Goal: Task Accomplishment & Management: Manage account settings

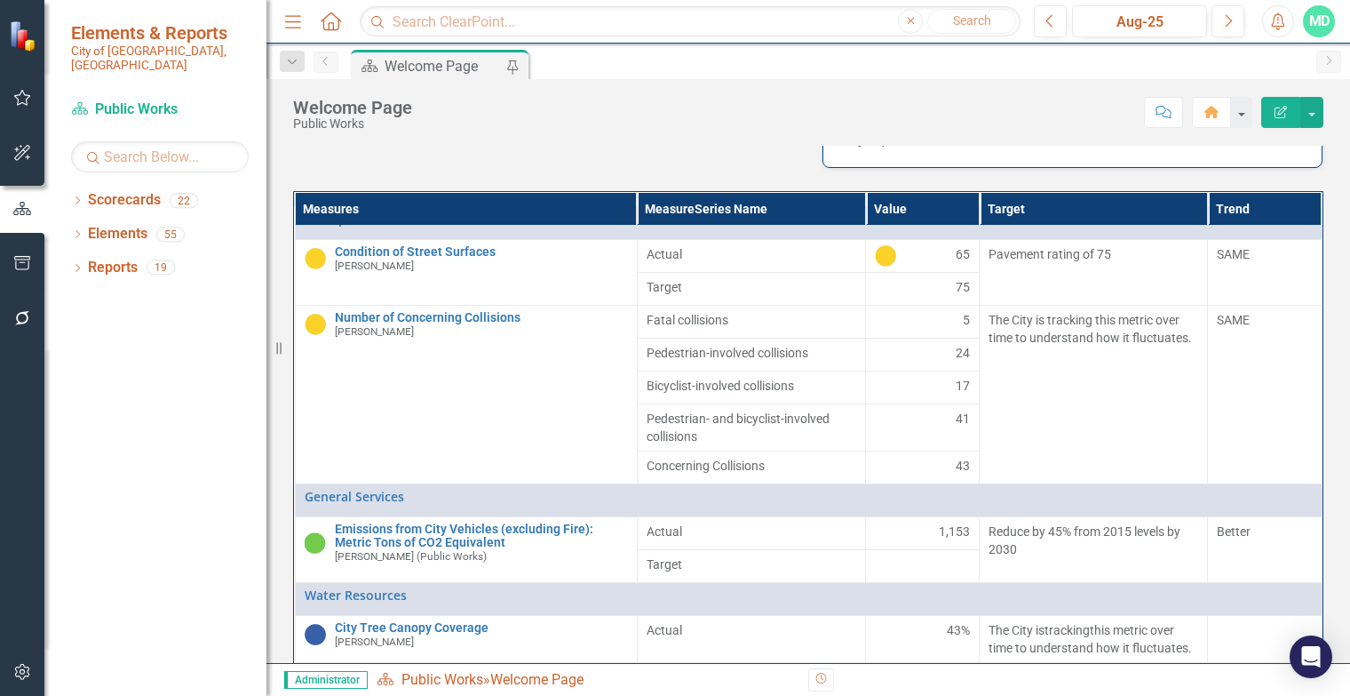
scroll to position [20, 0]
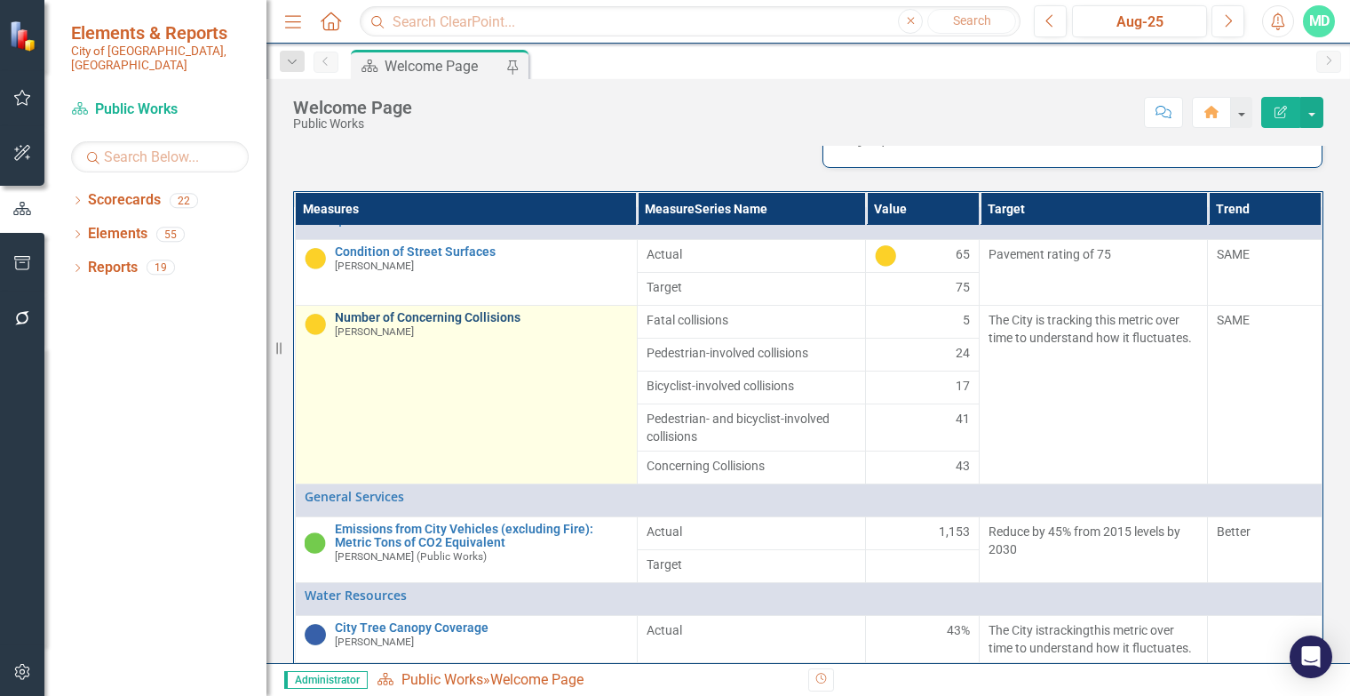
click at [444, 324] on link "Number of Concerning Collisions" at bounding box center [481, 317] width 293 height 13
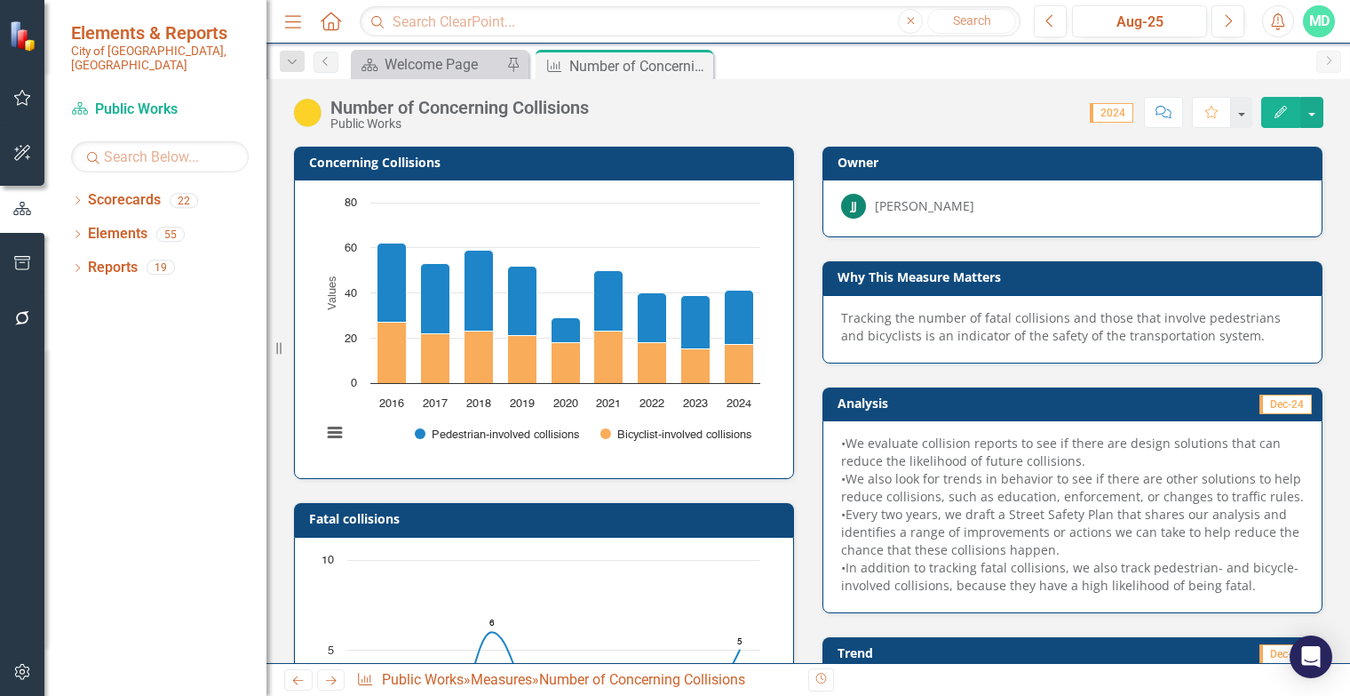
click at [310, 116] on img at bounding box center [307, 113] width 28 height 28
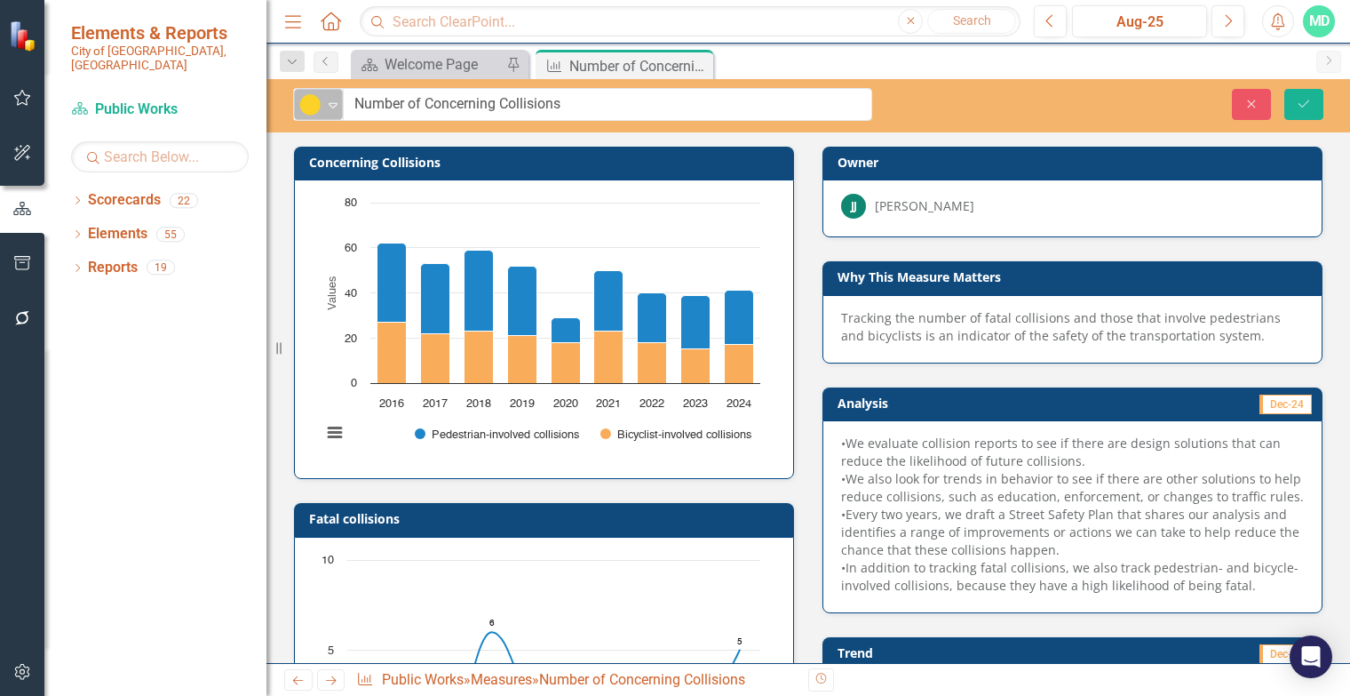
click at [333, 106] on icon at bounding box center [333, 105] width 9 height 5
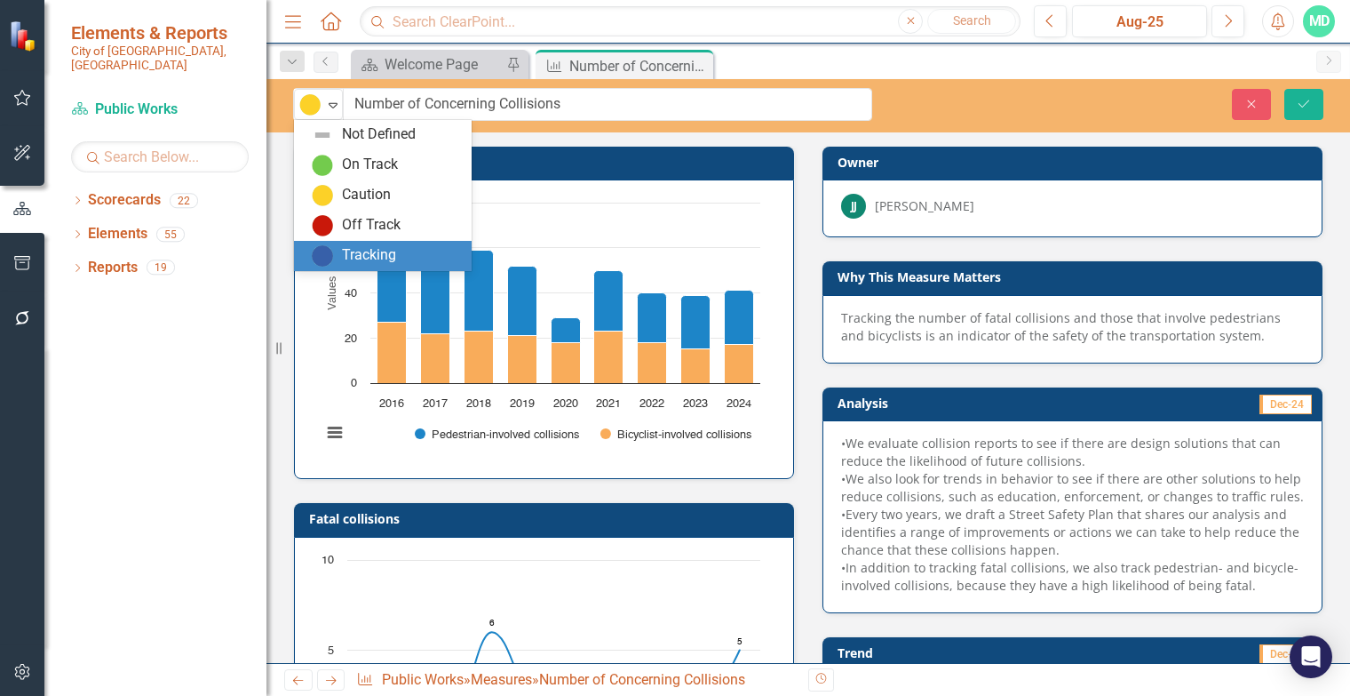
click at [348, 256] on div "Tracking" at bounding box center [369, 255] width 54 height 20
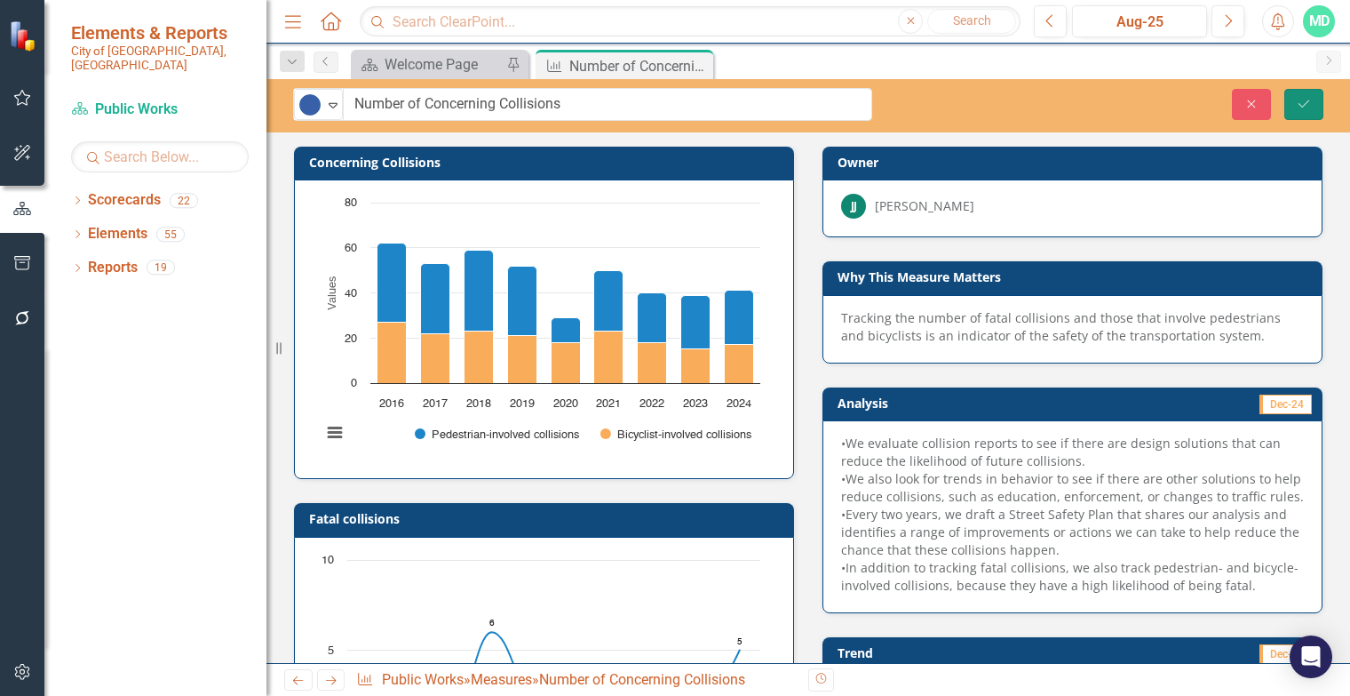
click at [1302, 100] on icon "Save" at bounding box center [1304, 104] width 16 height 12
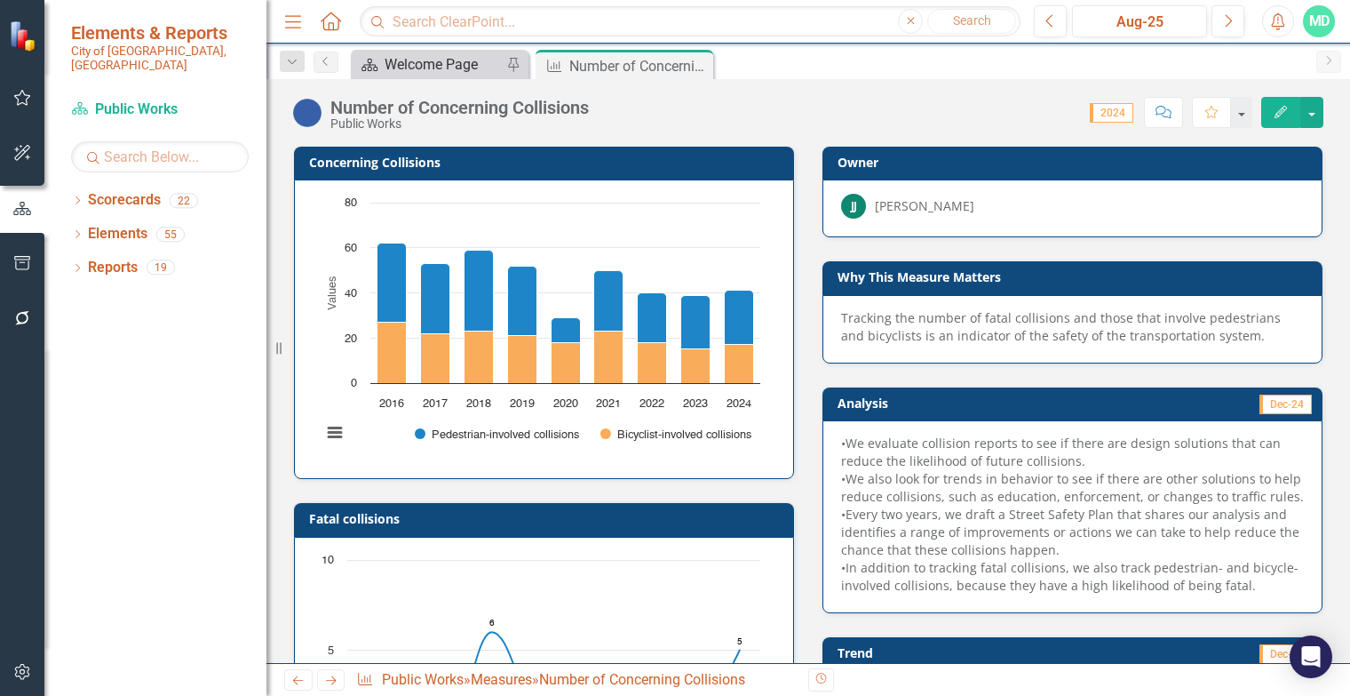
click at [436, 67] on div "Welcome Page" at bounding box center [443, 64] width 117 height 22
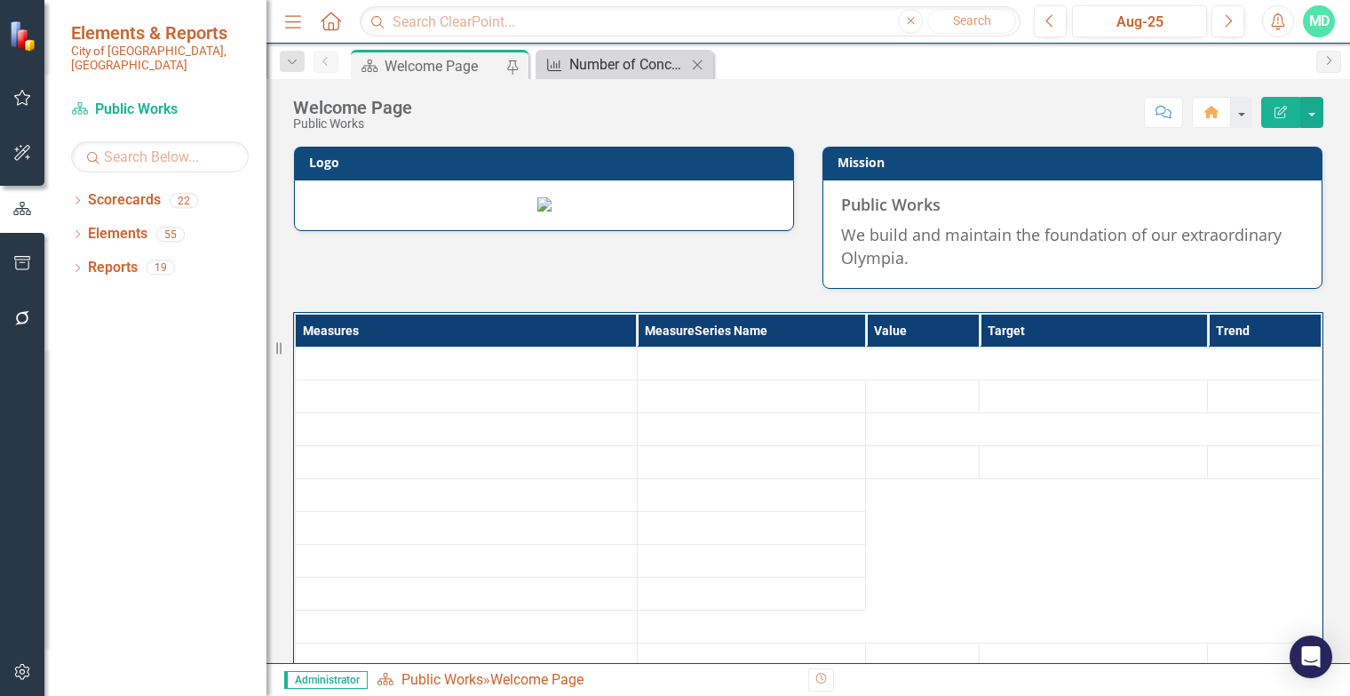
click at [621, 66] on div "Number of Concerning Collisions" at bounding box center [628, 64] width 117 height 22
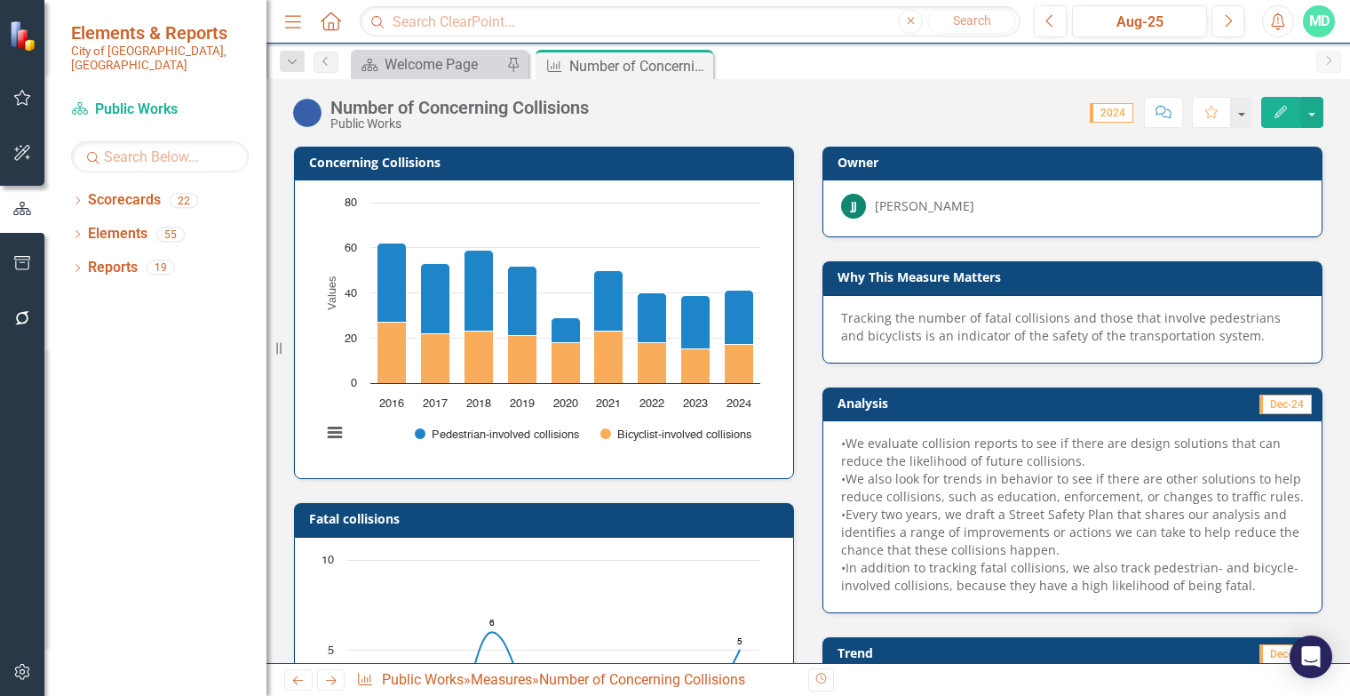
click at [809, 173] on div "Owner [PERSON_NAME] [PERSON_NAME]" at bounding box center [1073, 180] width 529 height 115
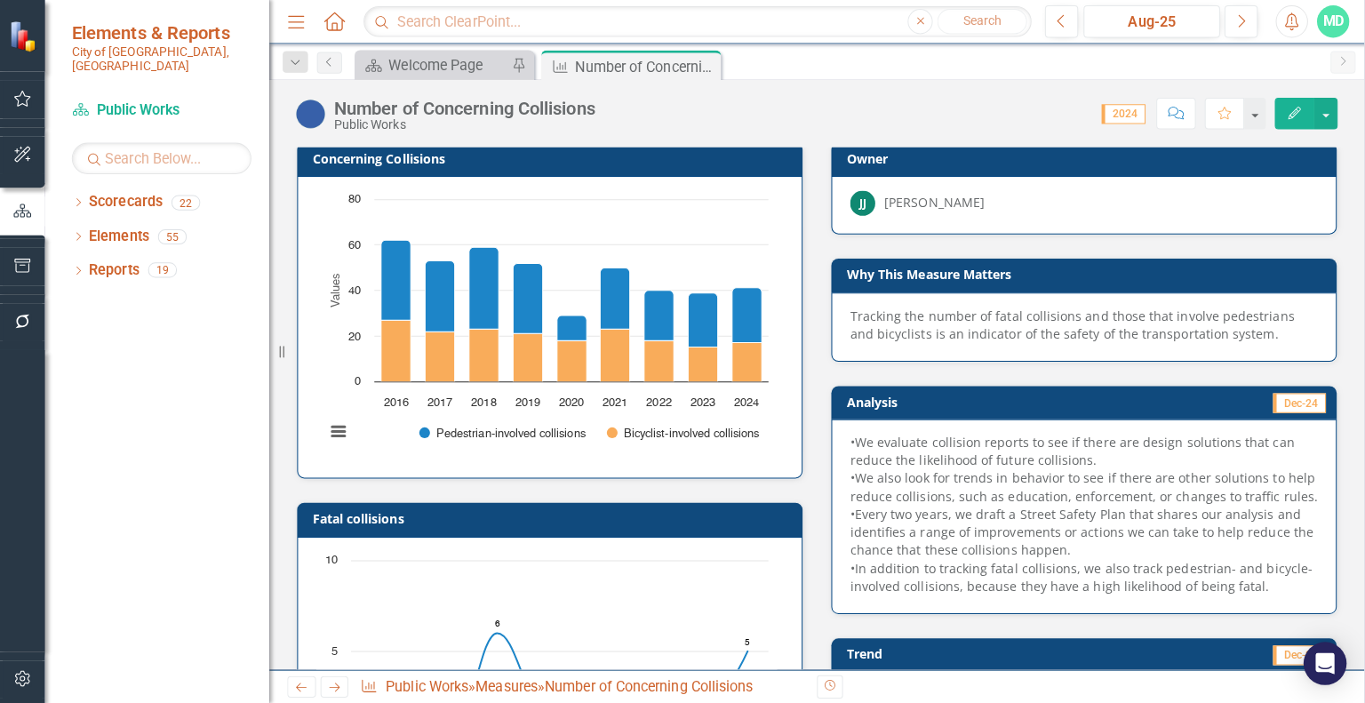
scroll to position [4, 0]
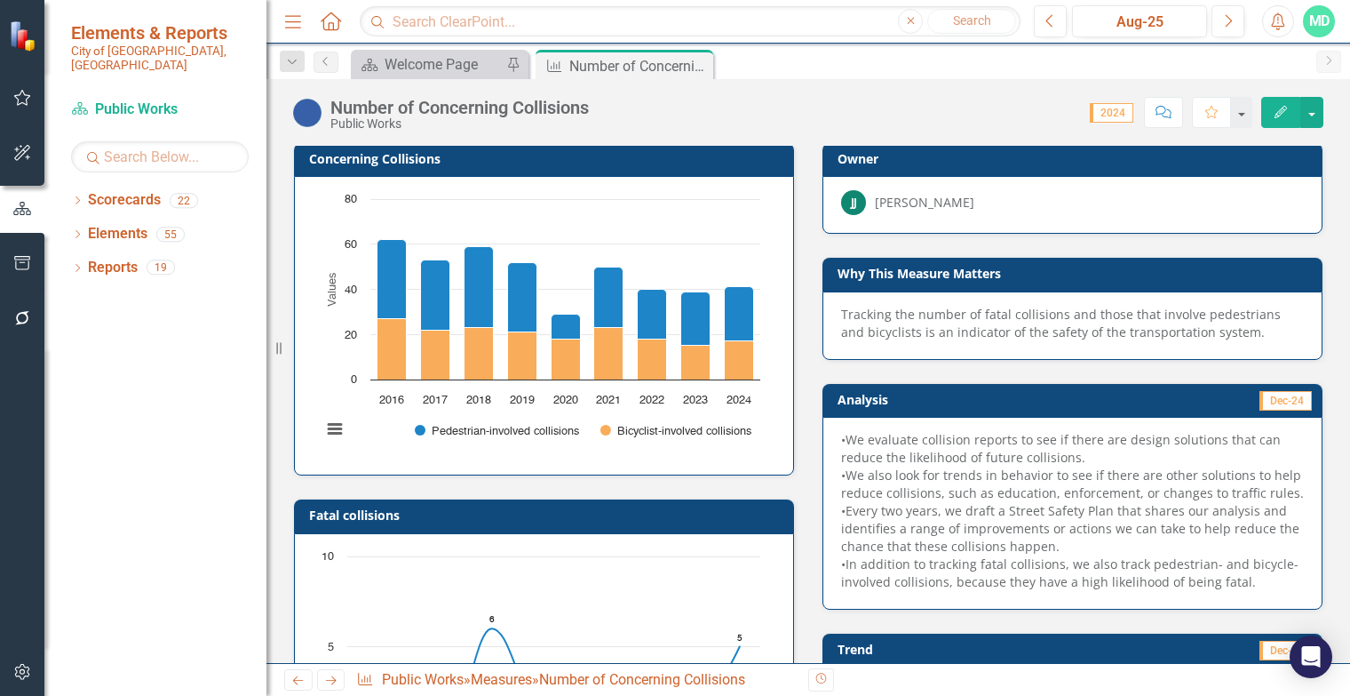
click at [317, 110] on img at bounding box center [307, 113] width 28 height 28
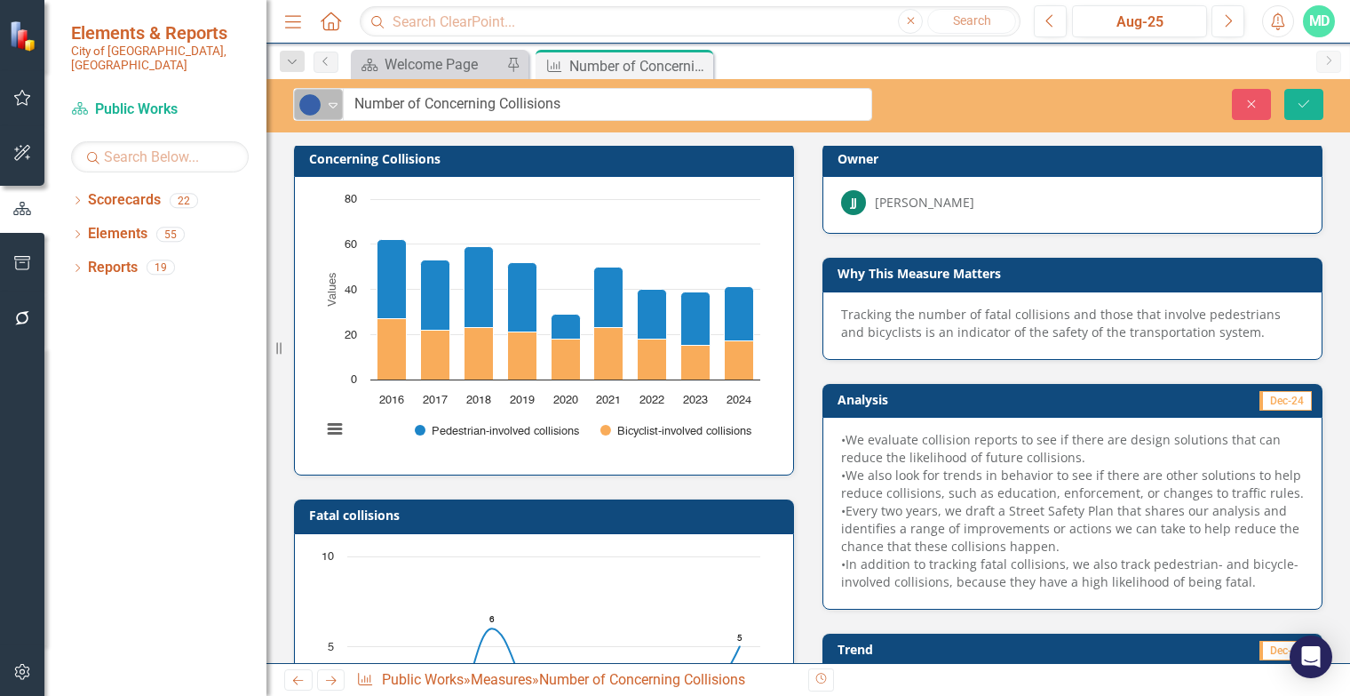
click at [331, 102] on icon "Expand" at bounding box center [333, 105] width 18 height 14
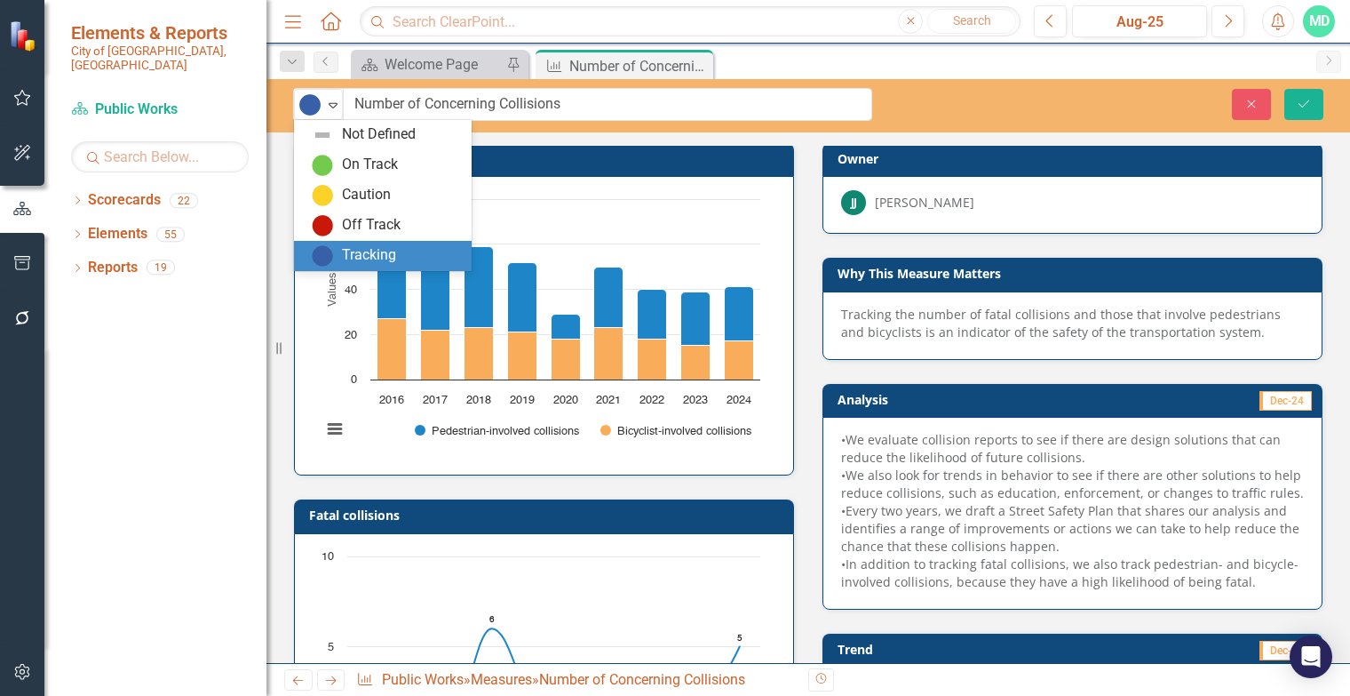
click at [915, 119] on div "Close Save" at bounding box center [1124, 104] width 425 height 31
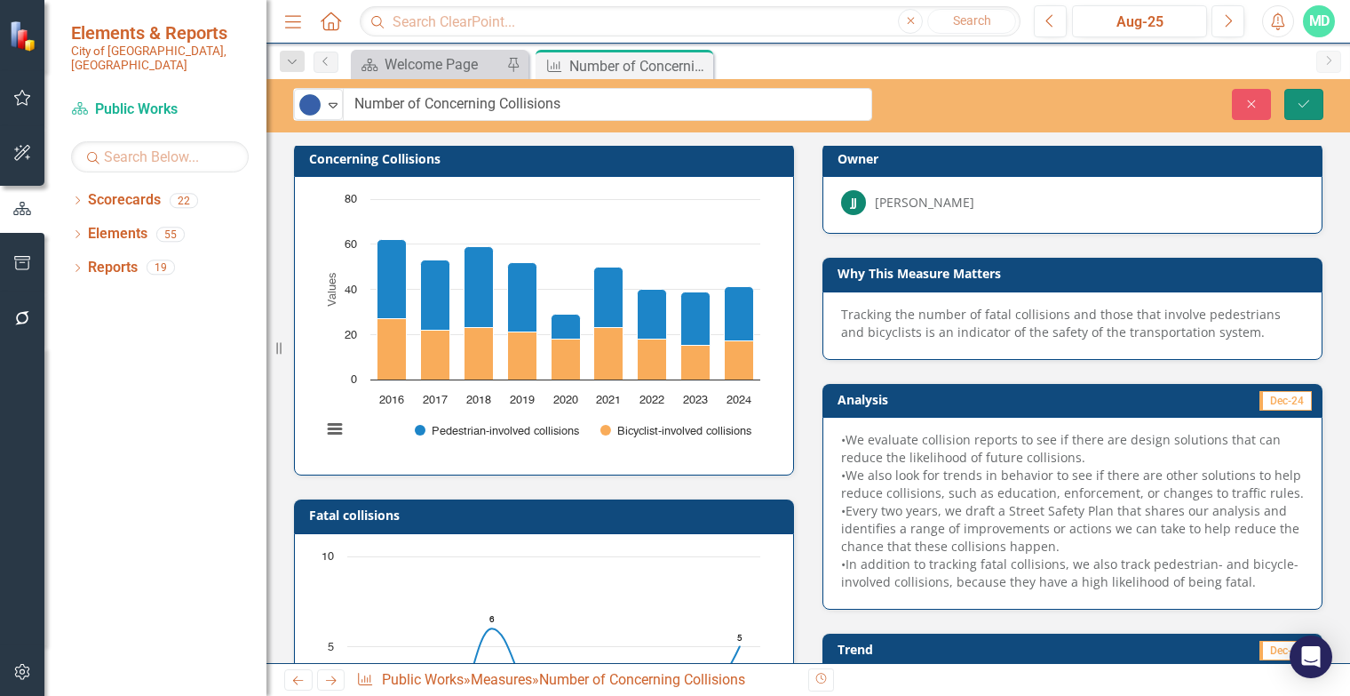
click at [1297, 104] on icon "Save" at bounding box center [1304, 104] width 16 height 12
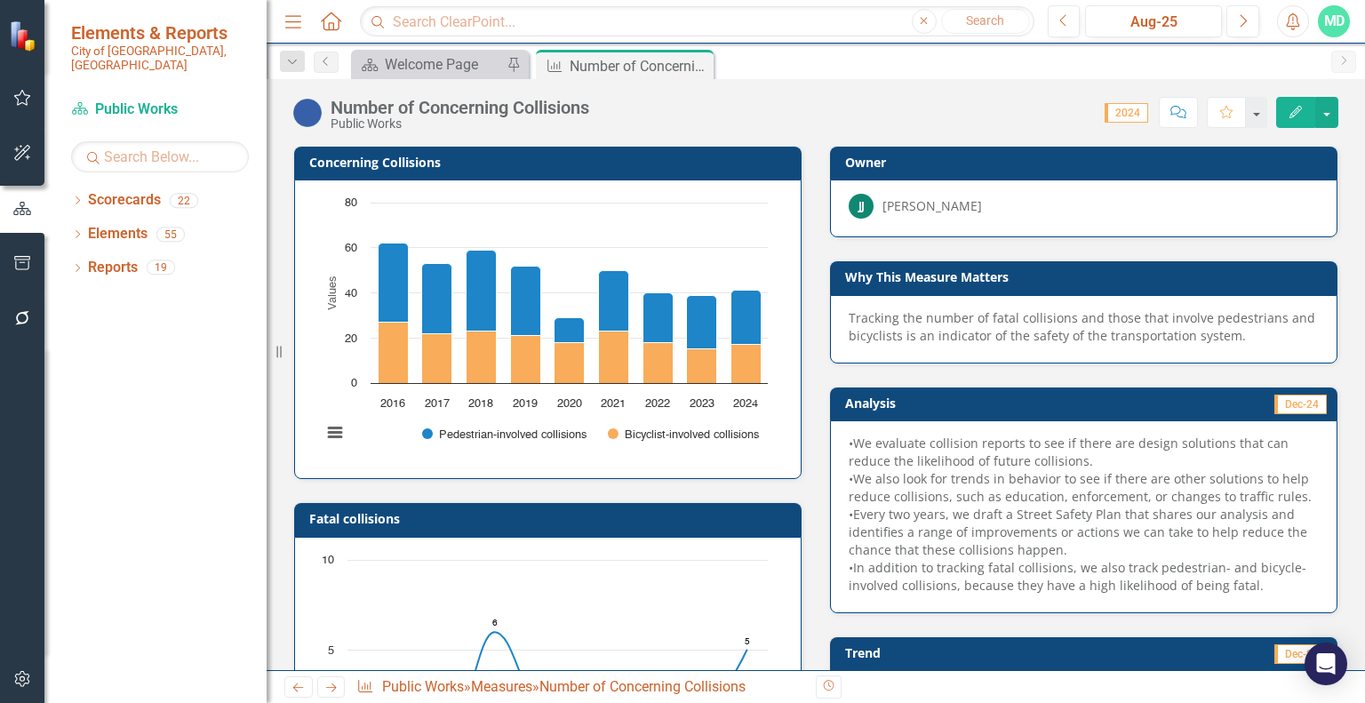
click at [309, 111] on img at bounding box center [307, 113] width 28 height 28
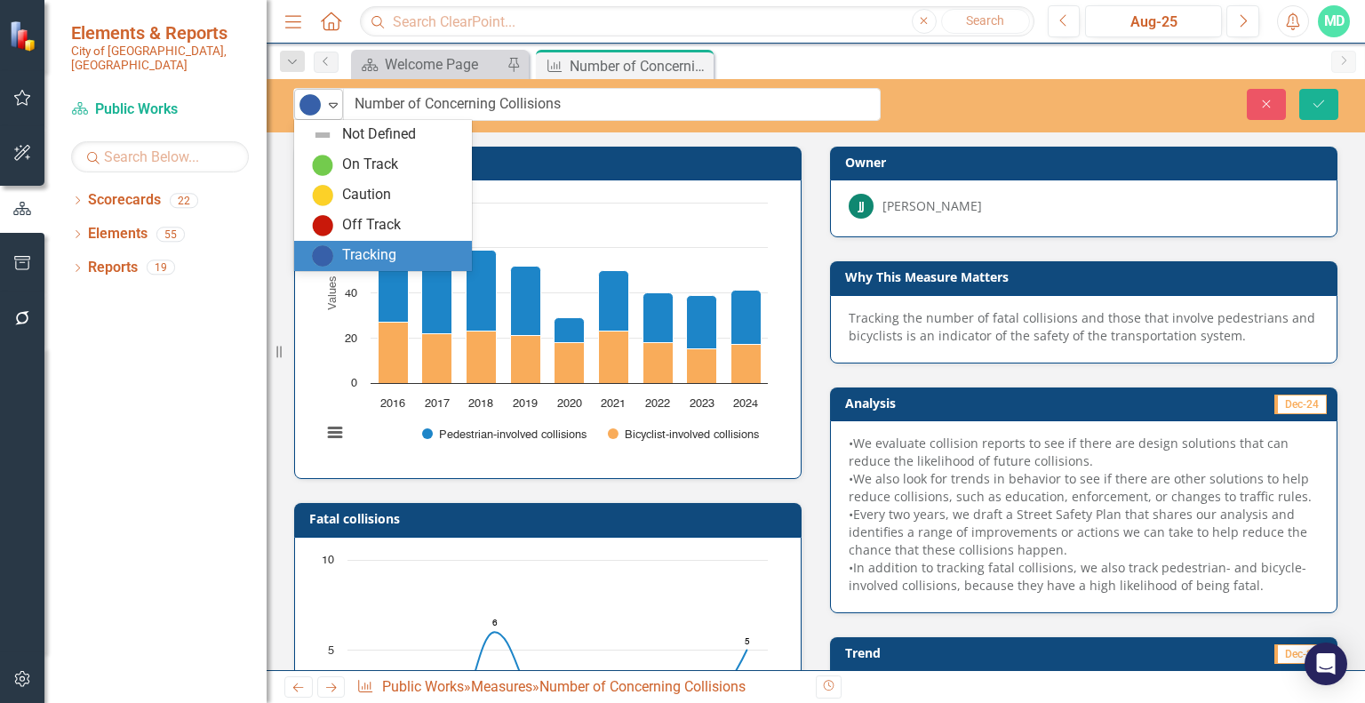
click at [333, 103] on icon at bounding box center [333, 105] width 9 height 5
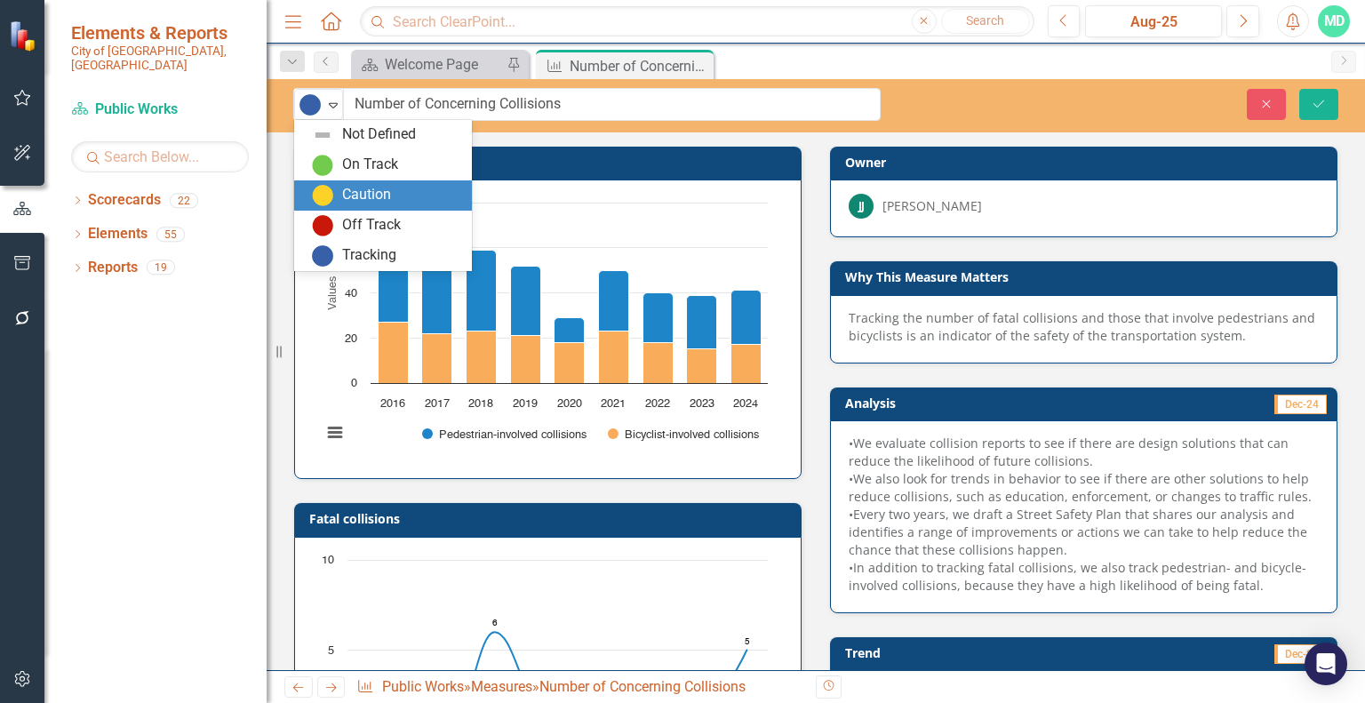
click at [355, 193] on div "Caution" at bounding box center [366, 195] width 49 height 20
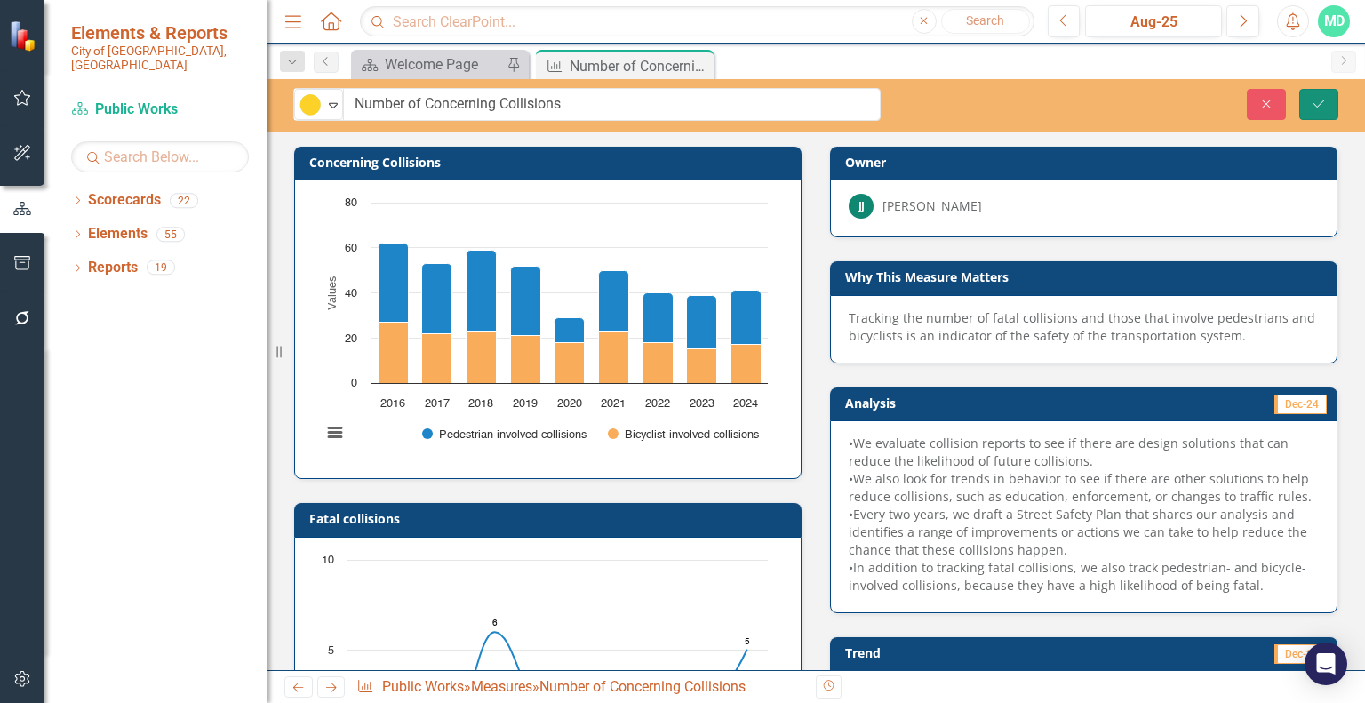
click at [1311, 107] on icon "Save" at bounding box center [1318, 104] width 16 height 12
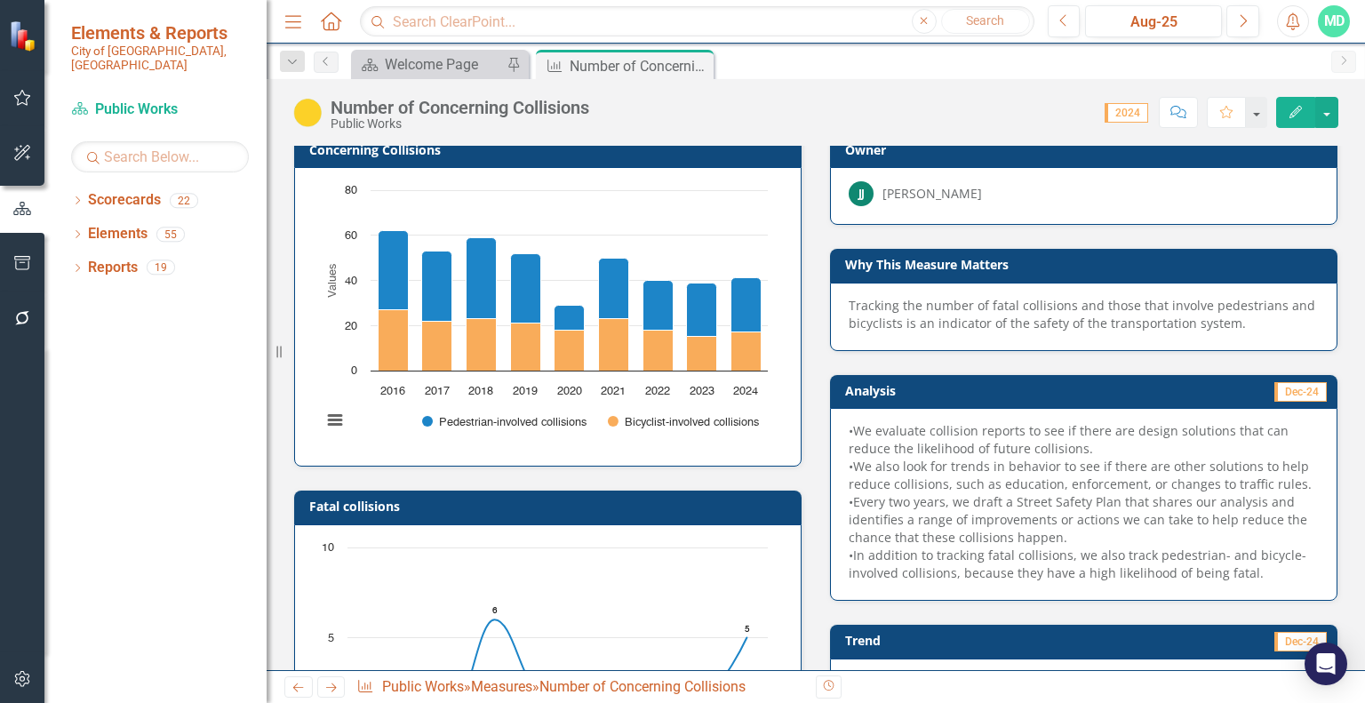
scroll to position [0, 0]
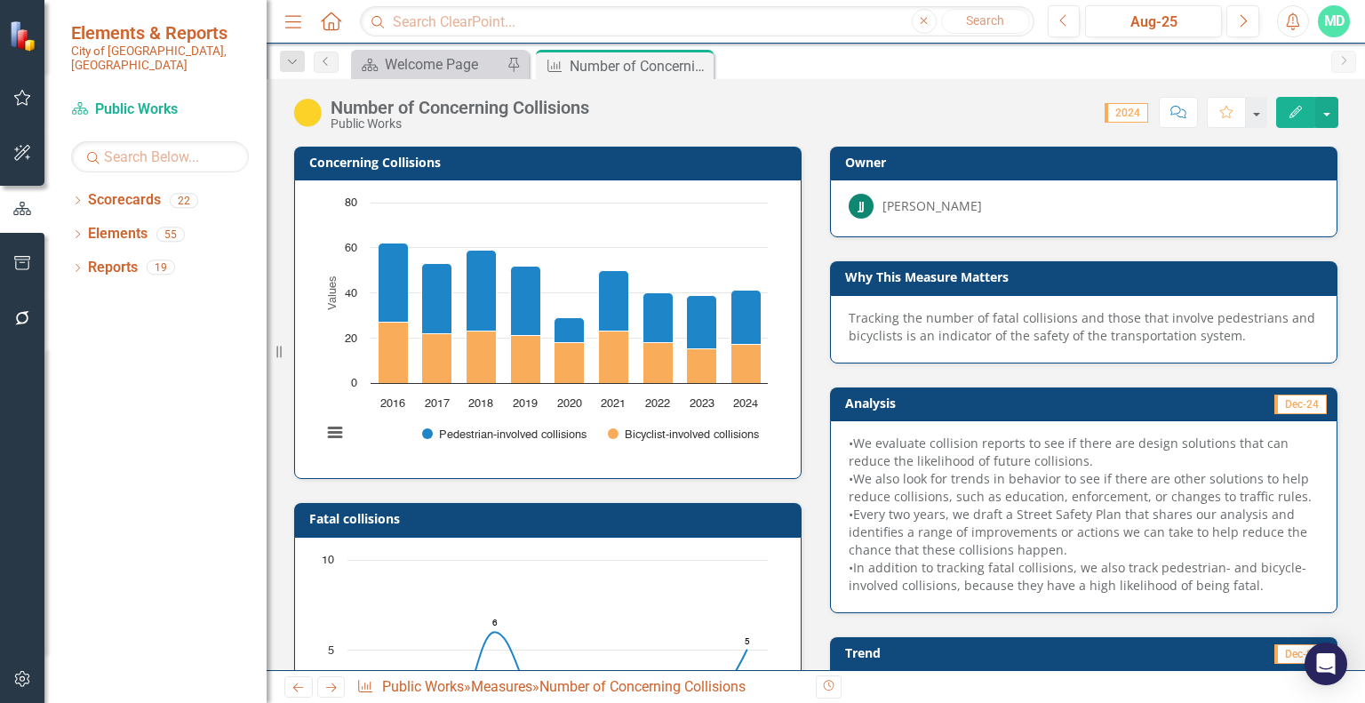
click at [540, 166] on h3 "Concerning Collisions" at bounding box center [550, 161] width 483 height 13
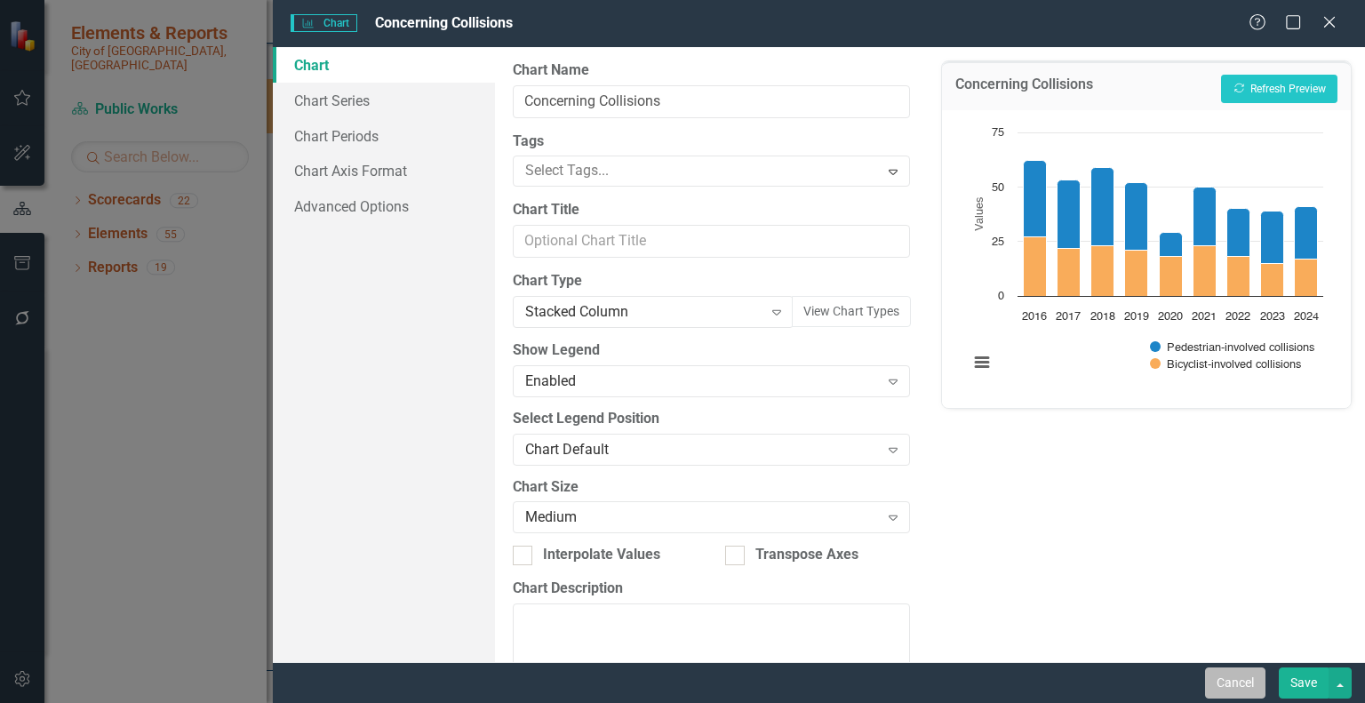
click at [1244, 680] on button "Cancel" at bounding box center [1235, 682] width 60 height 31
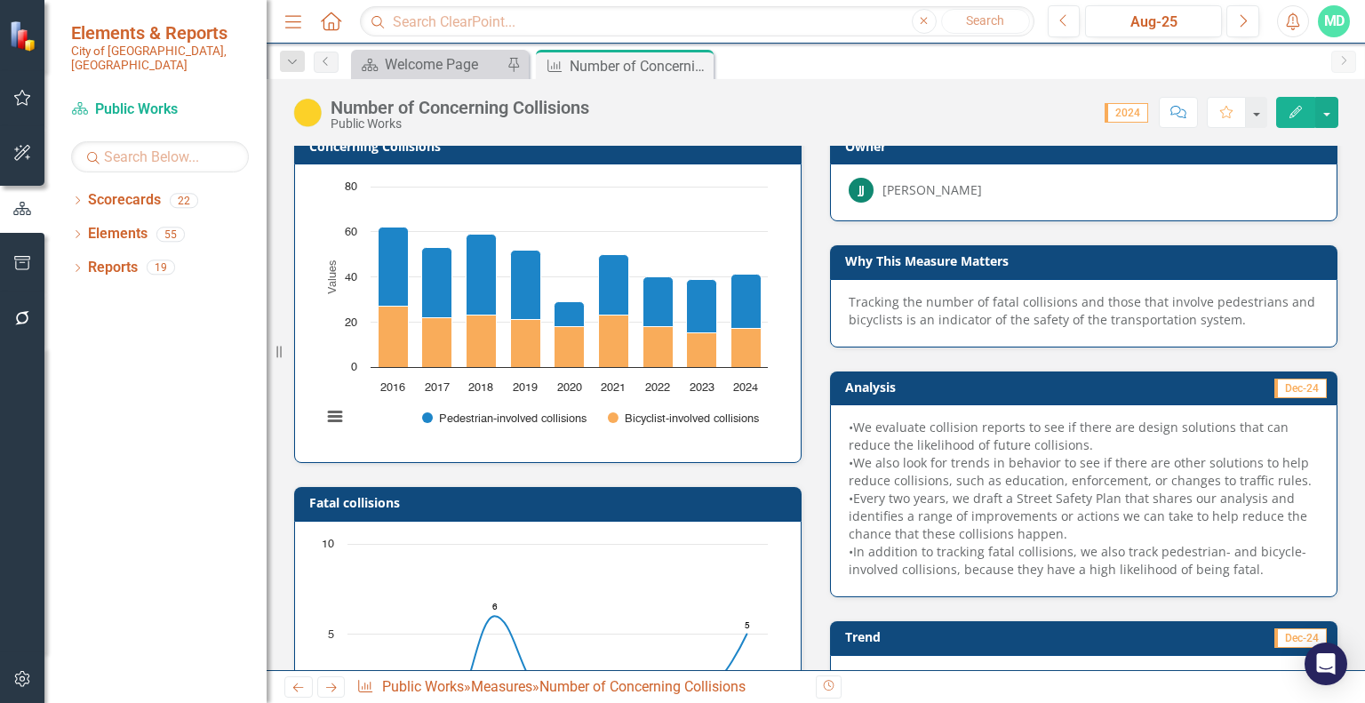
scroll to position [10, 0]
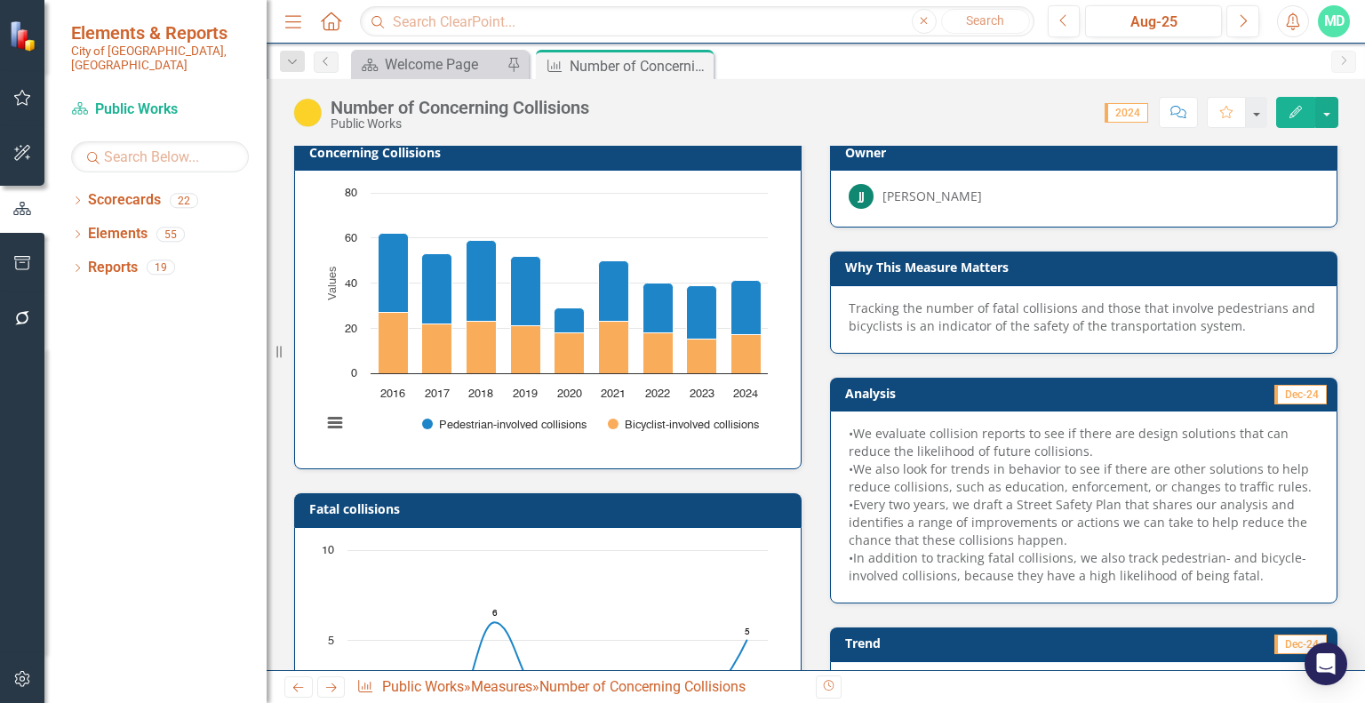
click at [462, 158] on h3 "Concerning Collisions" at bounding box center [550, 152] width 483 height 13
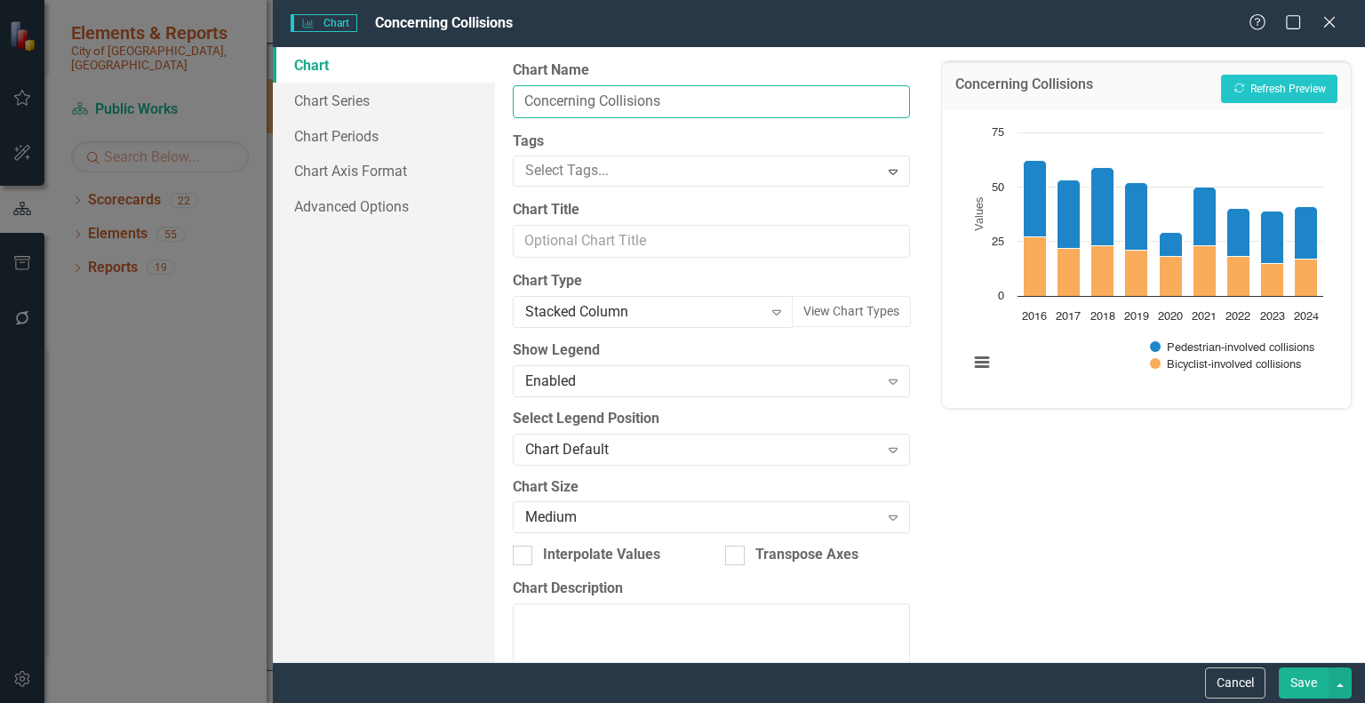
click at [576, 95] on input "Concerning Collisions" at bounding box center [711, 101] width 397 height 33
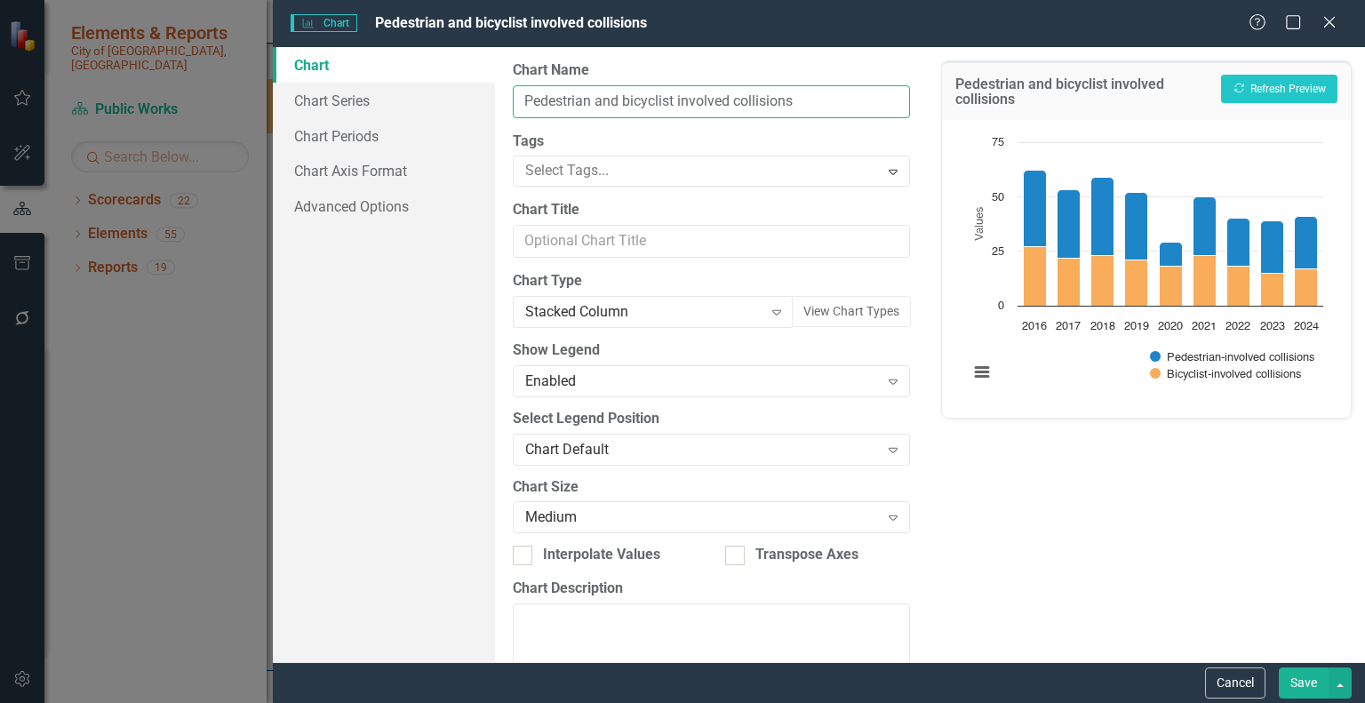
click at [591, 98] on input "Pedestrian and bicyclist involved collisions" at bounding box center [711, 101] width 397 height 33
type input "Pedestrian- and bicyclist-involved collisions"
click at [1286, 87] on button "Recalculate Refresh Preview" at bounding box center [1279, 89] width 116 height 28
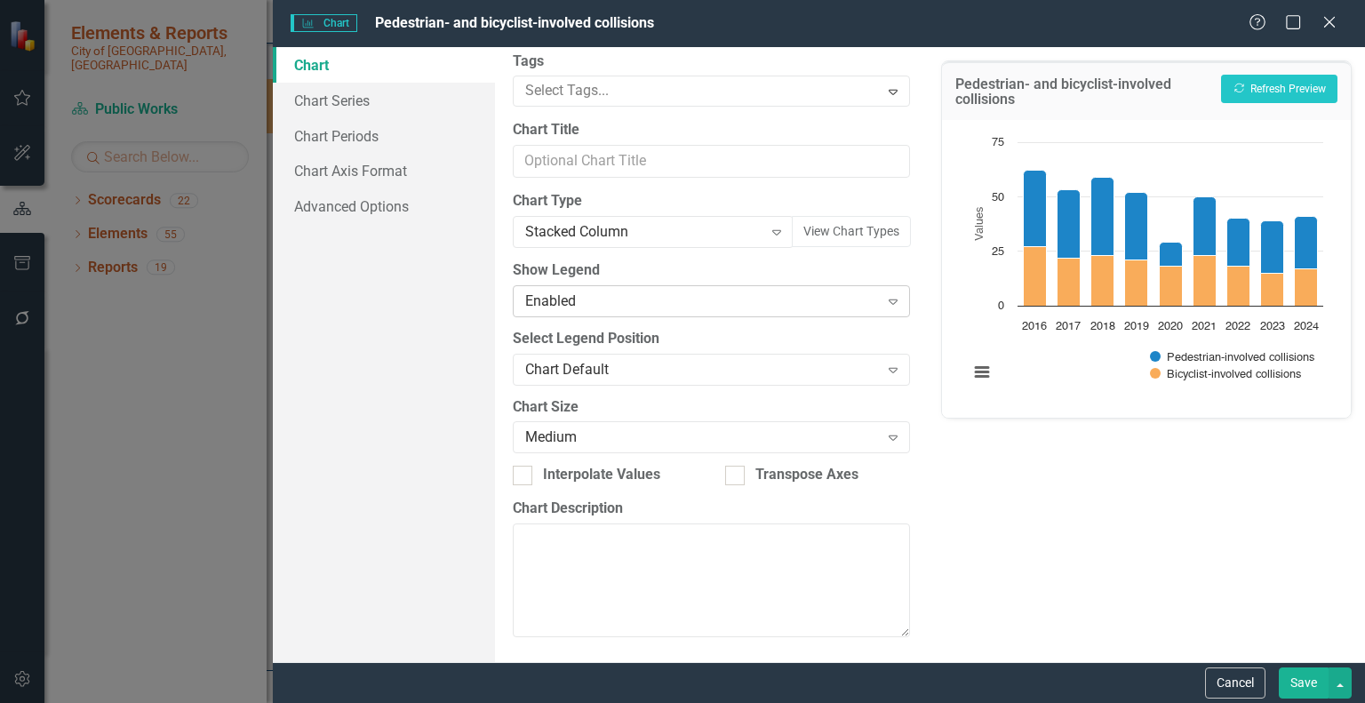
scroll to position [0, 0]
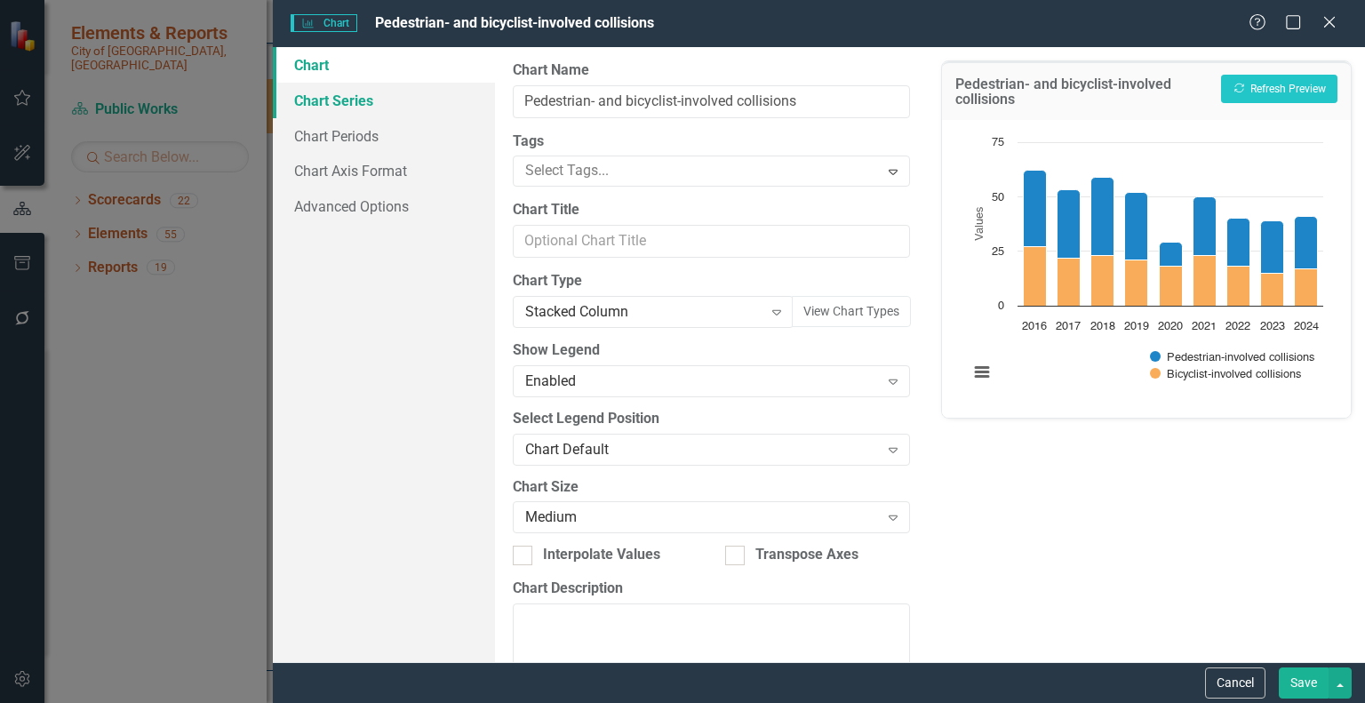
click at [350, 100] on link "Chart Series" at bounding box center [384, 101] width 222 height 36
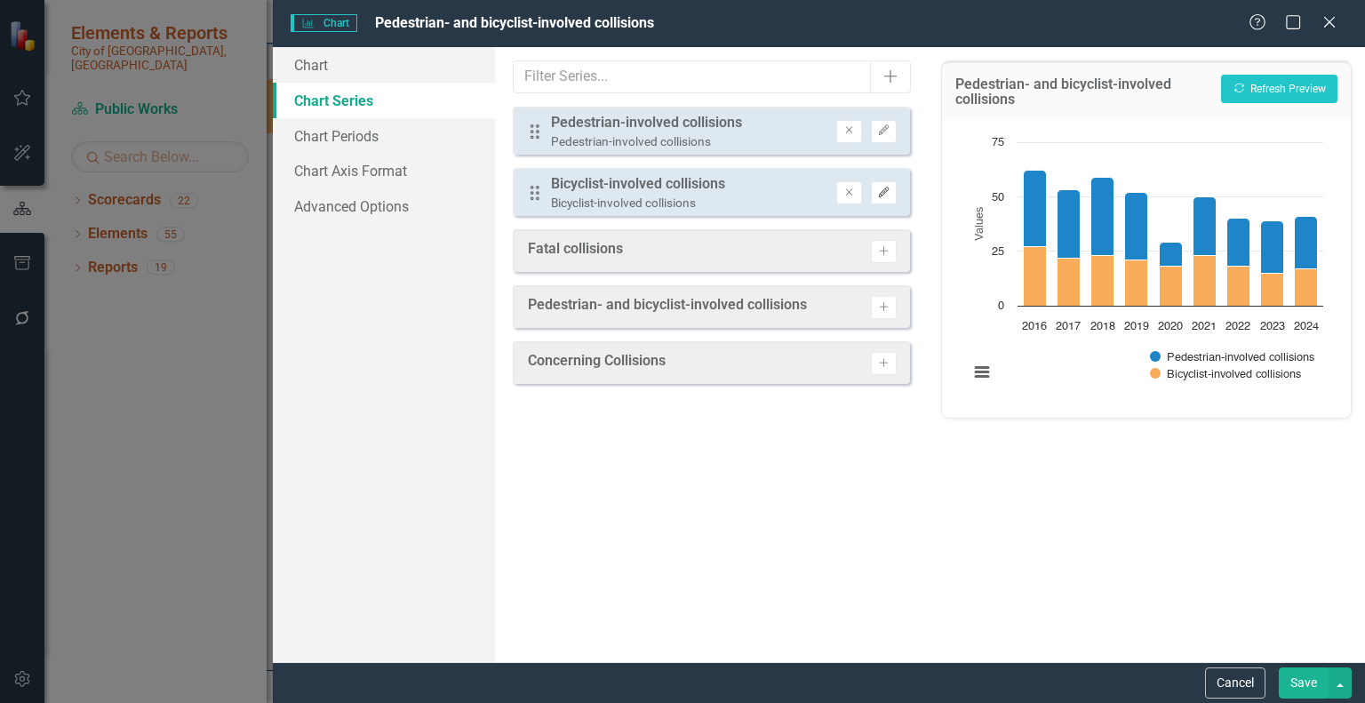
click at [878, 193] on icon "Edit" at bounding box center [883, 192] width 13 height 11
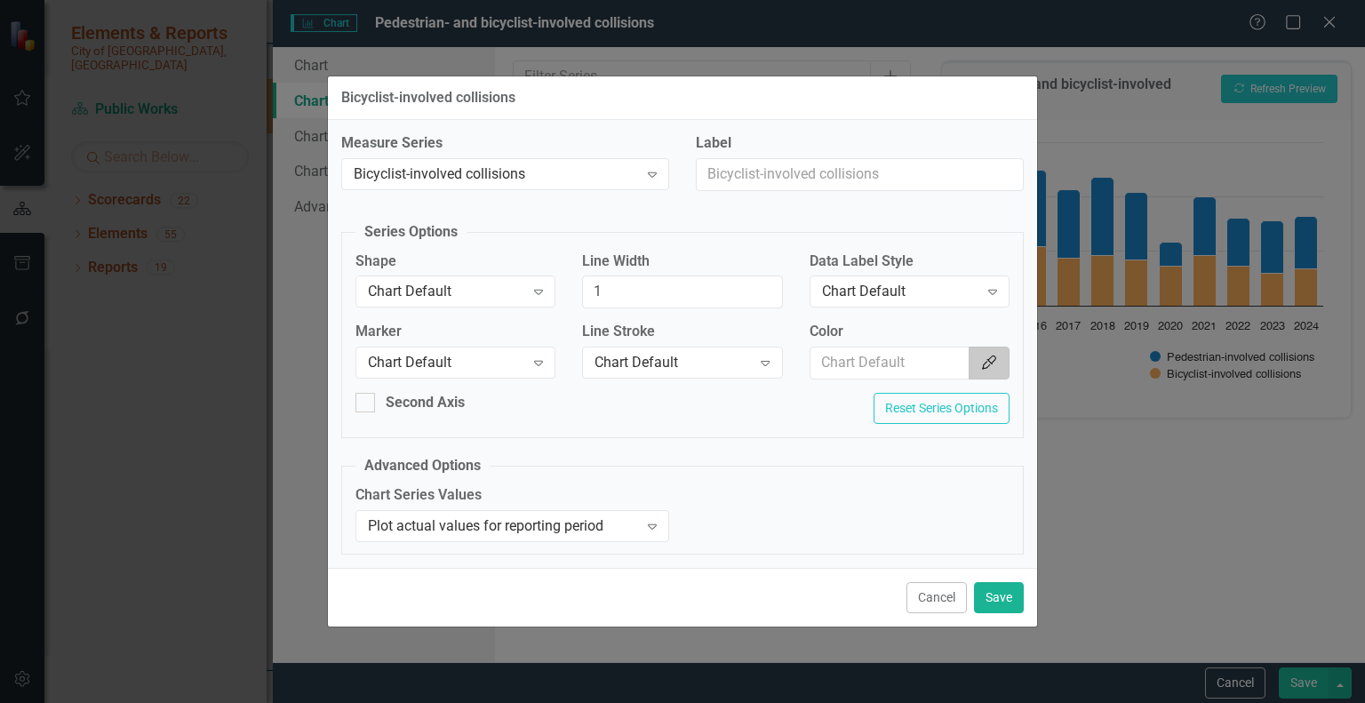
click at [984, 352] on button "Color Picker" at bounding box center [988, 363] width 41 height 33
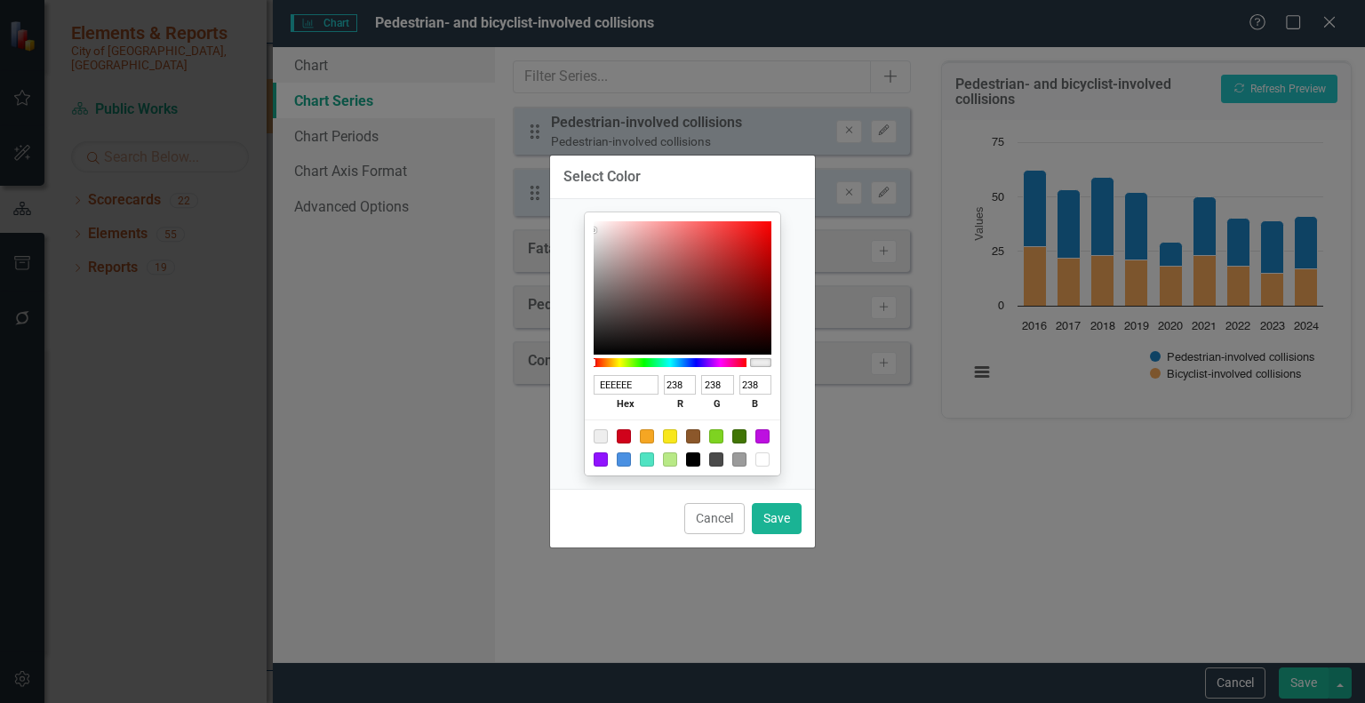
click at [649, 461] on div at bounding box center [647, 459] width 14 height 14
type input "50E3C2"
type input "80"
type input "227"
type input "194"
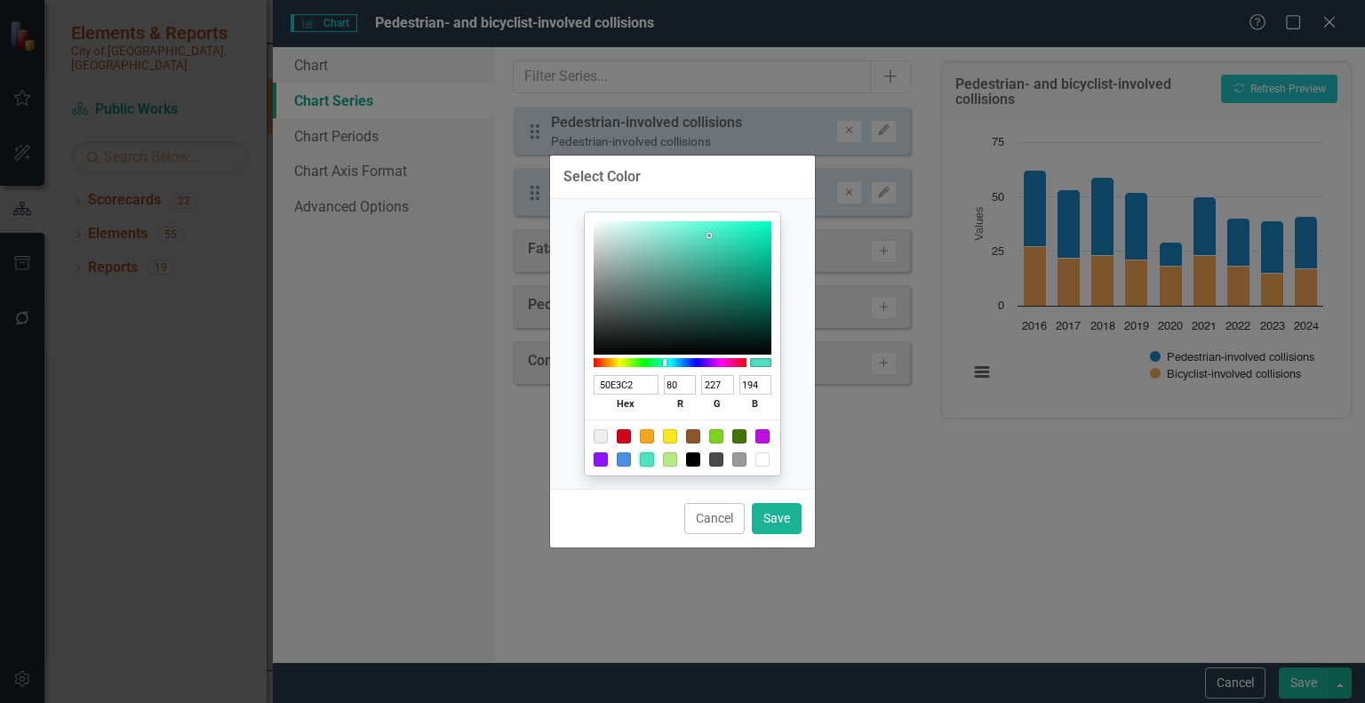
type input "50A5E3"
type input "165"
type input "227"
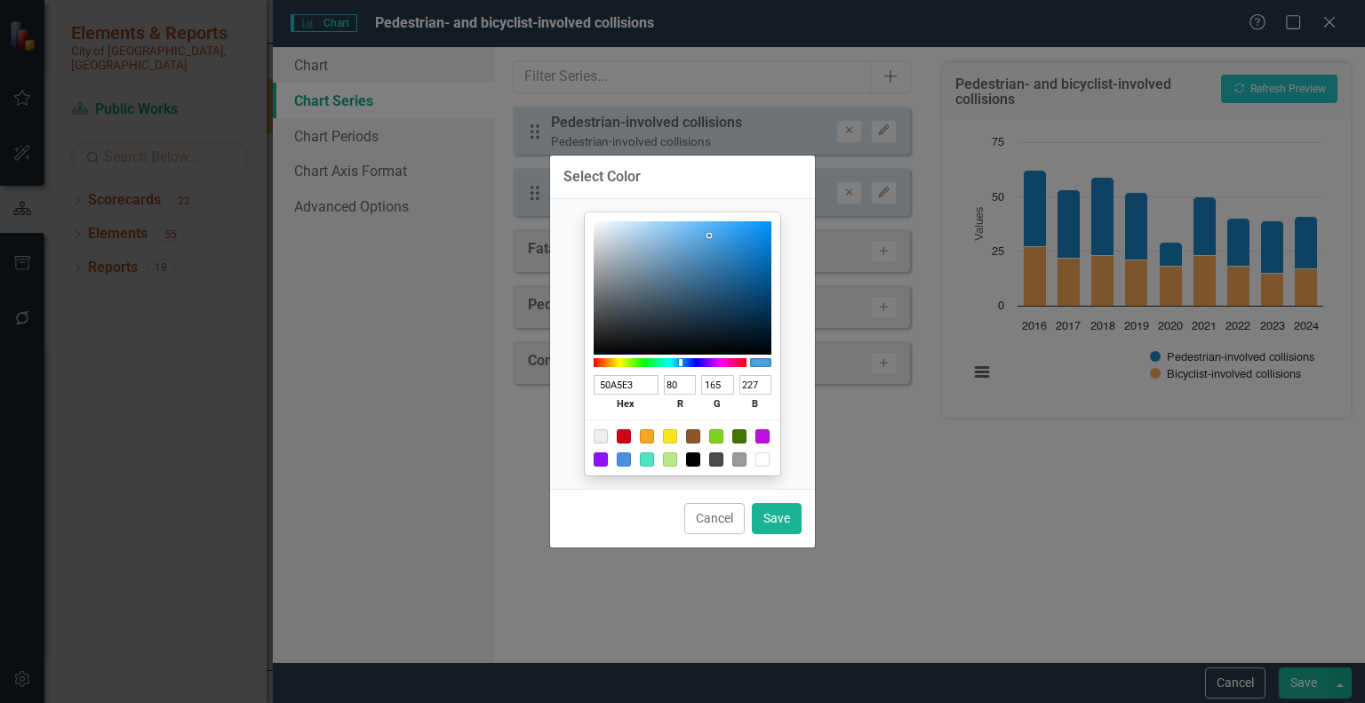
click at [681, 363] on div at bounding box center [669, 362] width 153 height 9
type input "50CEE3"
type input "206"
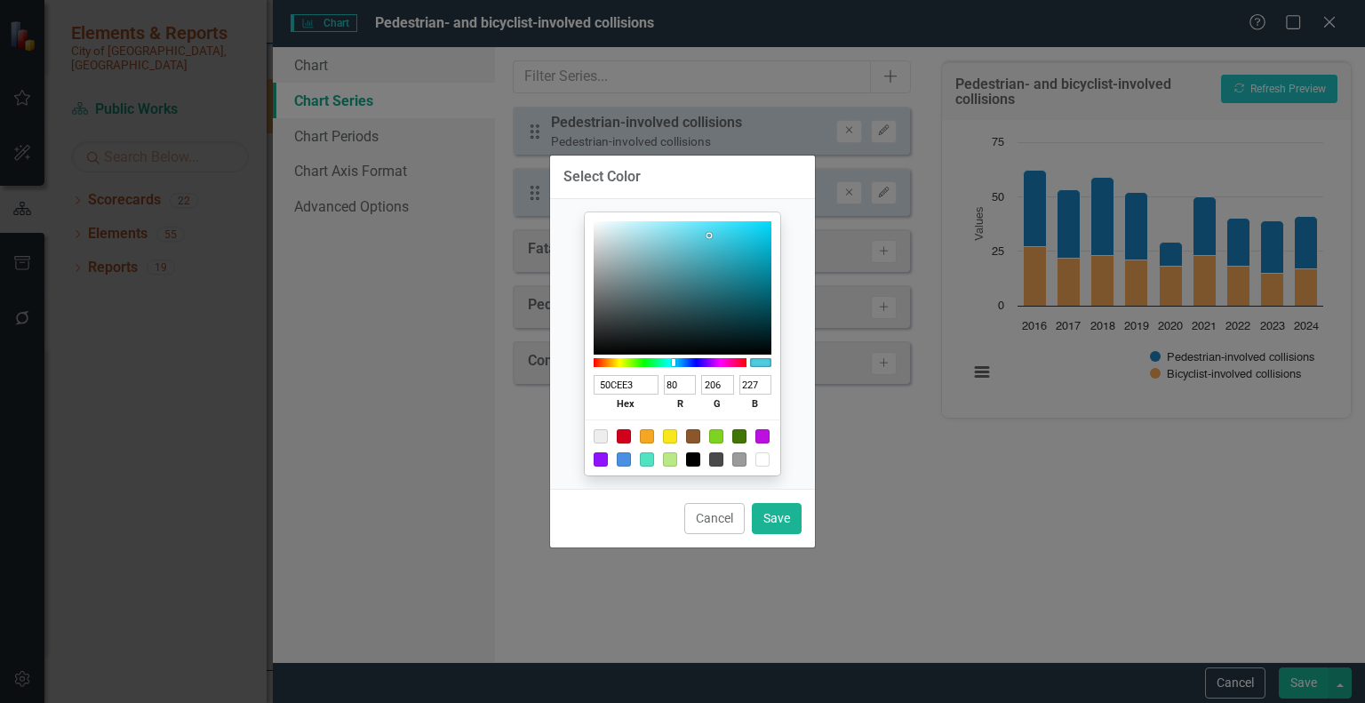
click at [673, 362] on div at bounding box center [669, 362] width 153 height 9
type input "50B5E3"
type input "181"
click at [678, 361] on div at bounding box center [669, 362] width 153 height 9
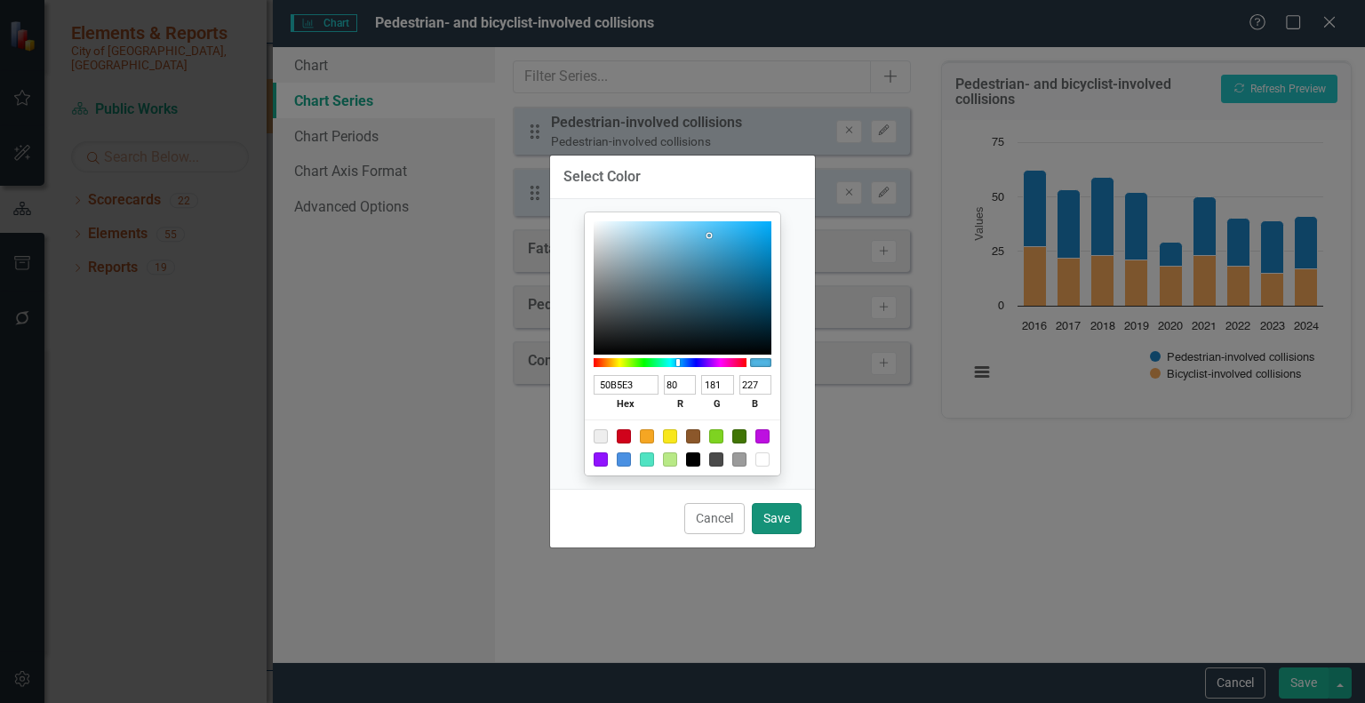
click at [775, 511] on button "Save" at bounding box center [777, 518] width 50 height 31
type input "#50b5e3"
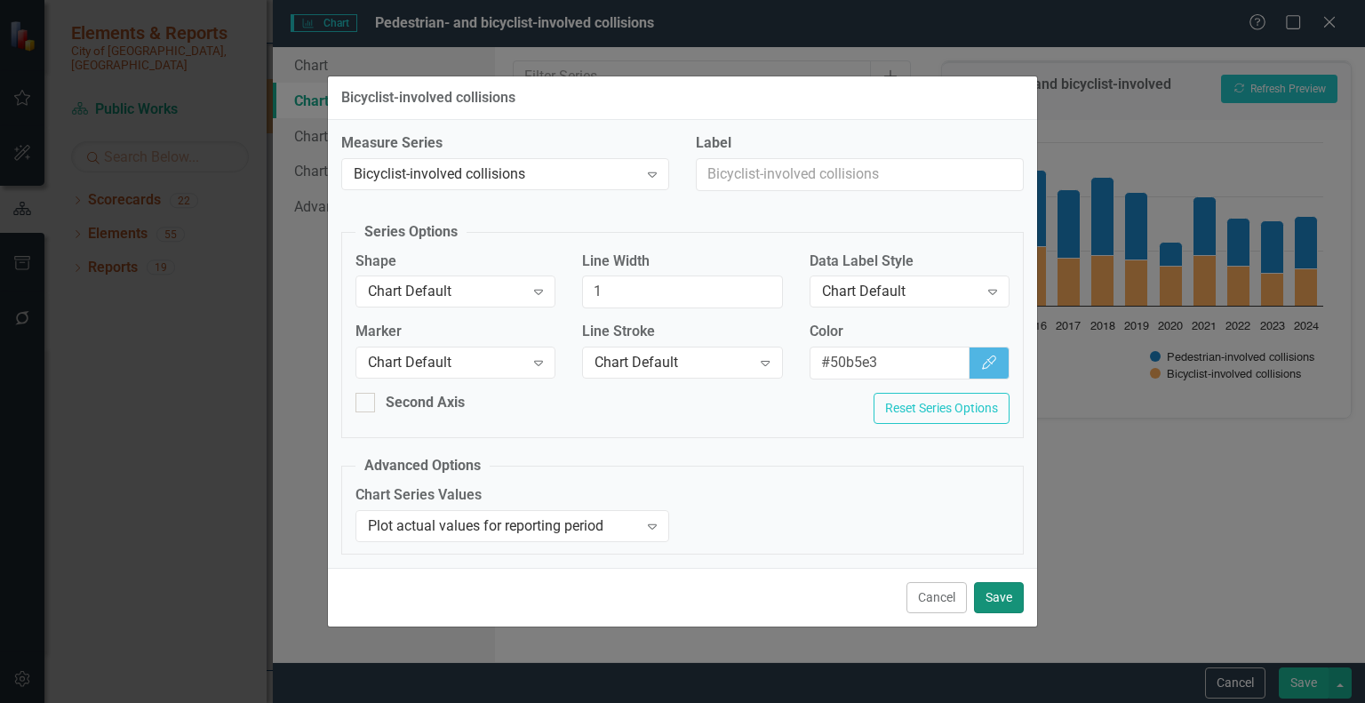
click at [999, 593] on button "Save" at bounding box center [999, 597] width 50 height 31
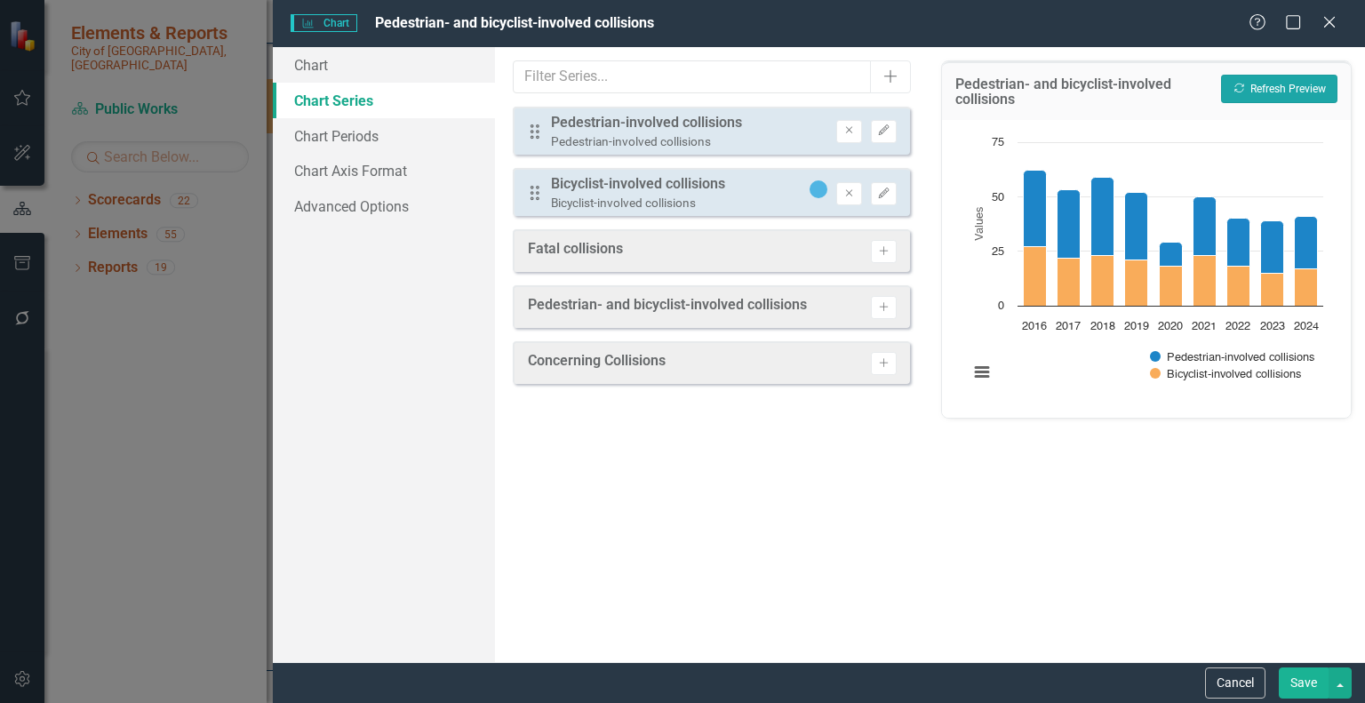
click at [1262, 83] on button "Recalculate Refresh Preview" at bounding box center [1279, 89] width 116 height 28
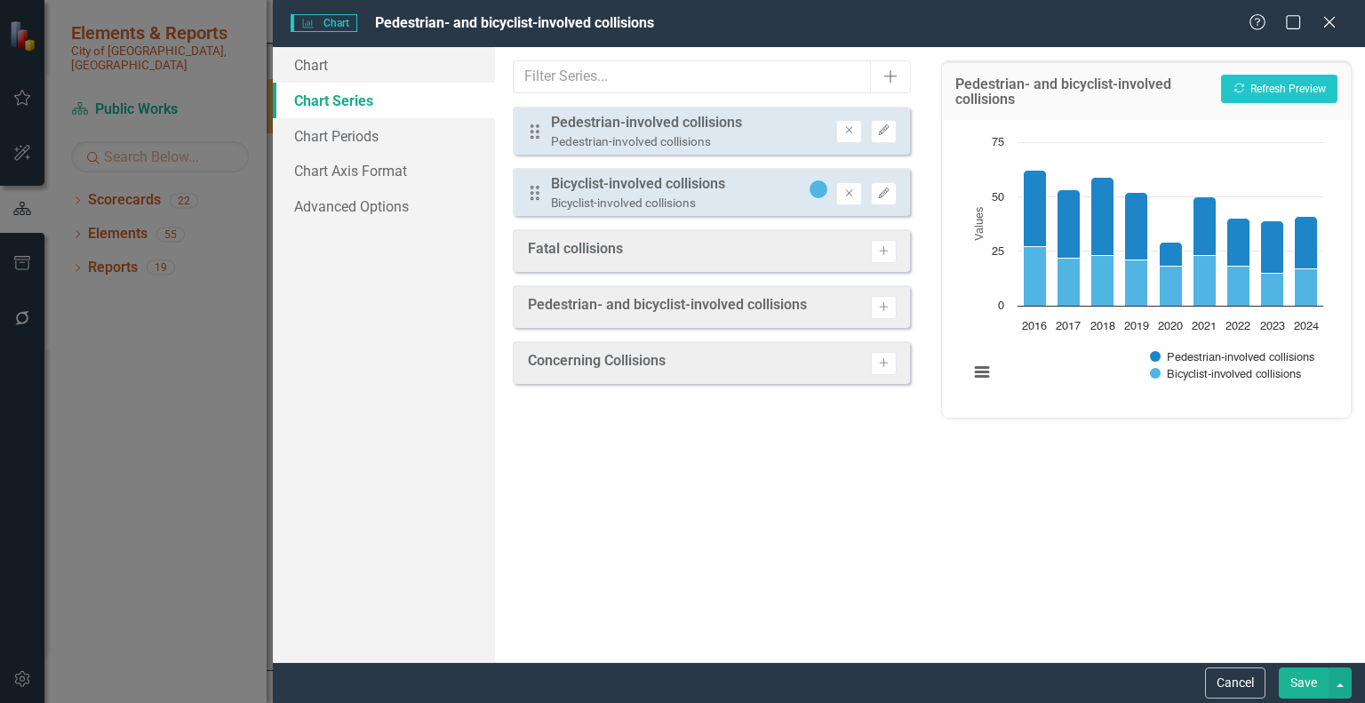
click at [1304, 681] on button "Save" at bounding box center [1304, 682] width 50 height 31
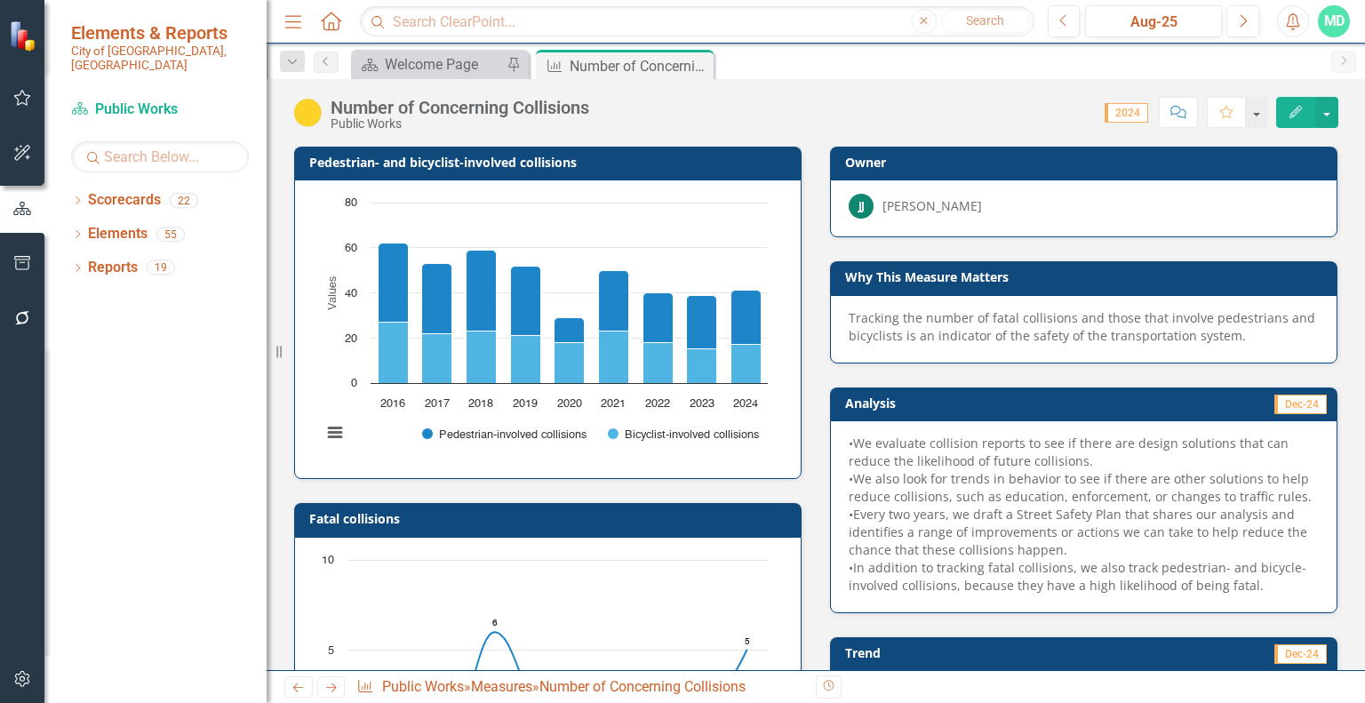
click at [20, 514] on div at bounding box center [22, 500] width 44 height 306
click at [16, 685] on icon "button" at bounding box center [22, 679] width 19 height 14
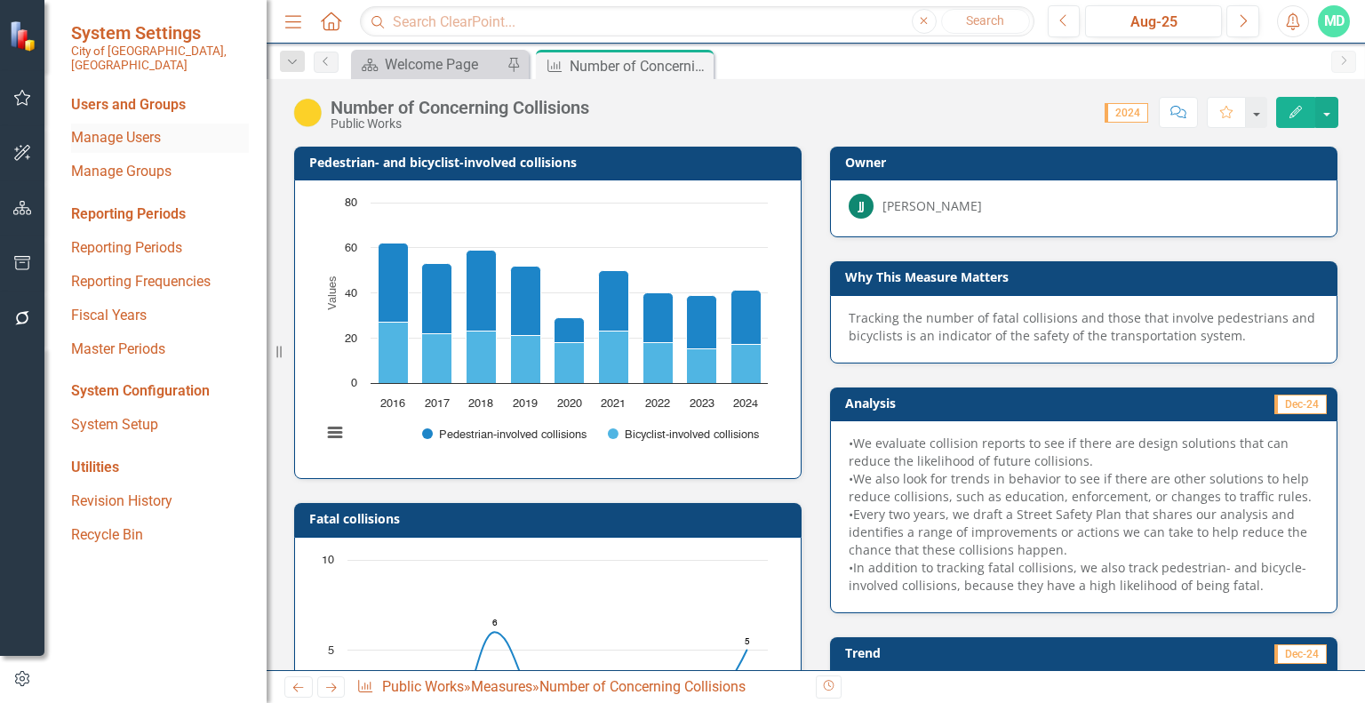
click at [136, 128] on link "Manage Users" at bounding box center [160, 138] width 178 height 20
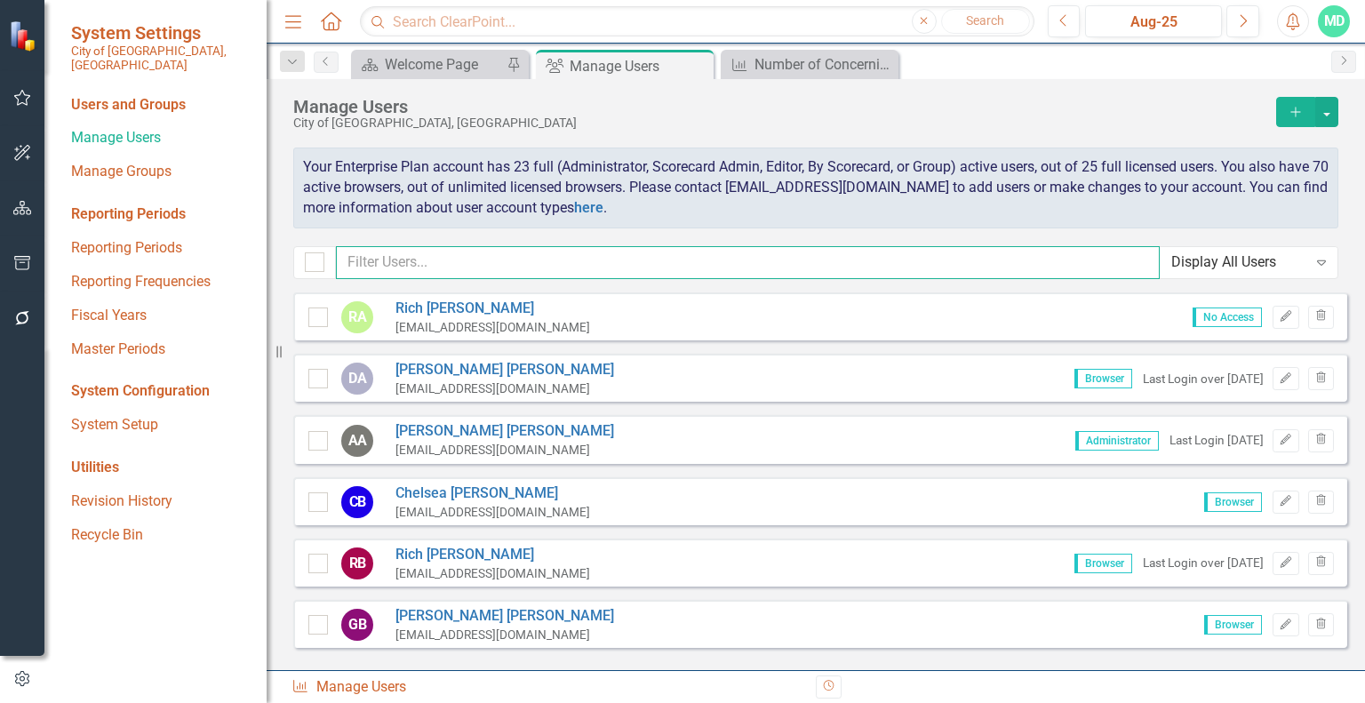
click at [424, 259] on input "text" at bounding box center [748, 262] width 824 height 33
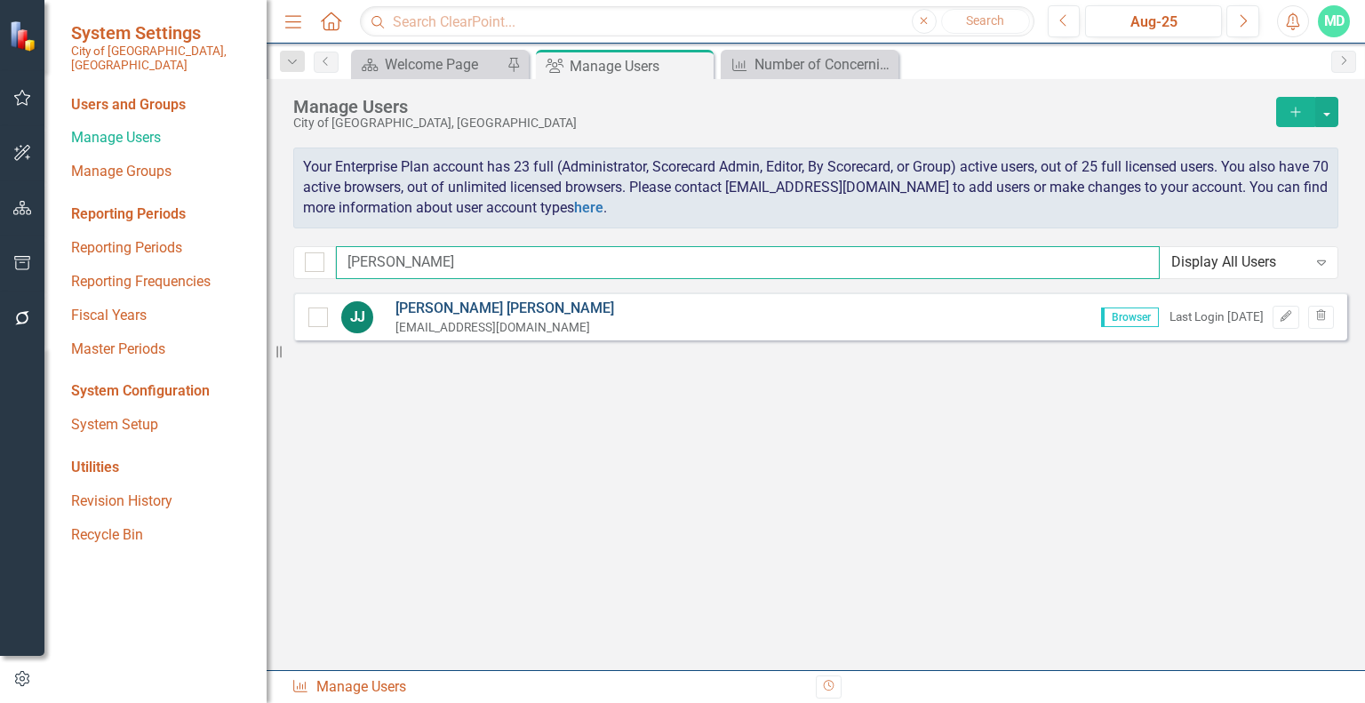
type input "[PERSON_NAME]"
click at [442, 309] on link "[PERSON_NAME]" at bounding box center [504, 309] width 219 height 20
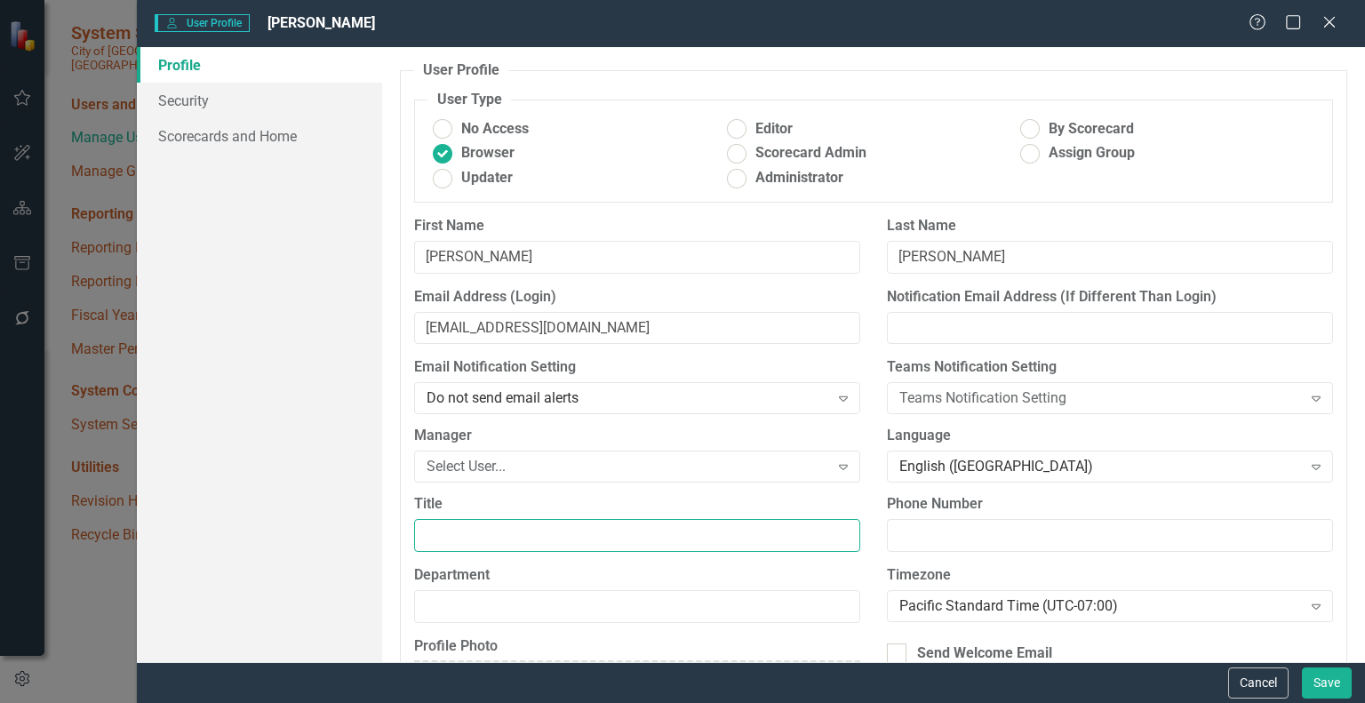
click at [508, 538] on input "Title" at bounding box center [637, 535] width 446 height 33
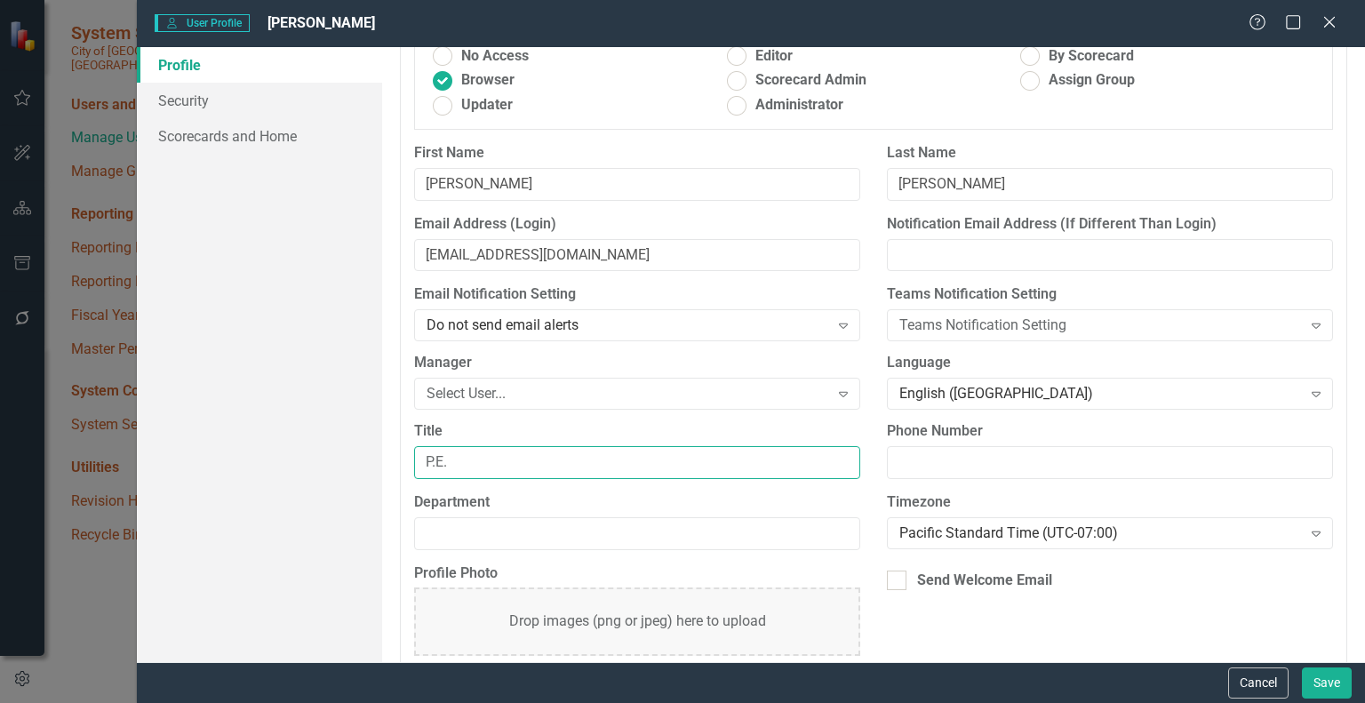
scroll to position [74, 0]
type input "P.E."
click at [1329, 681] on button "Save" at bounding box center [1327, 682] width 50 height 31
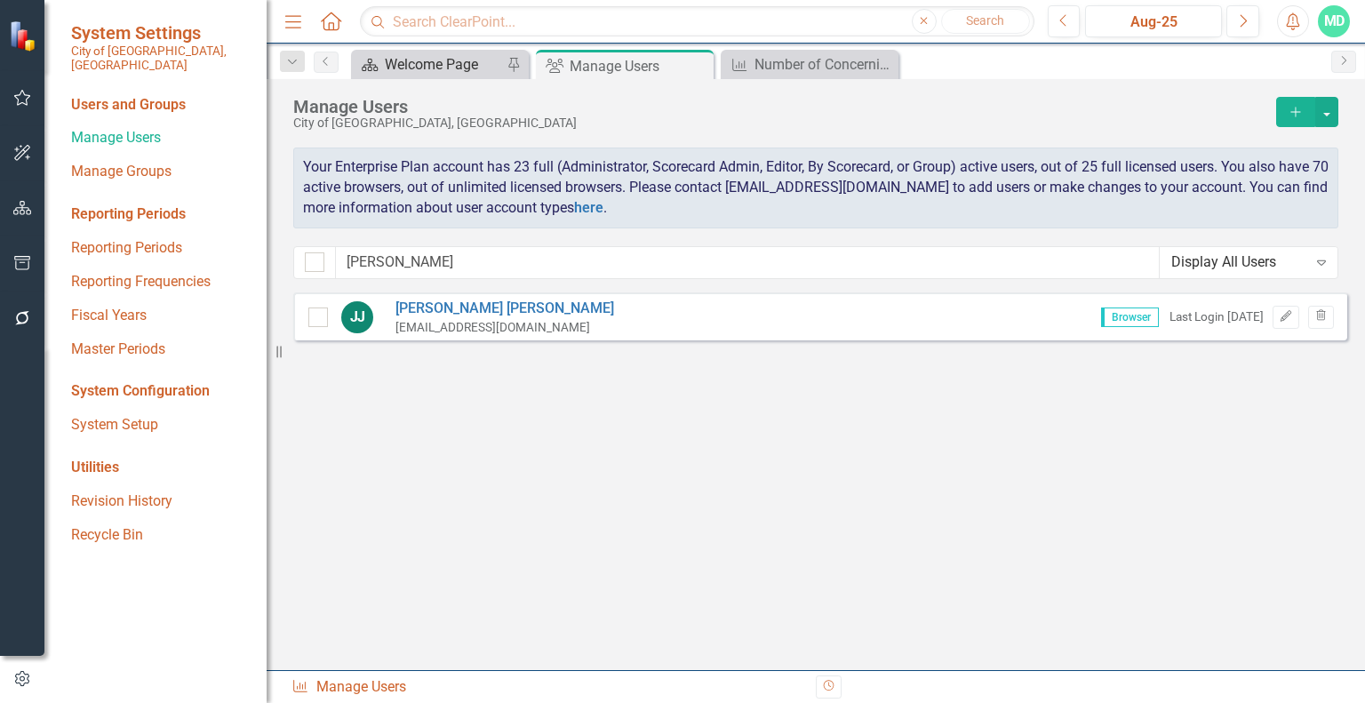
click at [458, 65] on div "Welcome Page" at bounding box center [443, 64] width 117 height 22
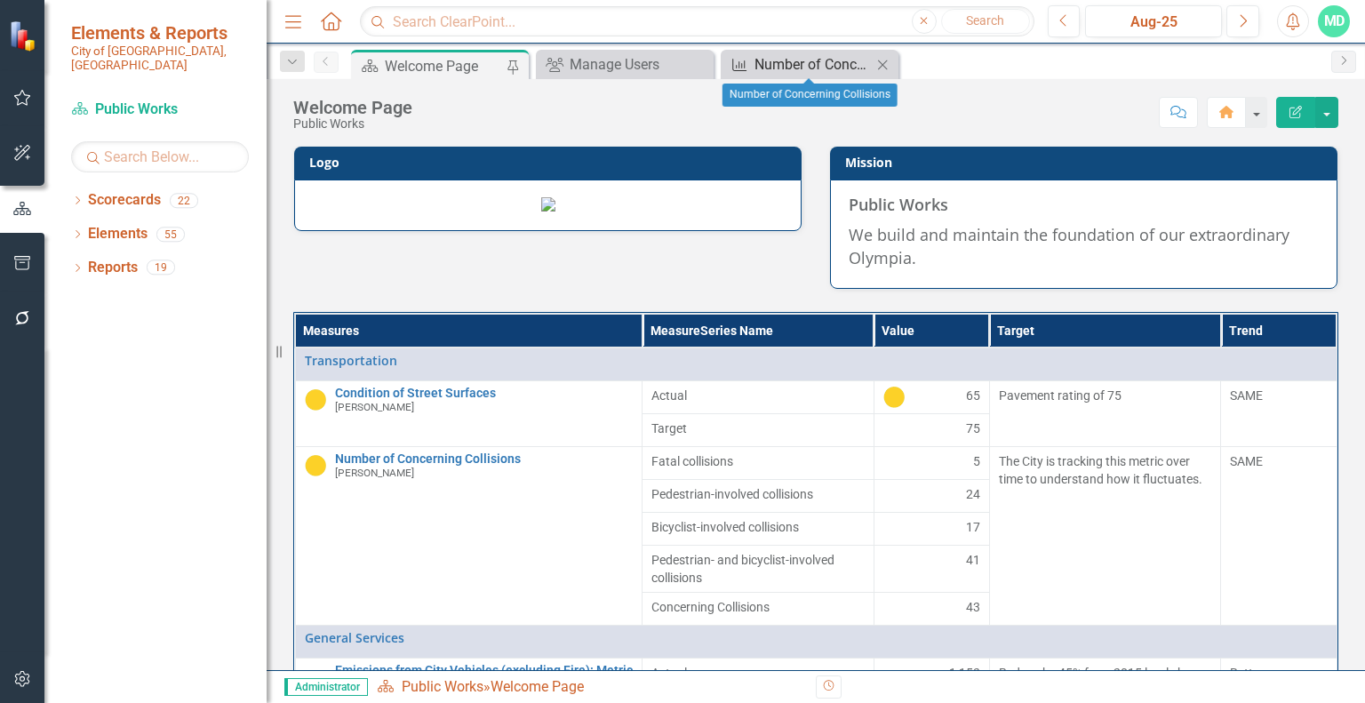
click at [808, 58] on div "Number of Concerning Collisions" at bounding box center [812, 64] width 117 height 22
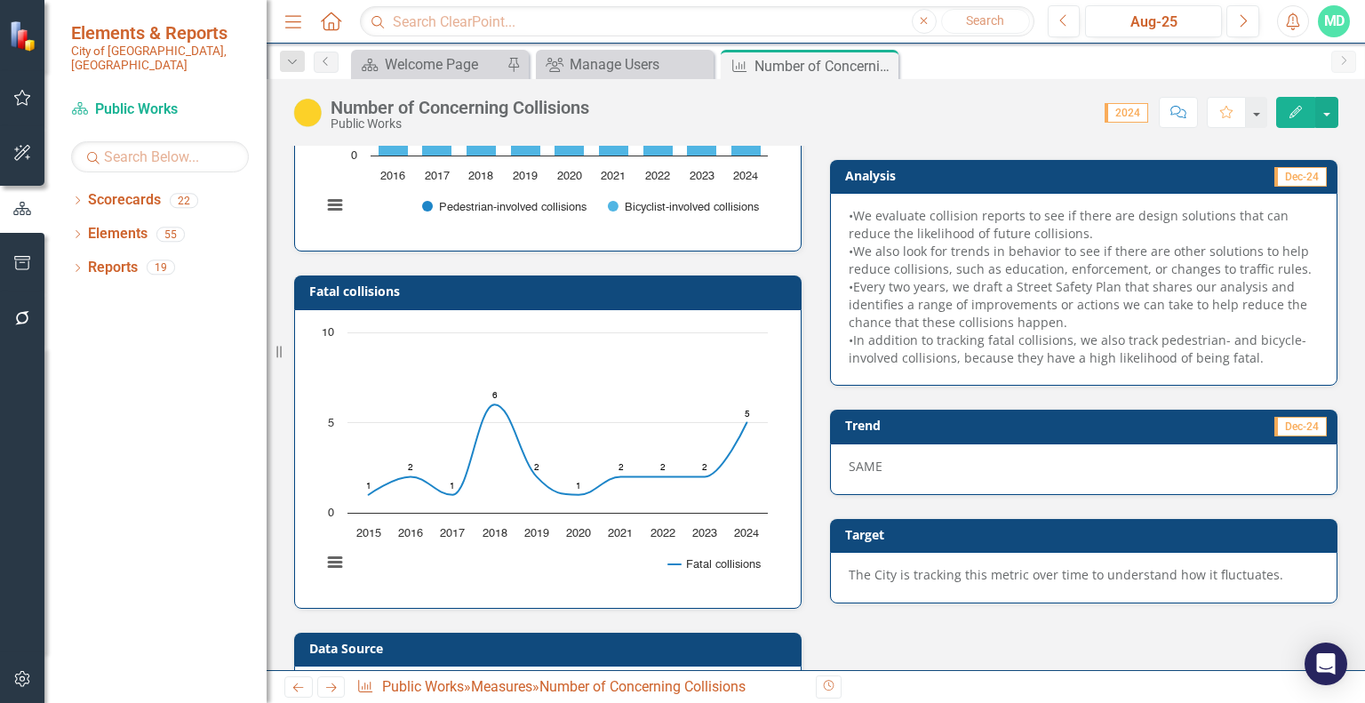
scroll to position [229, 0]
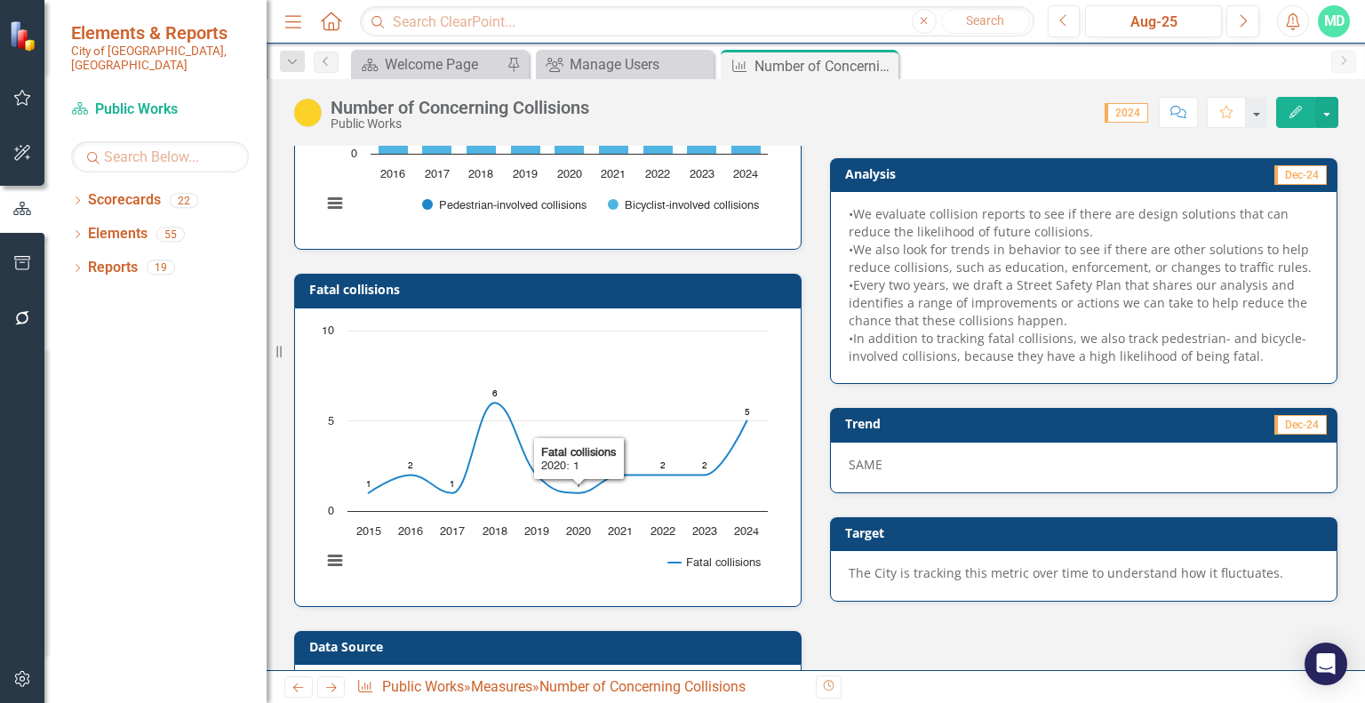
click at [579, 291] on h3 "Fatal collisions" at bounding box center [550, 289] width 483 height 13
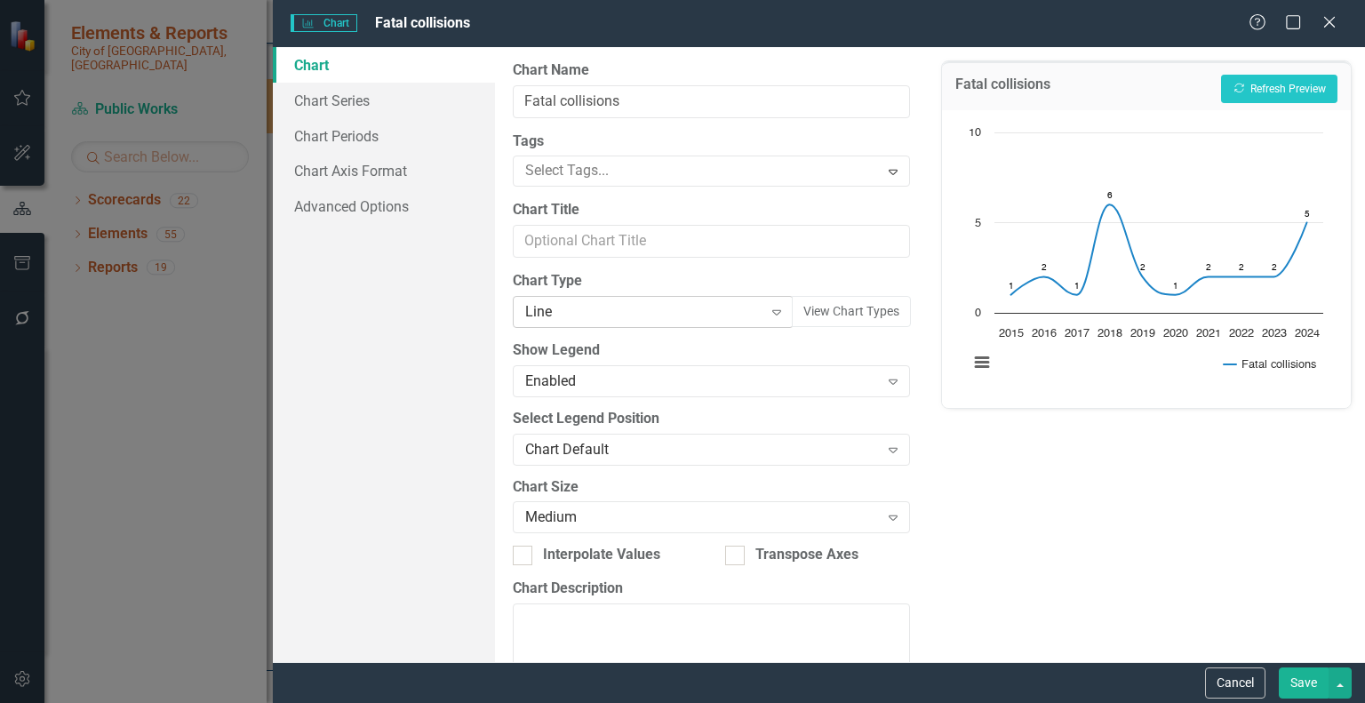
click at [664, 310] on div "Line" at bounding box center [643, 312] width 237 height 20
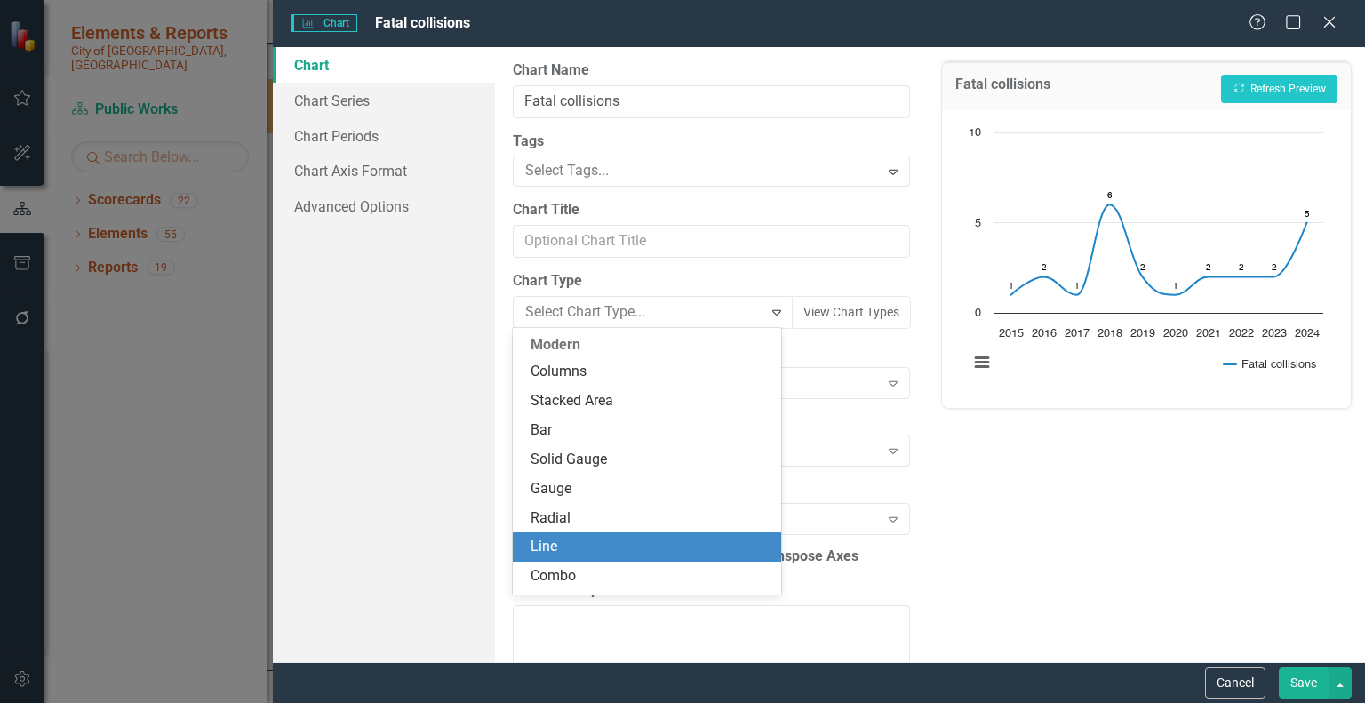
scroll to position [205, 0]
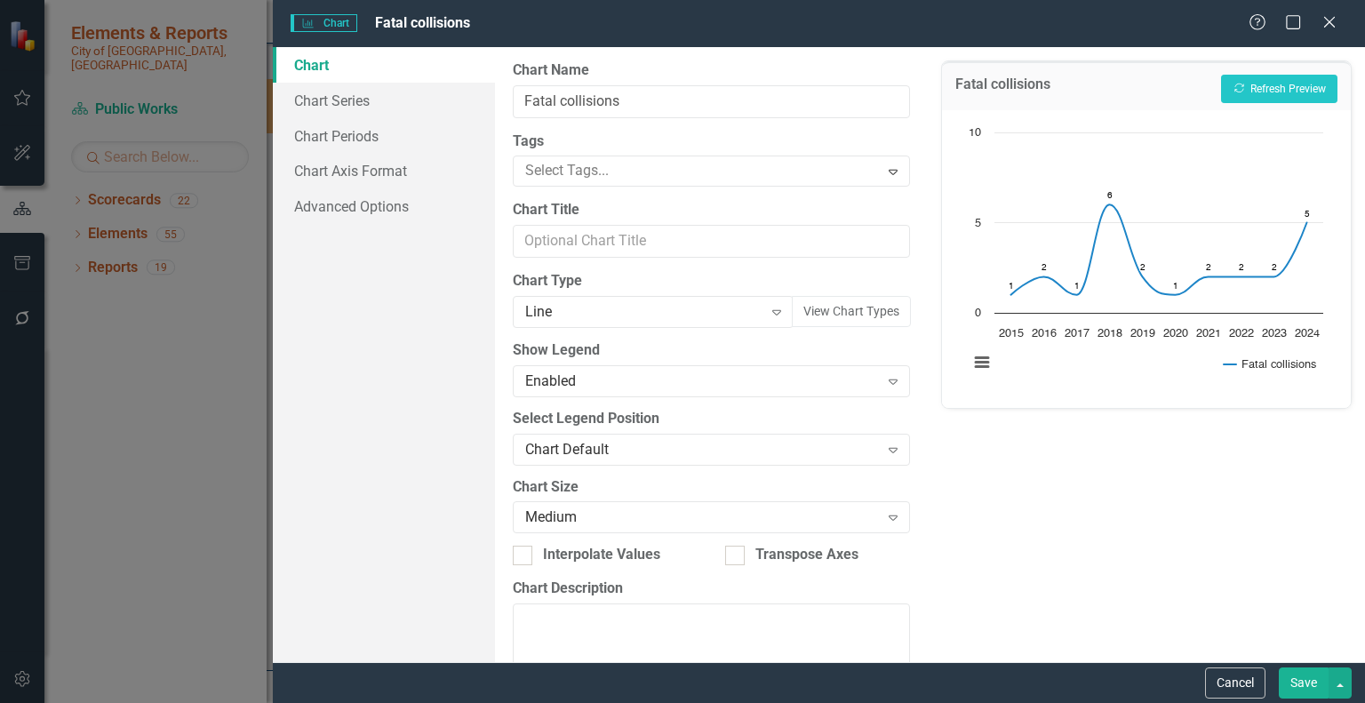
click at [848, 273] on label "Chart Type" at bounding box center [711, 281] width 397 height 20
click at [768, 306] on icon "Expand" at bounding box center [777, 312] width 18 height 14
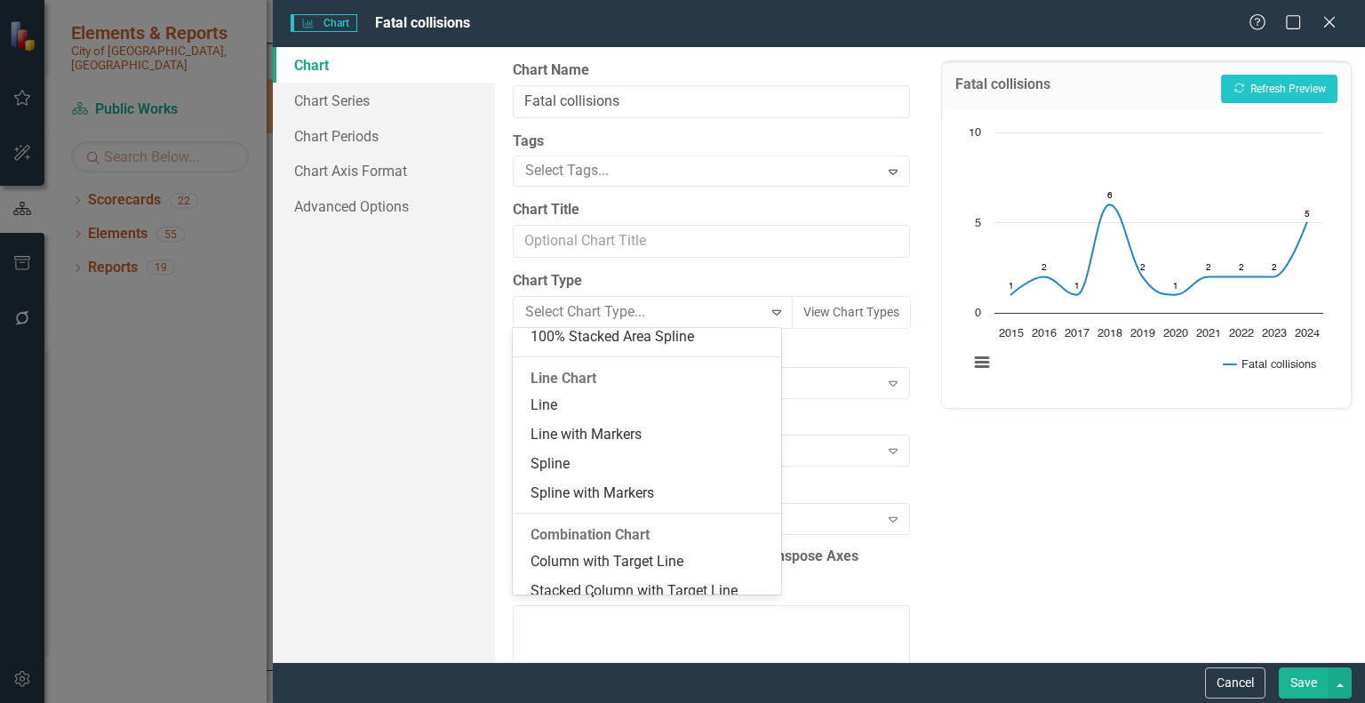
scroll to position [866, 0]
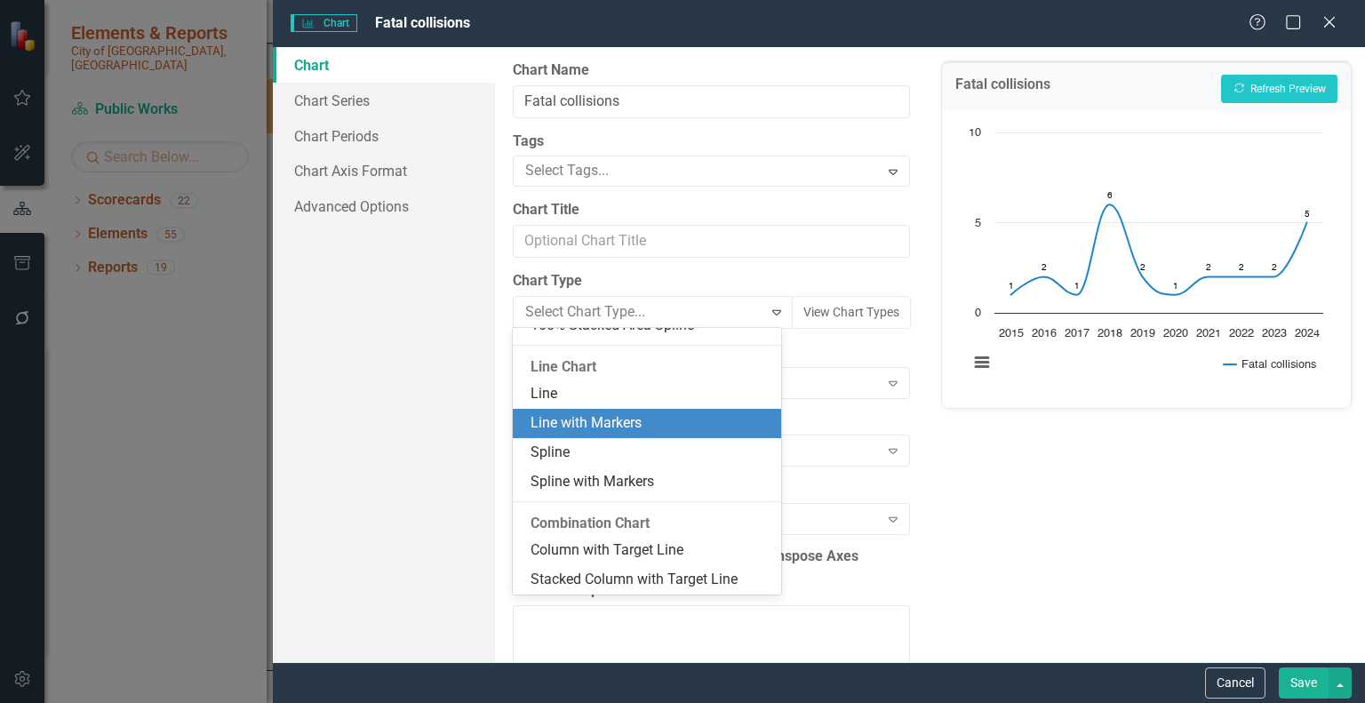
click at [647, 415] on div "Line with Markers" at bounding box center [650, 423] width 240 height 20
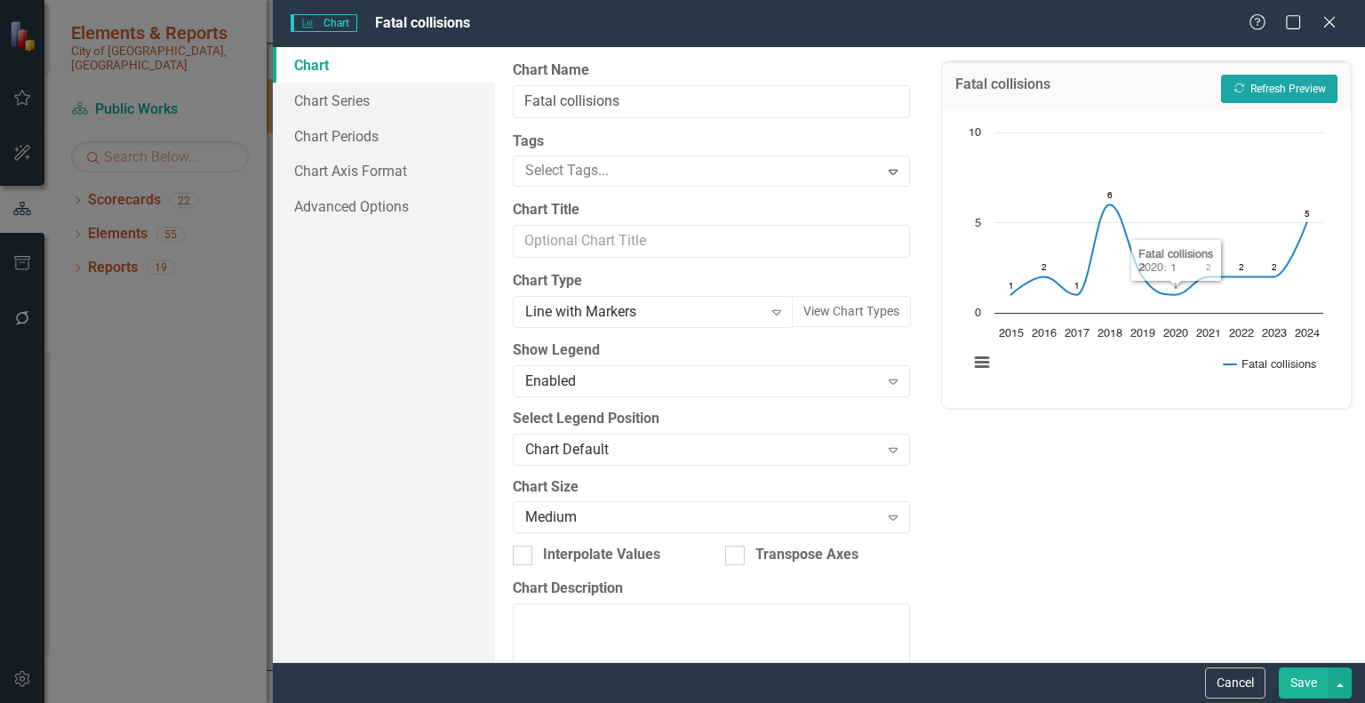
click at [1289, 82] on button "Recalculate Refresh Preview" at bounding box center [1279, 89] width 116 height 28
click at [352, 100] on link "Chart Series" at bounding box center [384, 101] width 222 height 36
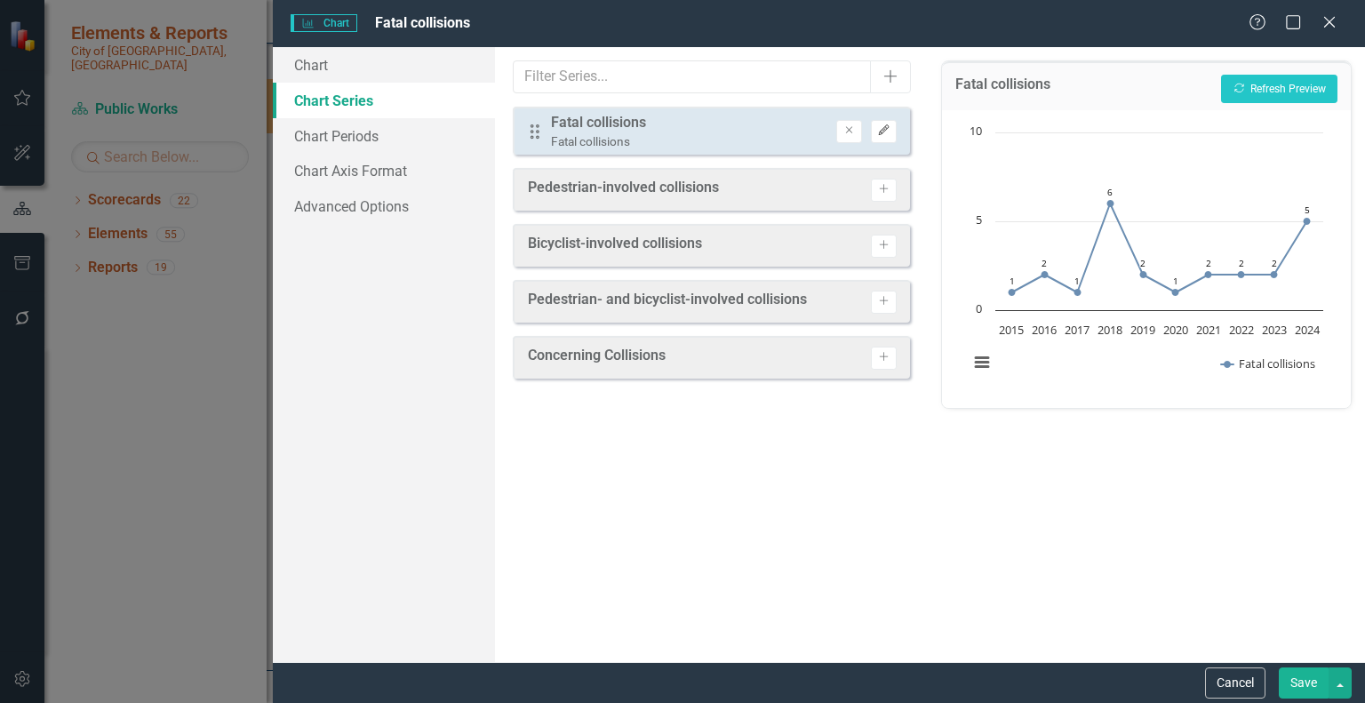
click at [887, 126] on icon "Edit" at bounding box center [883, 130] width 13 height 11
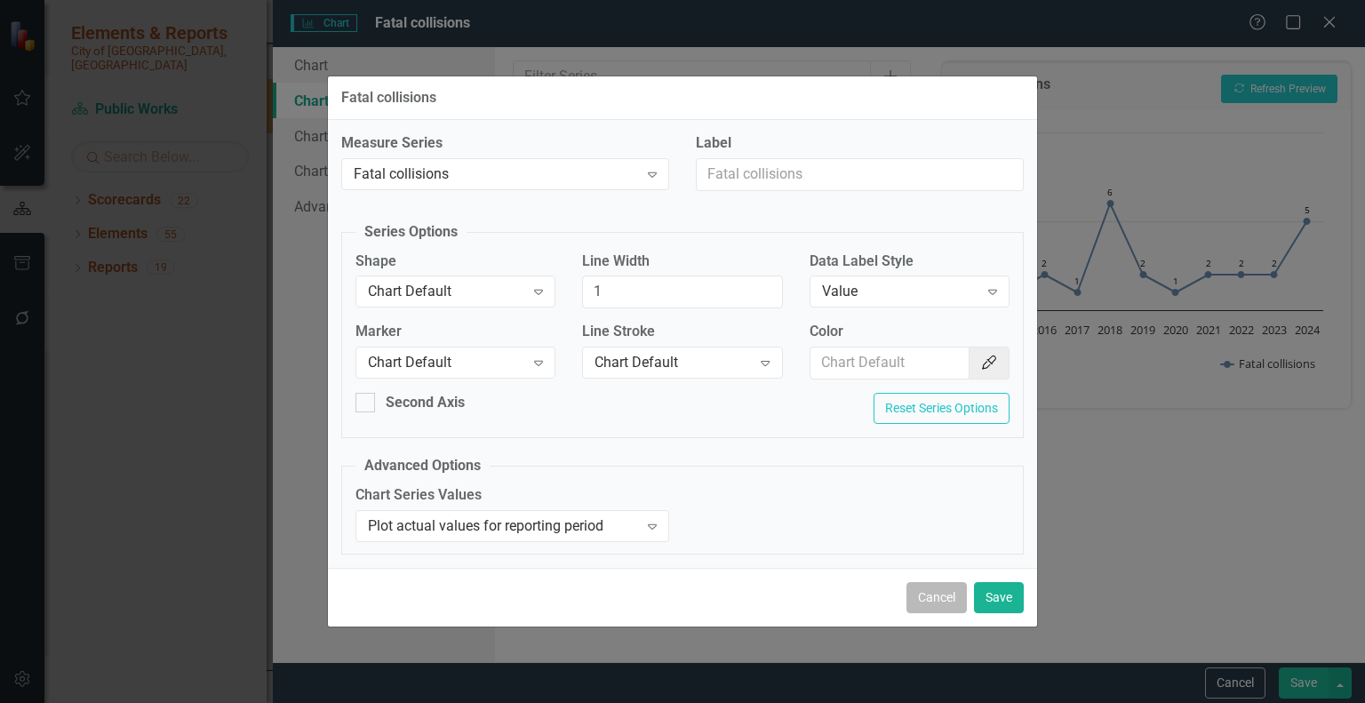
click at [933, 589] on button "Cancel" at bounding box center [936, 597] width 60 height 31
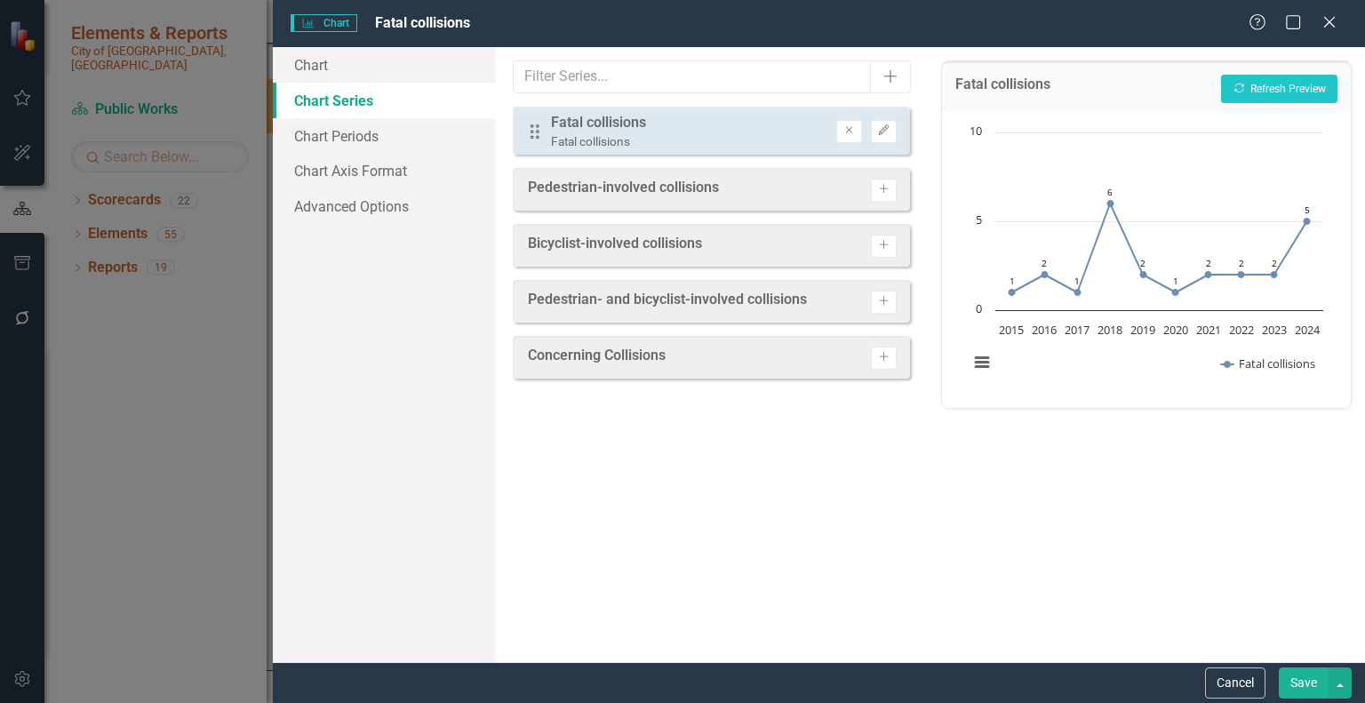
click at [1298, 677] on button "Save" at bounding box center [1304, 682] width 50 height 31
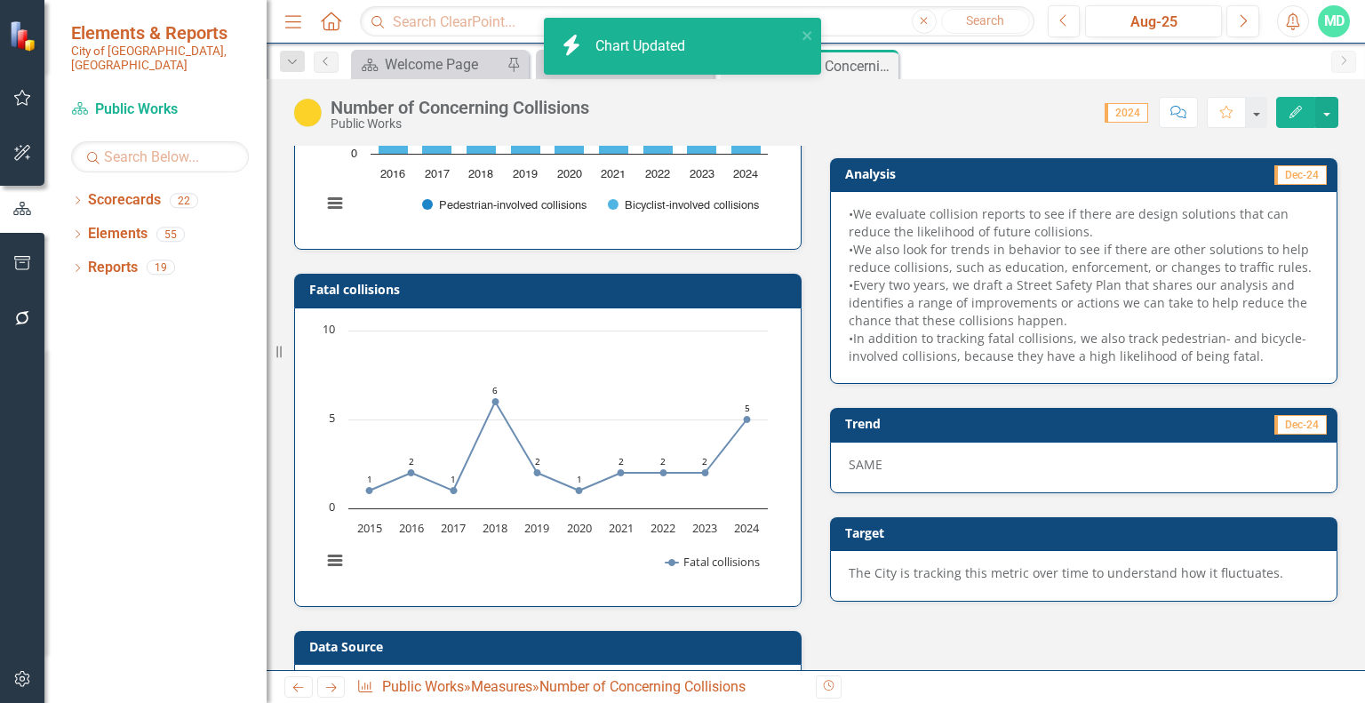
scroll to position [0, 0]
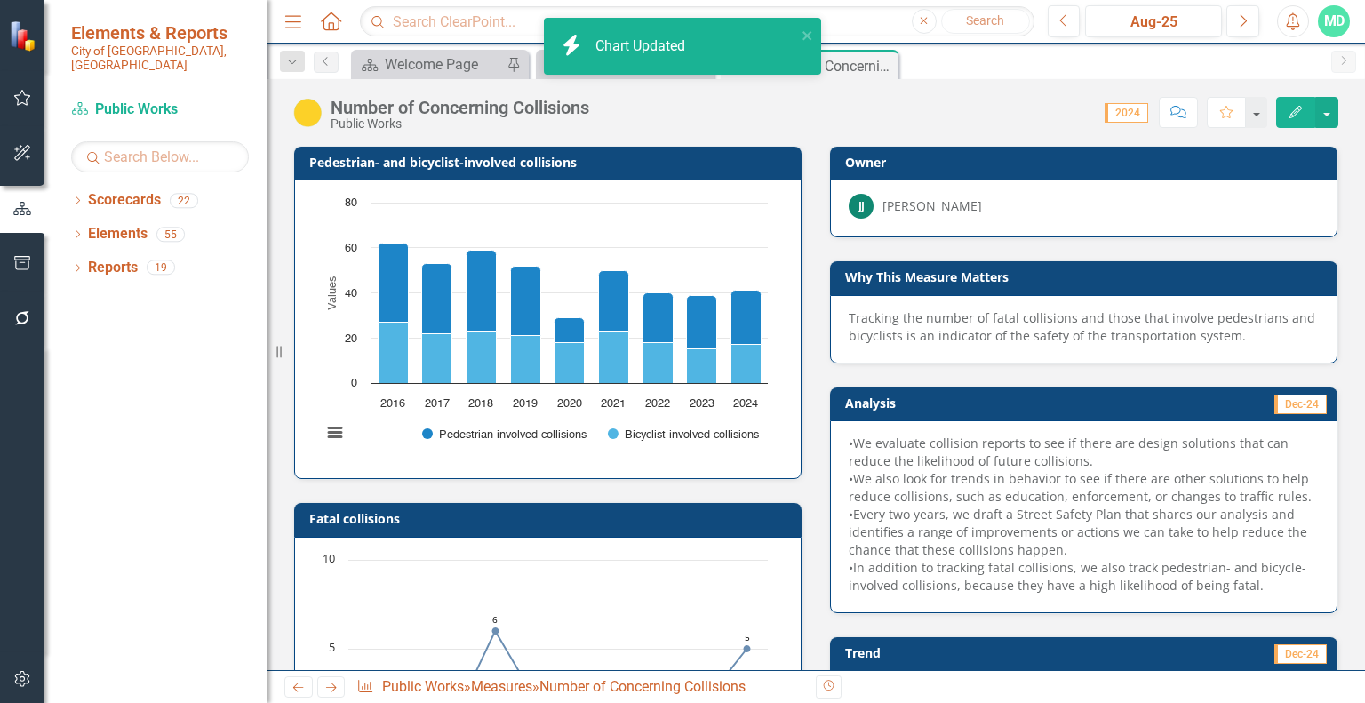
click at [569, 160] on h3 "Pedestrian- and bicyclist-involved collisions" at bounding box center [550, 161] width 483 height 13
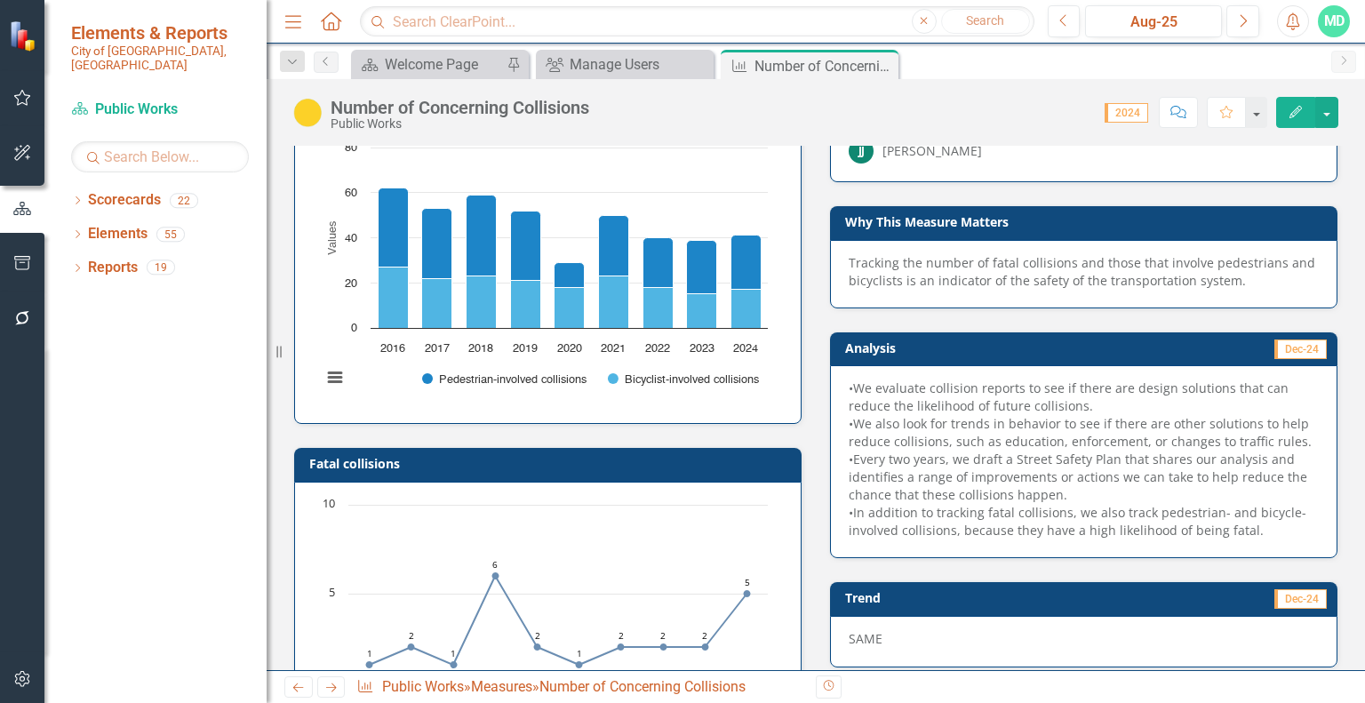
scroll to position [54, 0]
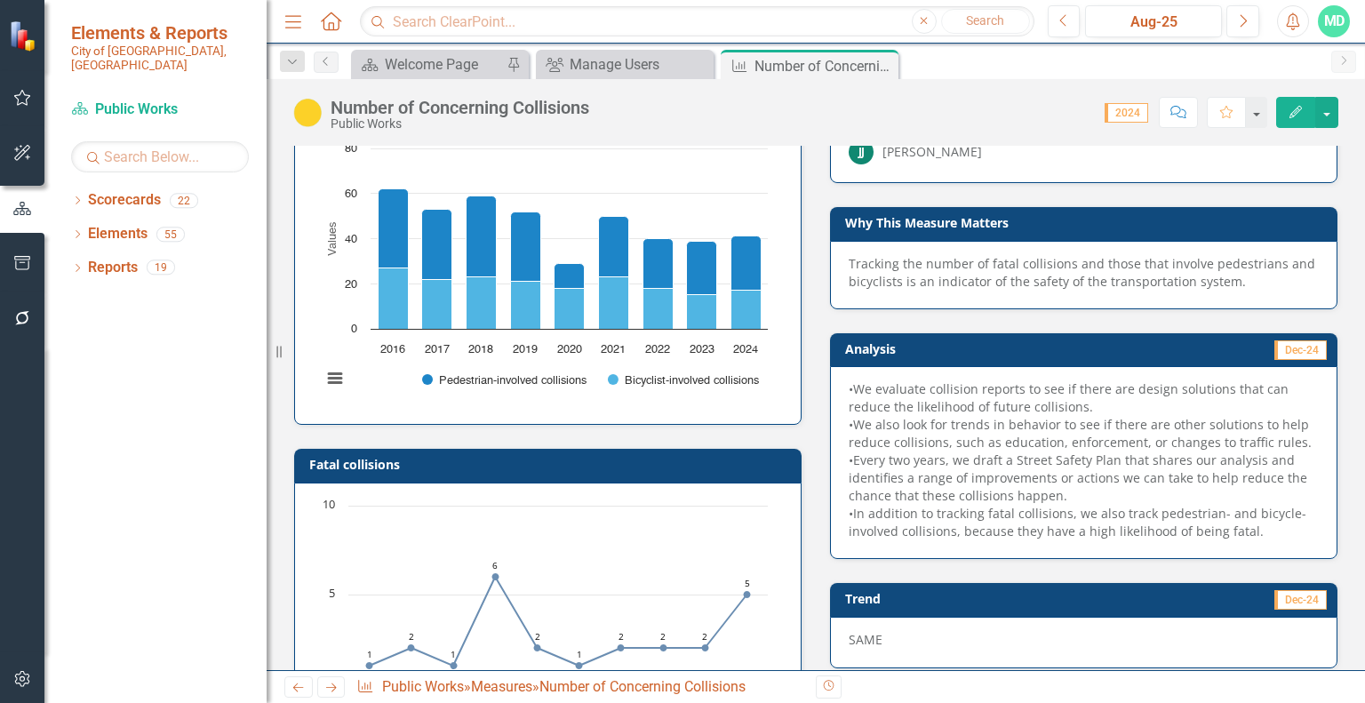
click at [1013, 355] on td "Analysis" at bounding box center [962, 351] width 234 height 27
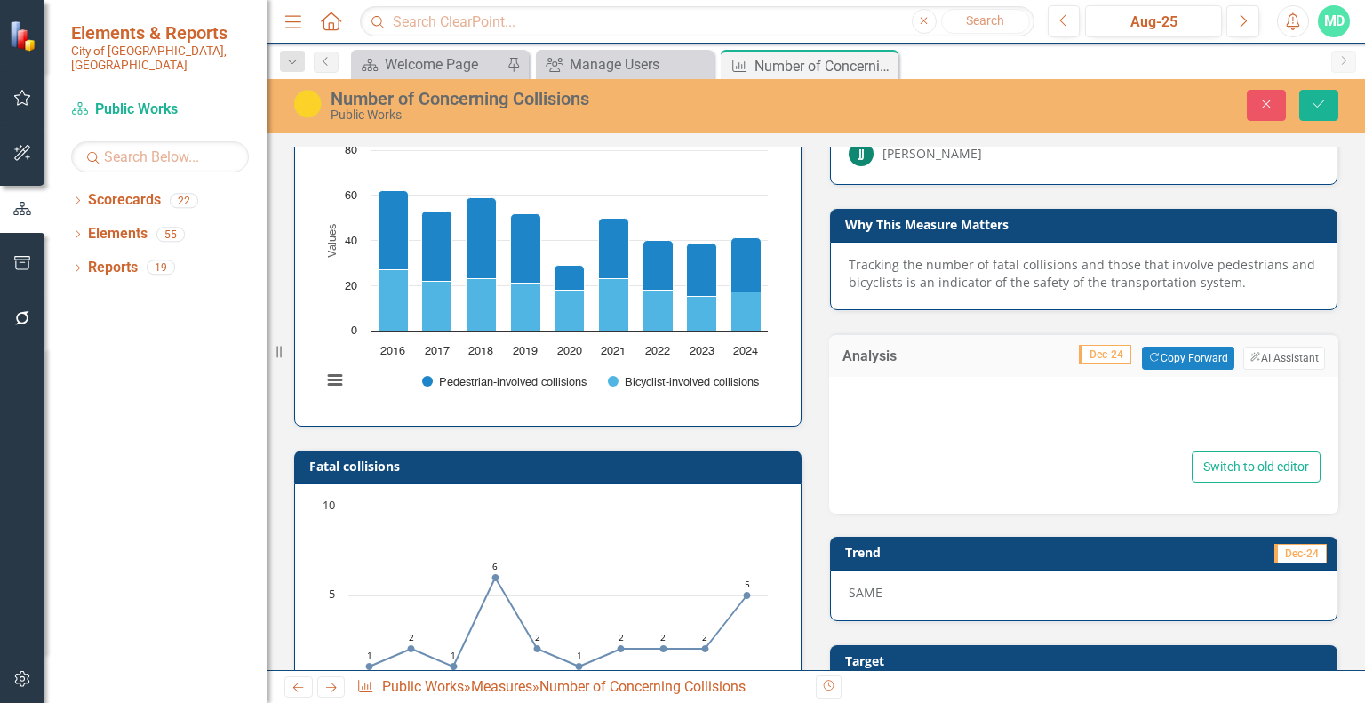
type textarea "<div> •We evaluate collision reports to see if there are design solutions that …"
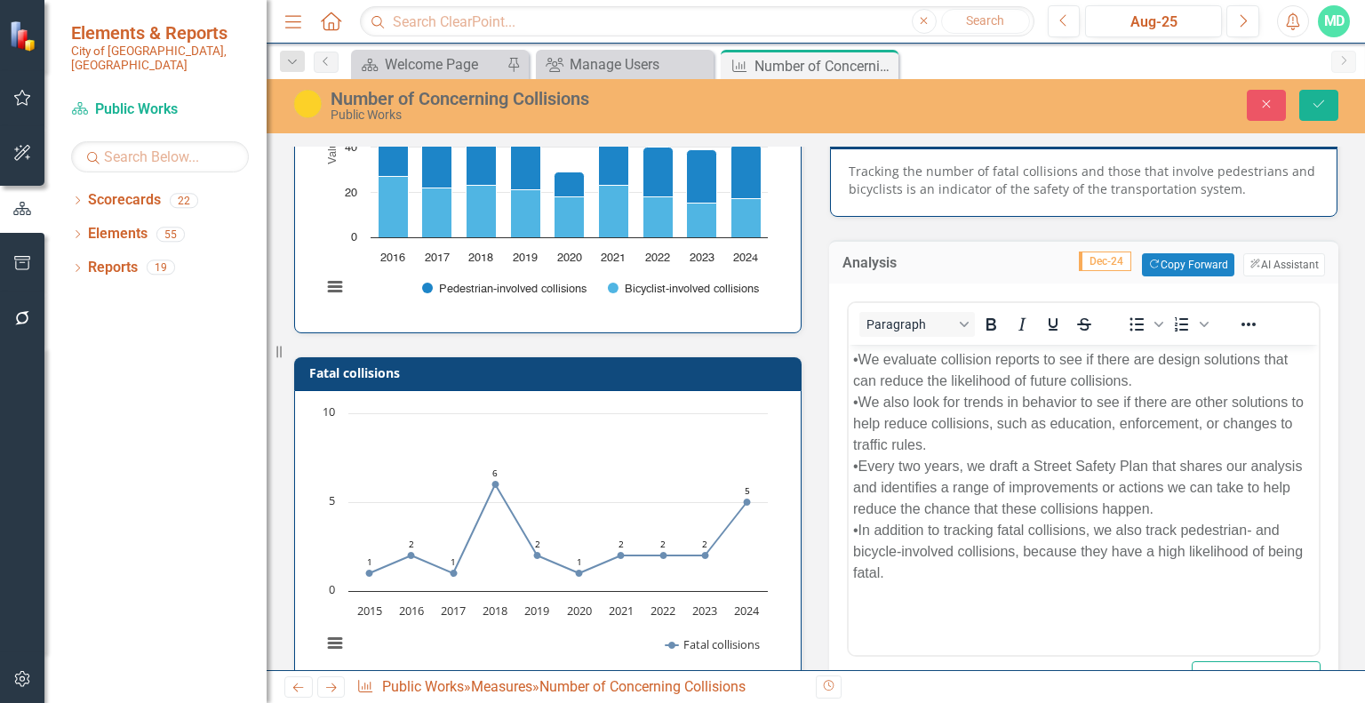
scroll to position [146, 0]
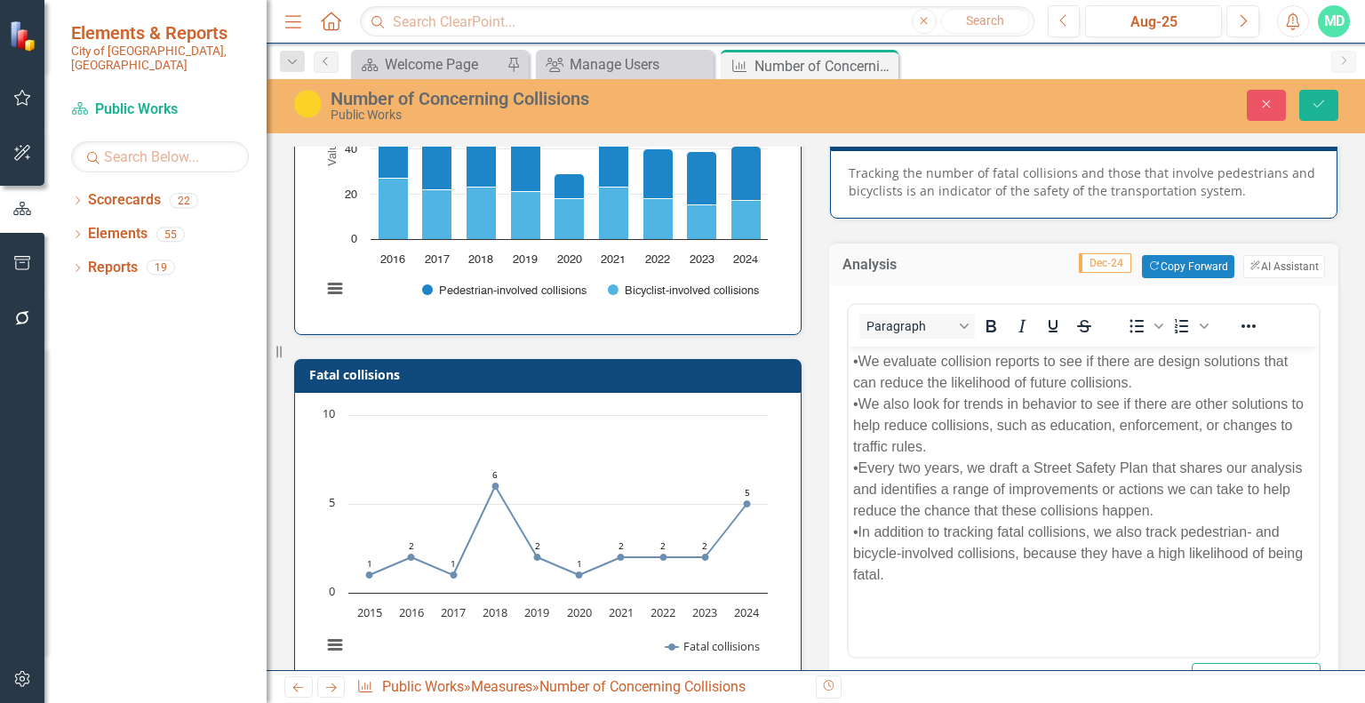
click at [1065, 532] on div "•In addition to tracking fatal collisions, we also track pedestrian- and bicycl…" at bounding box center [1083, 554] width 461 height 64
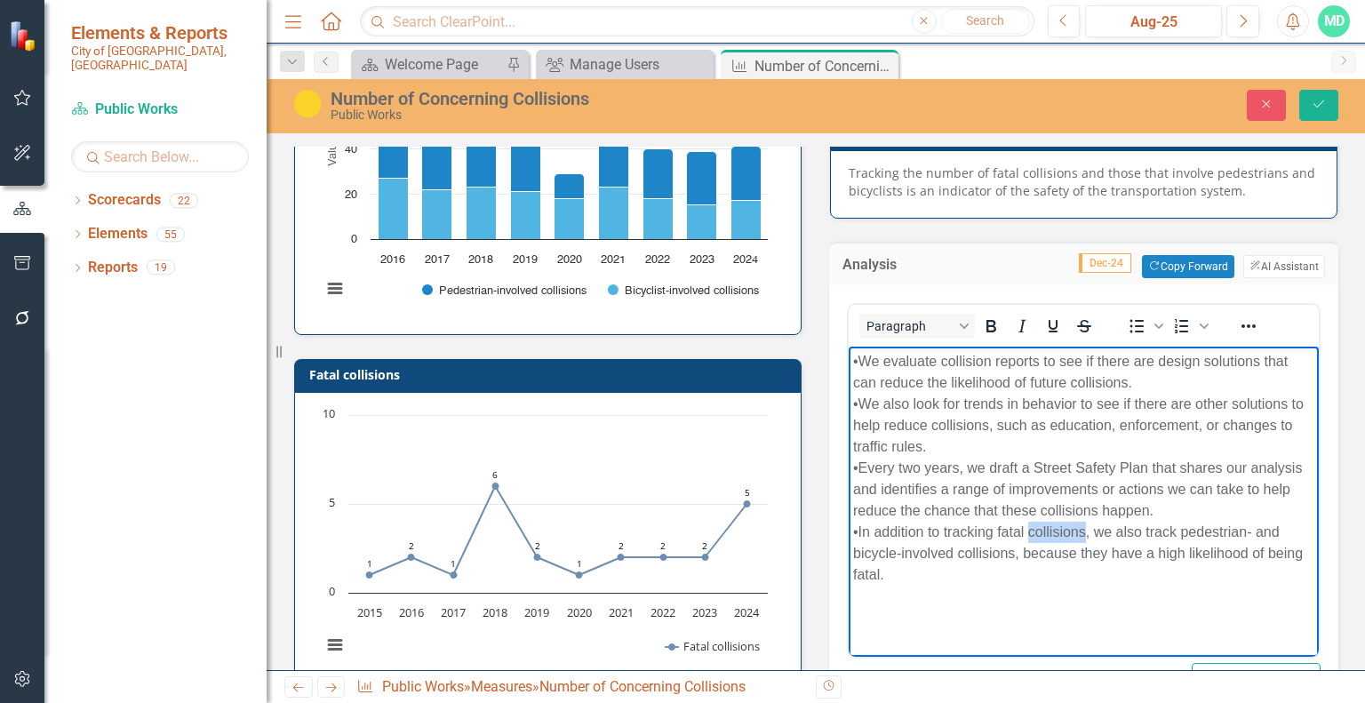
click at [1065, 532] on div "•In addition to tracking fatal collisions, we also track pedestrian- and bicycl…" at bounding box center [1083, 554] width 461 height 64
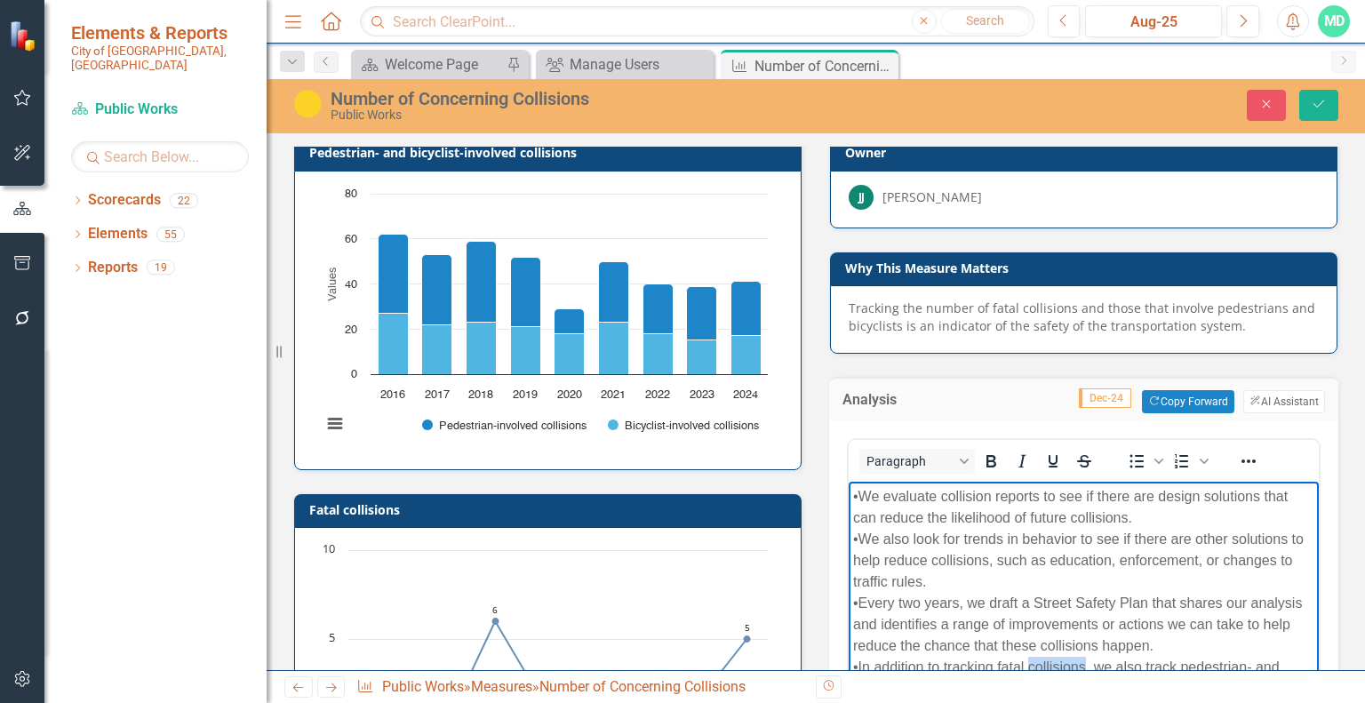
scroll to position [14, 0]
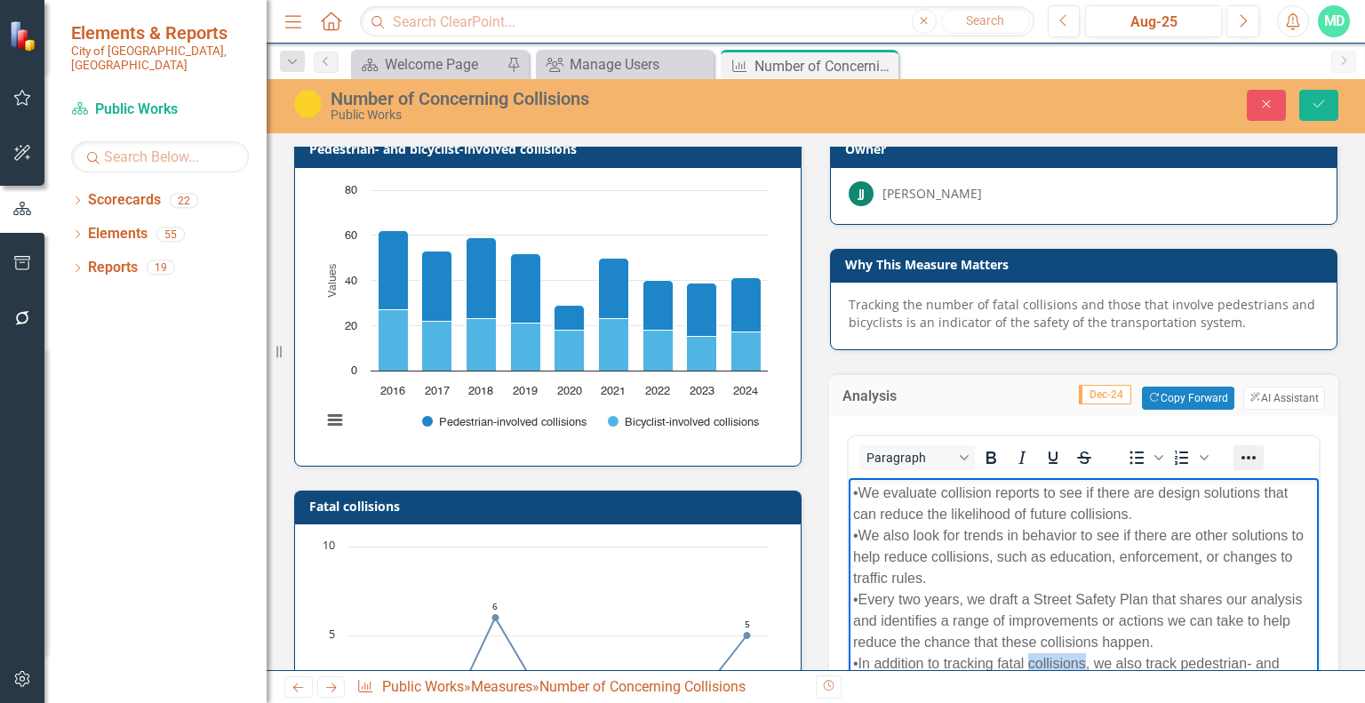
click at [1240, 447] on icon "Reveal or hide additional toolbar items" at bounding box center [1248, 457] width 21 height 21
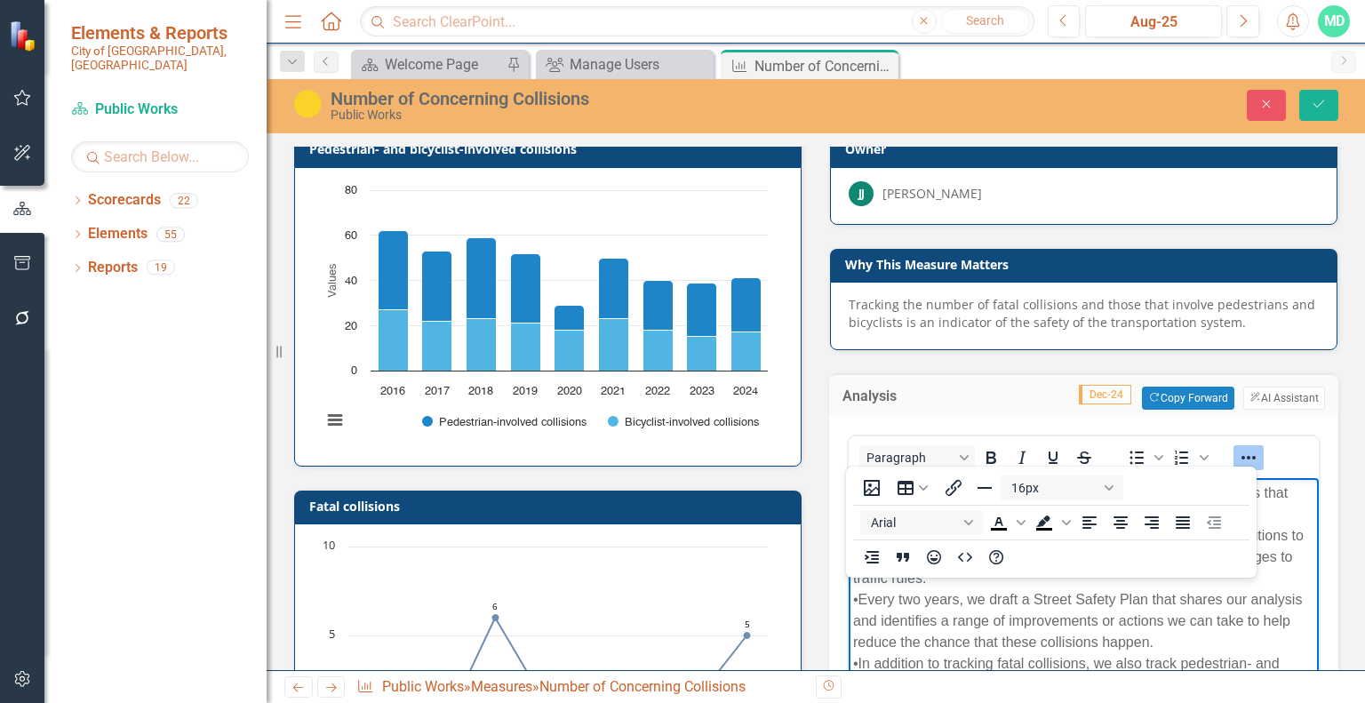
click at [1150, 647] on div "•Every two years, we draft a Street Safety Plan that shares our analysis and id…" at bounding box center [1083, 621] width 461 height 64
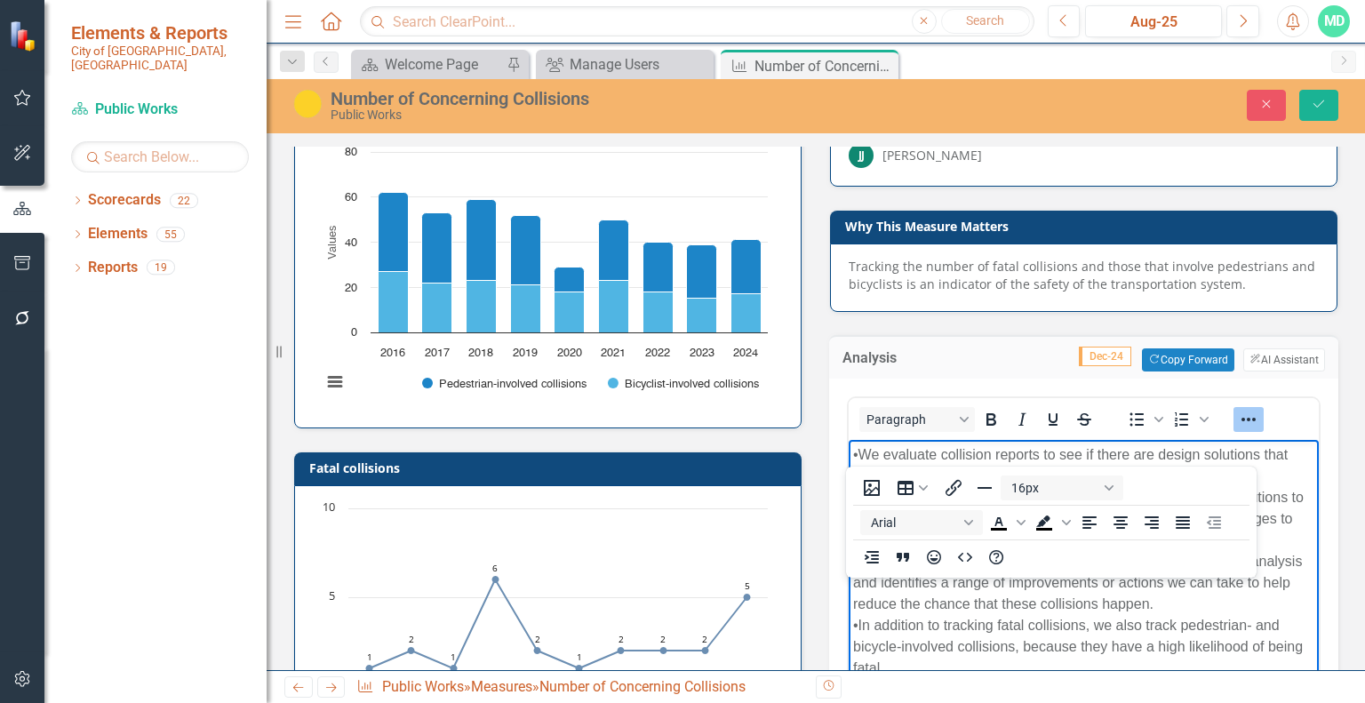
scroll to position [55, 0]
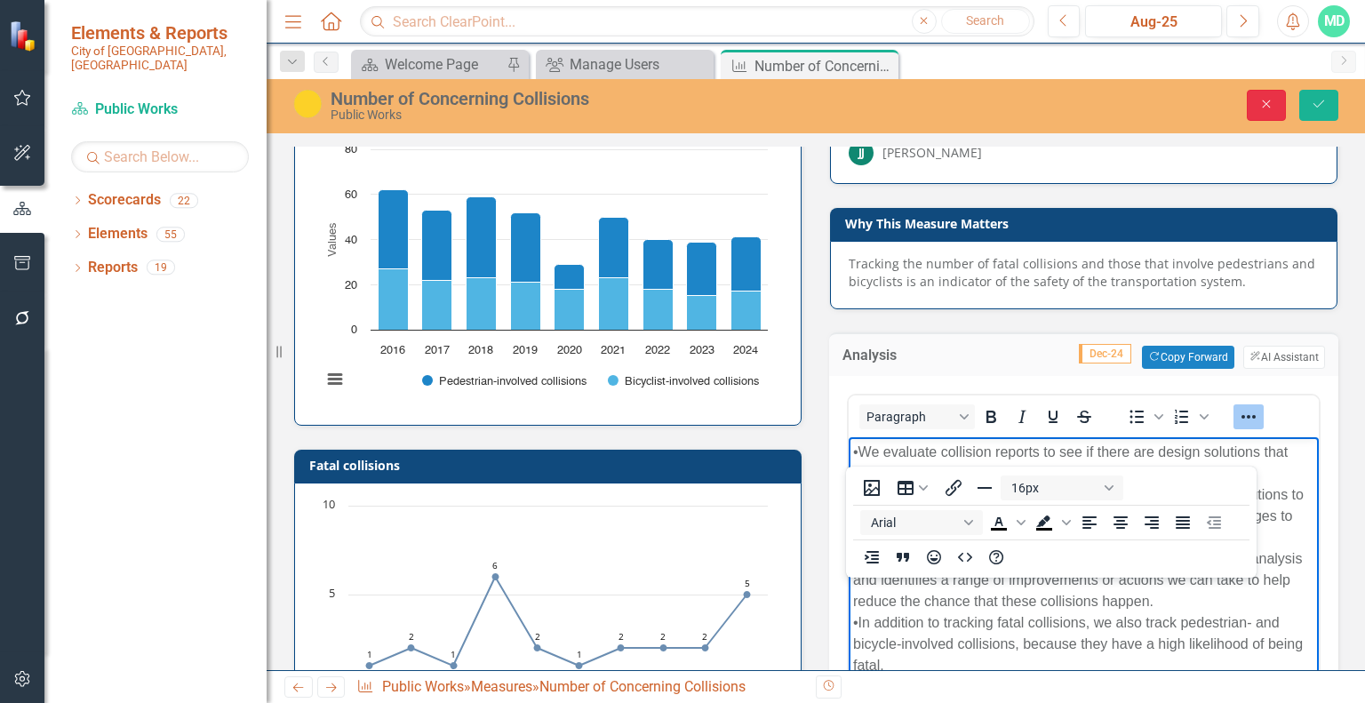
click at [1278, 102] on button "Close" at bounding box center [1266, 105] width 39 height 31
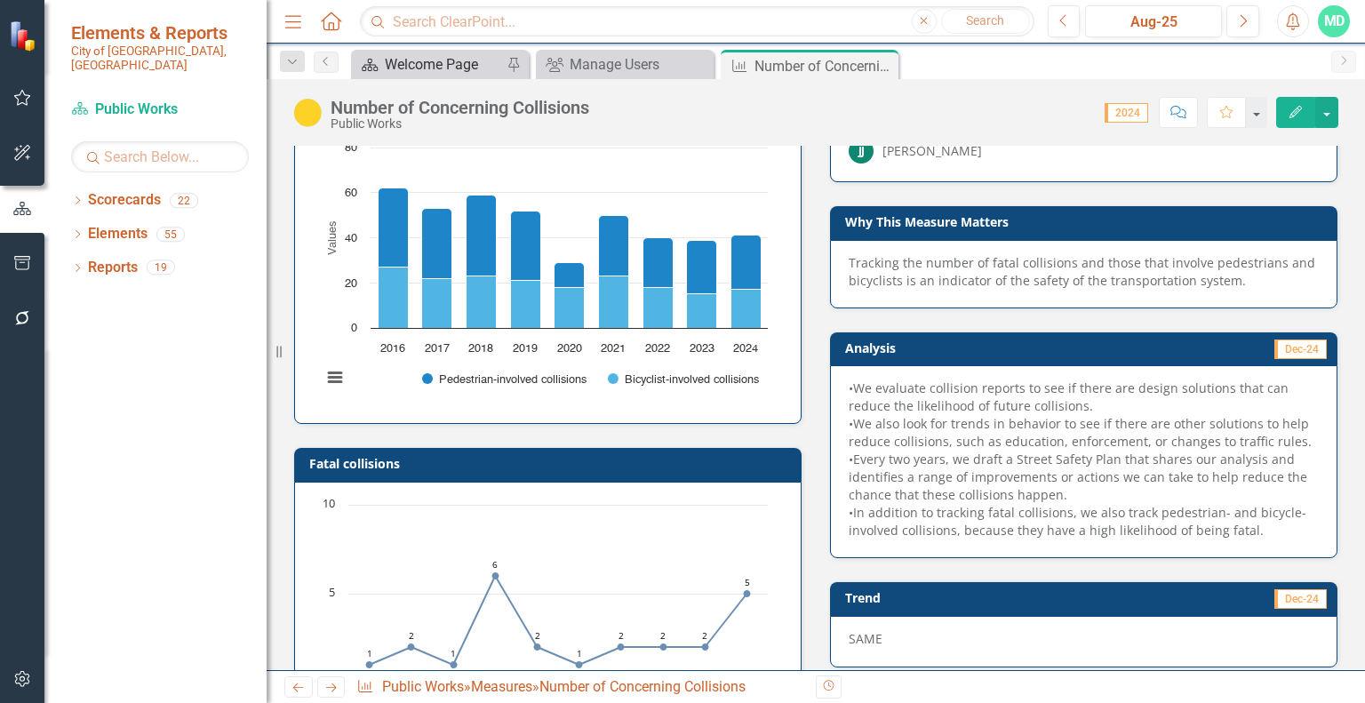
click at [451, 63] on div "Welcome Page" at bounding box center [443, 64] width 117 height 22
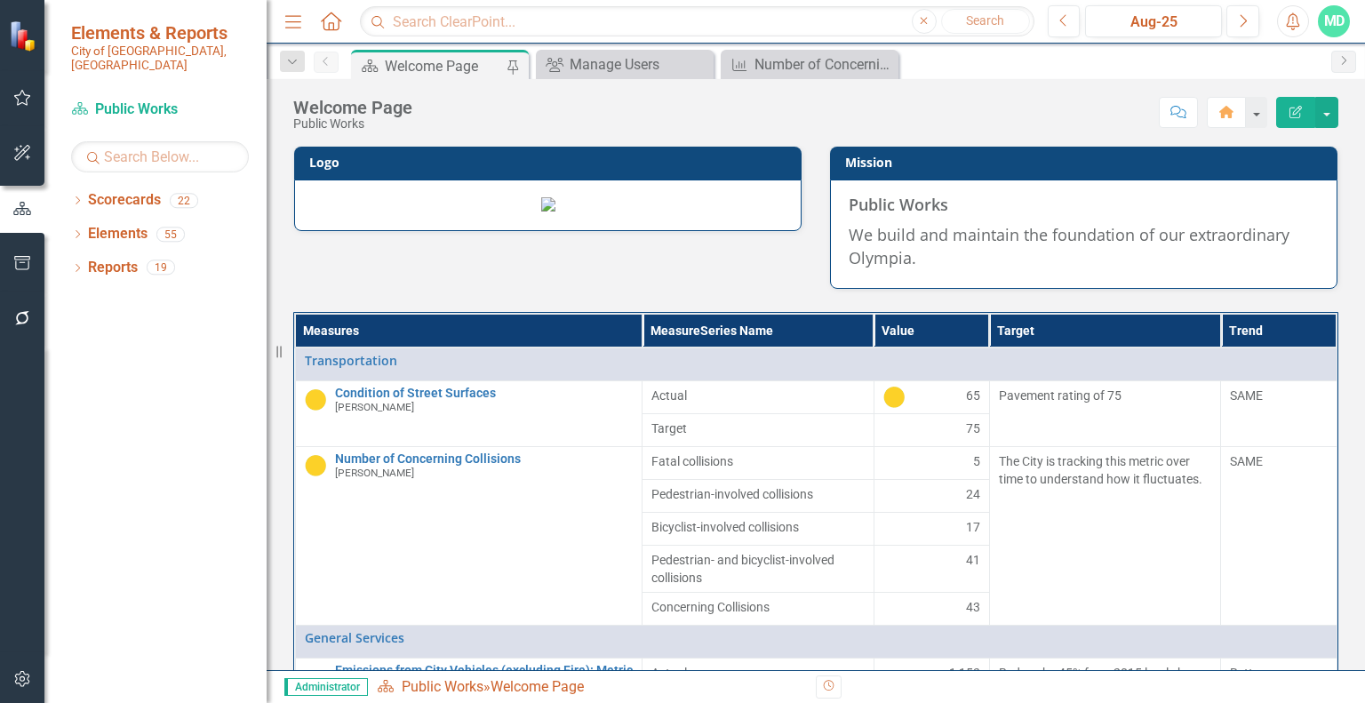
scroll to position [114, 0]
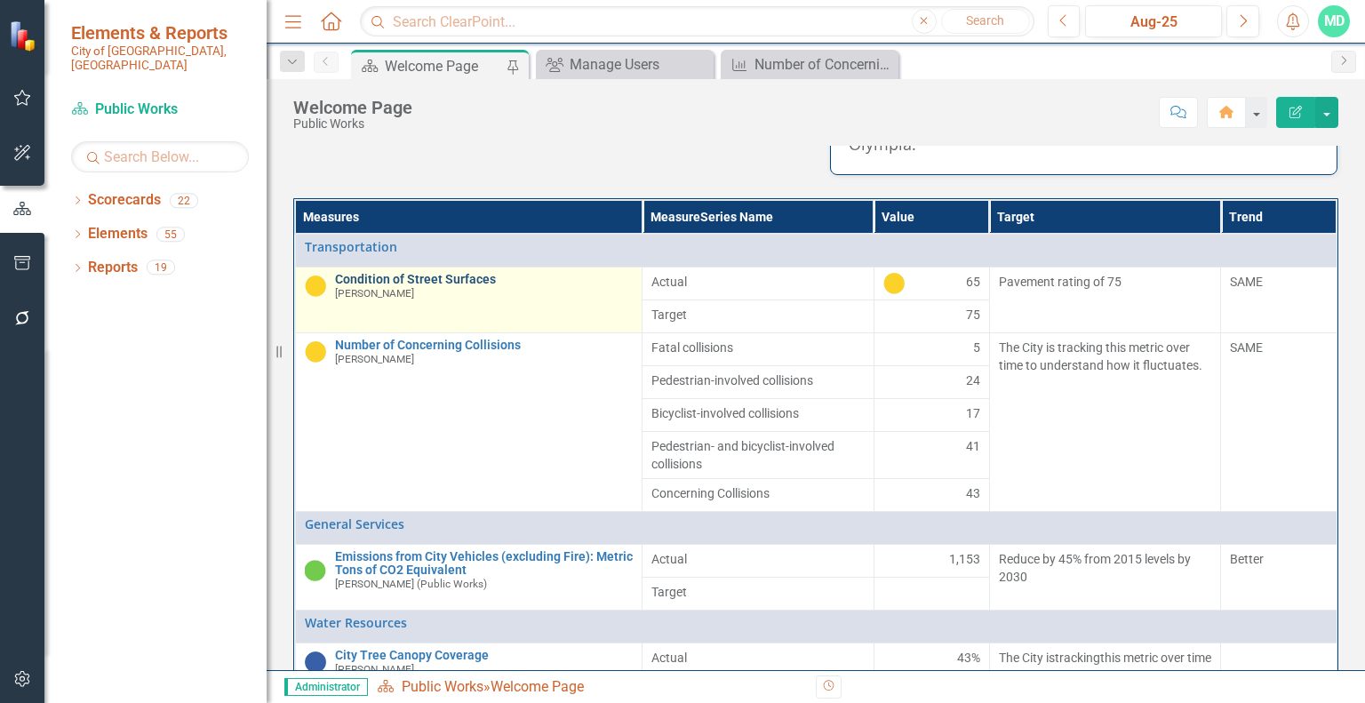
click at [426, 286] on link "Condition of Street Surfaces" at bounding box center [484, 279] width 299 height 13
